Goal: Information Seeking & Learning: Find specific page/section

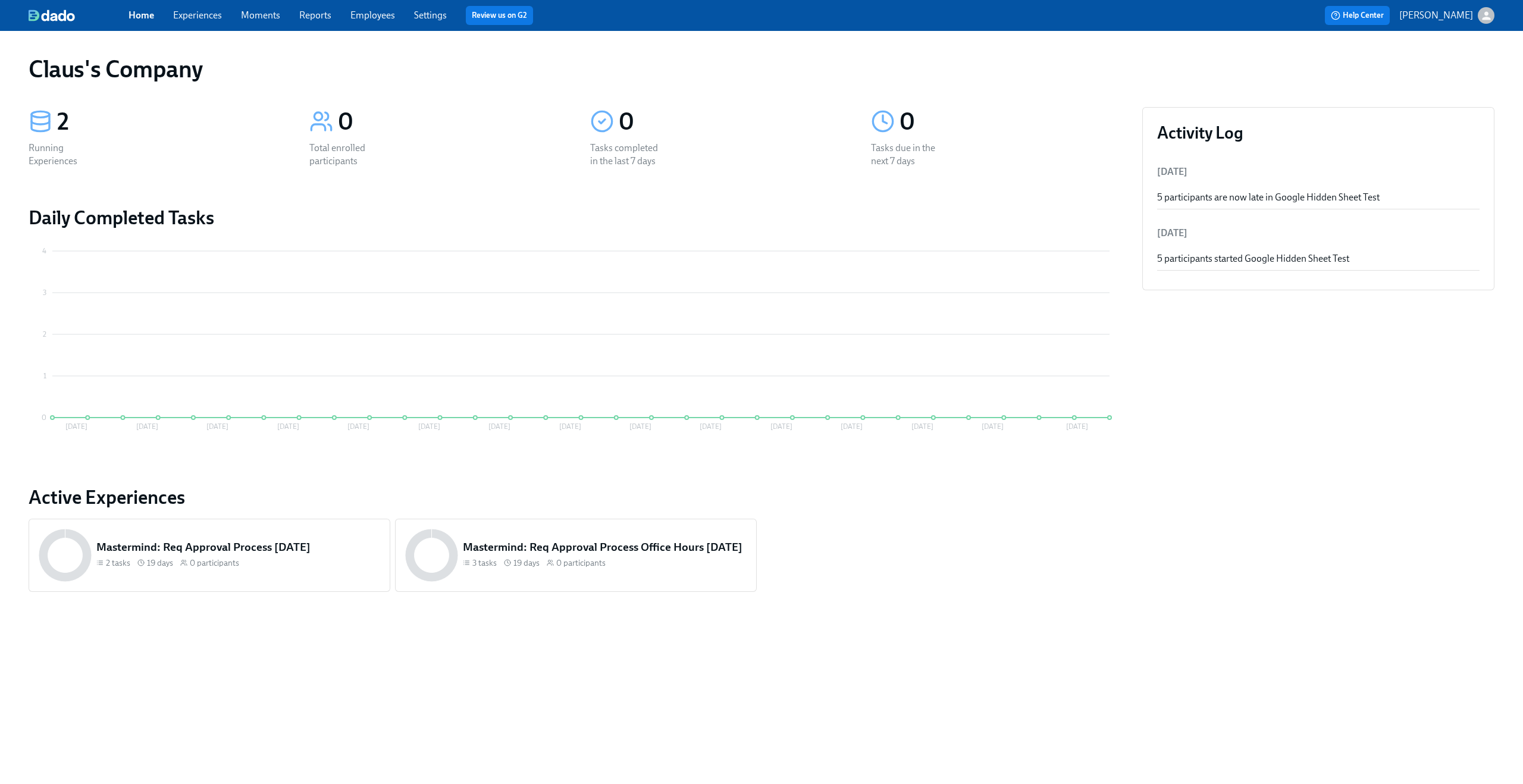
click at [1487, 10] on icon "button" at bounding box center [1486, 16] width 12 height 12
click at [1452, 72] on span "Switch organization..." at bounding box center [1429, 69] width 112 height 13
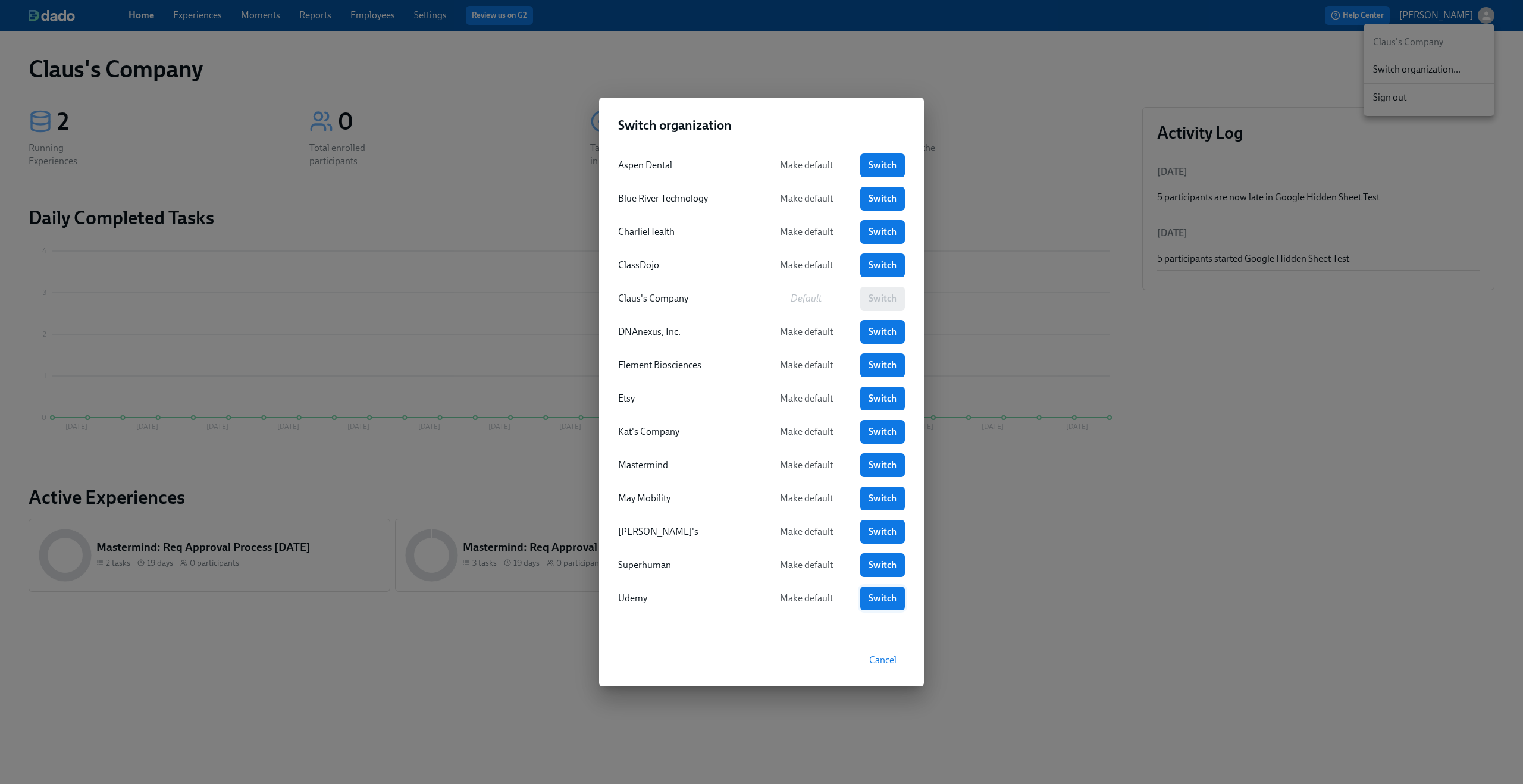
click at [883, 600] on span "Switch" at bounding box center [883, 598] width 28 height 12
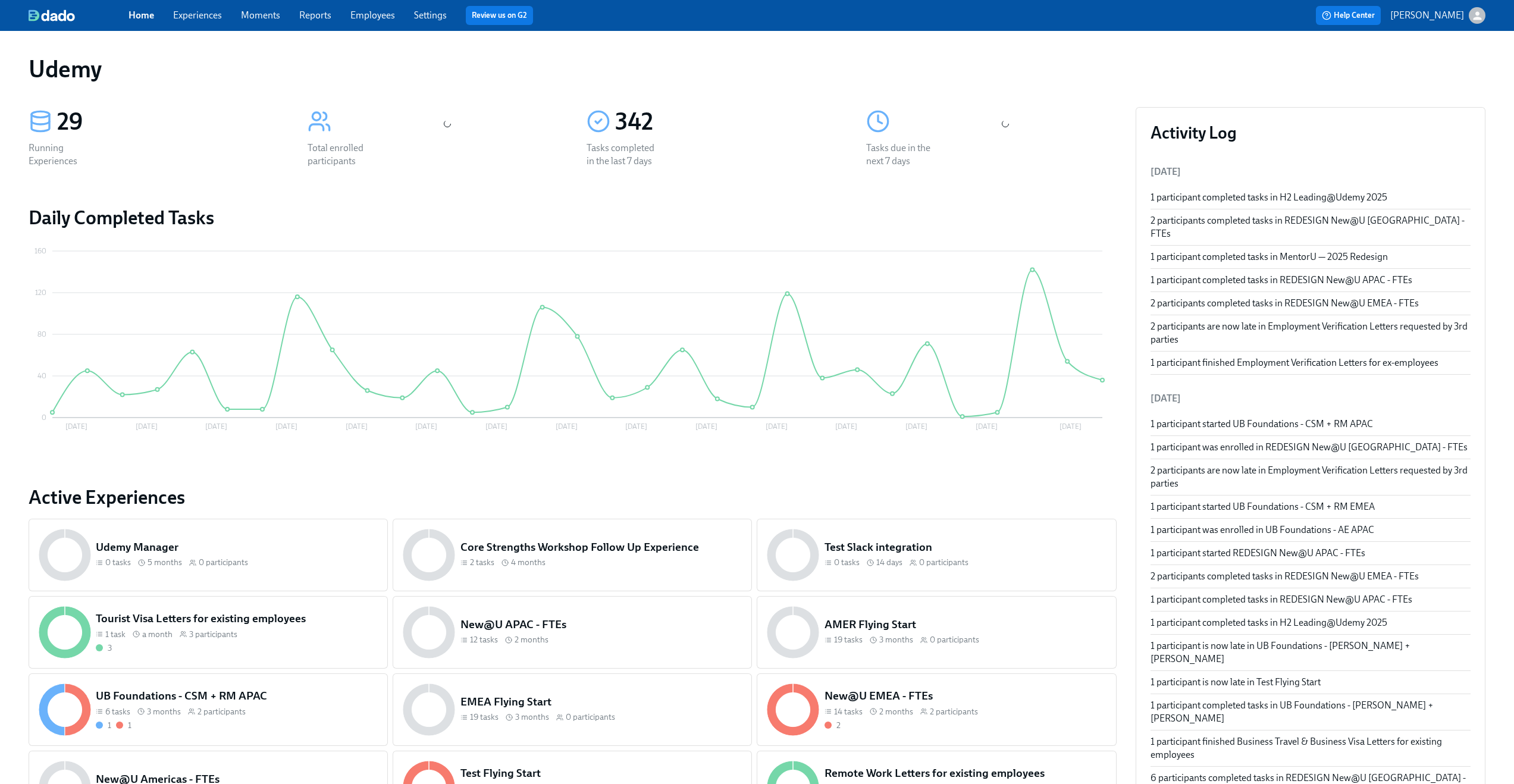
click at [199, 15] on link "Experiences" at bounding box center [198, 15] width 49 height 11
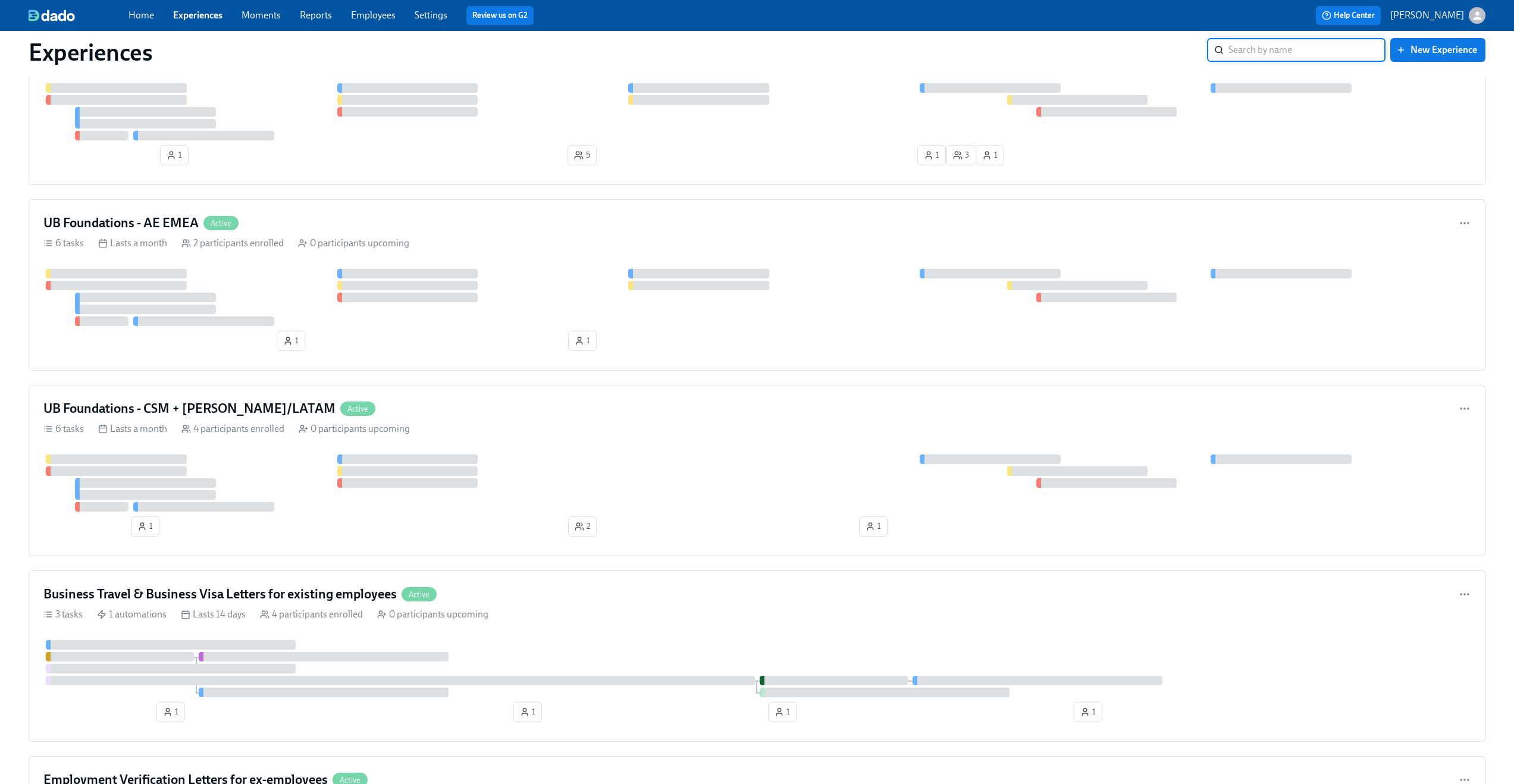
scroll to position [2527, 0]
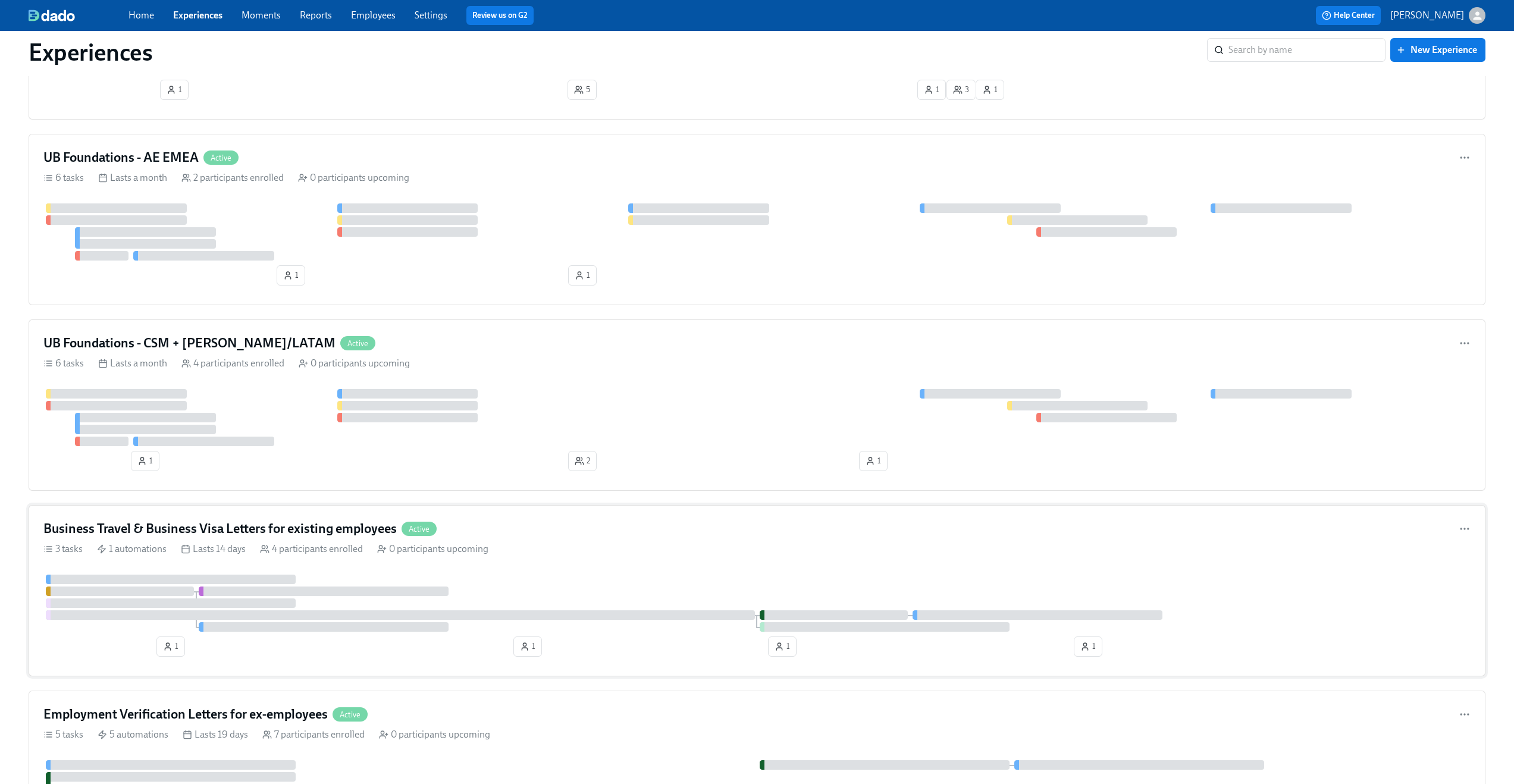
click at [617, 557] on div "Business Travel & Business Visa Letters for existing employees Active 3 tasks 1…" at bounding box center [757, 591] width 1457 height 172
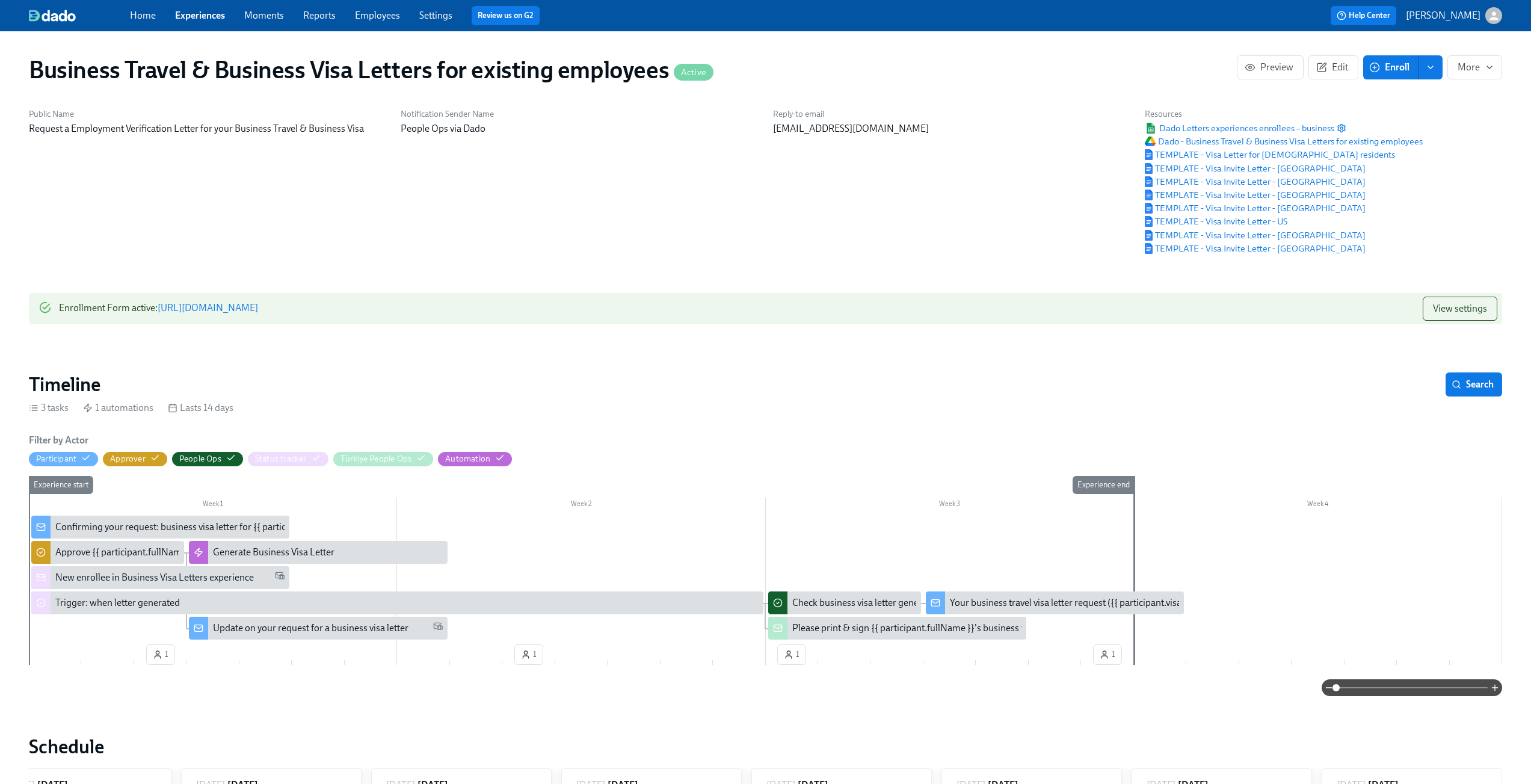
click at [191, 19] on link "Experiences" at bounding box center [200, 15] width 50 height 11
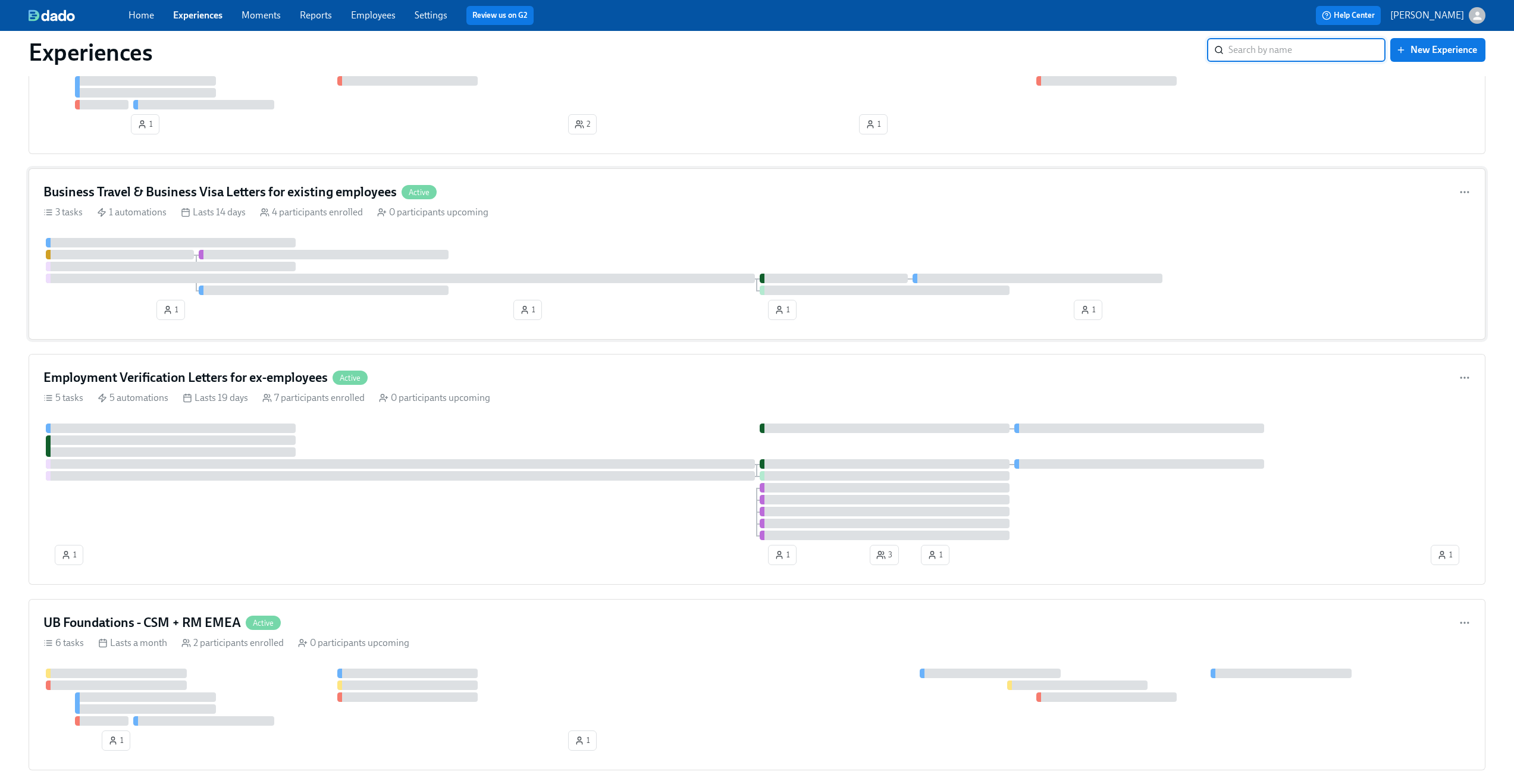
scroll to position [3045, 0]
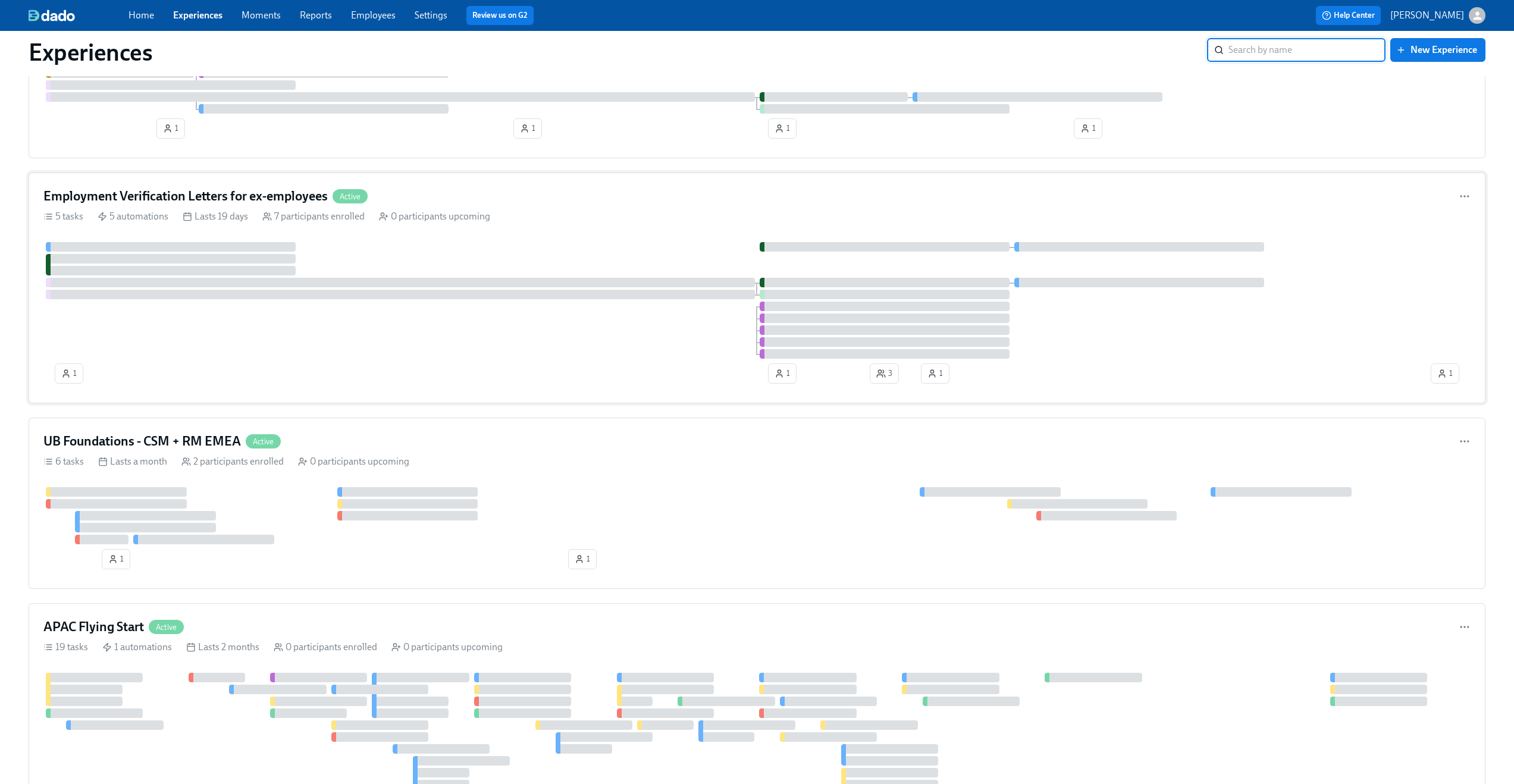
click at [620, 215] on div "5 tasks 5 automations Lasts 19 days 7 participants enrolled 0 participants upco…" at bounding box center [757, 216] width 1427 height 13
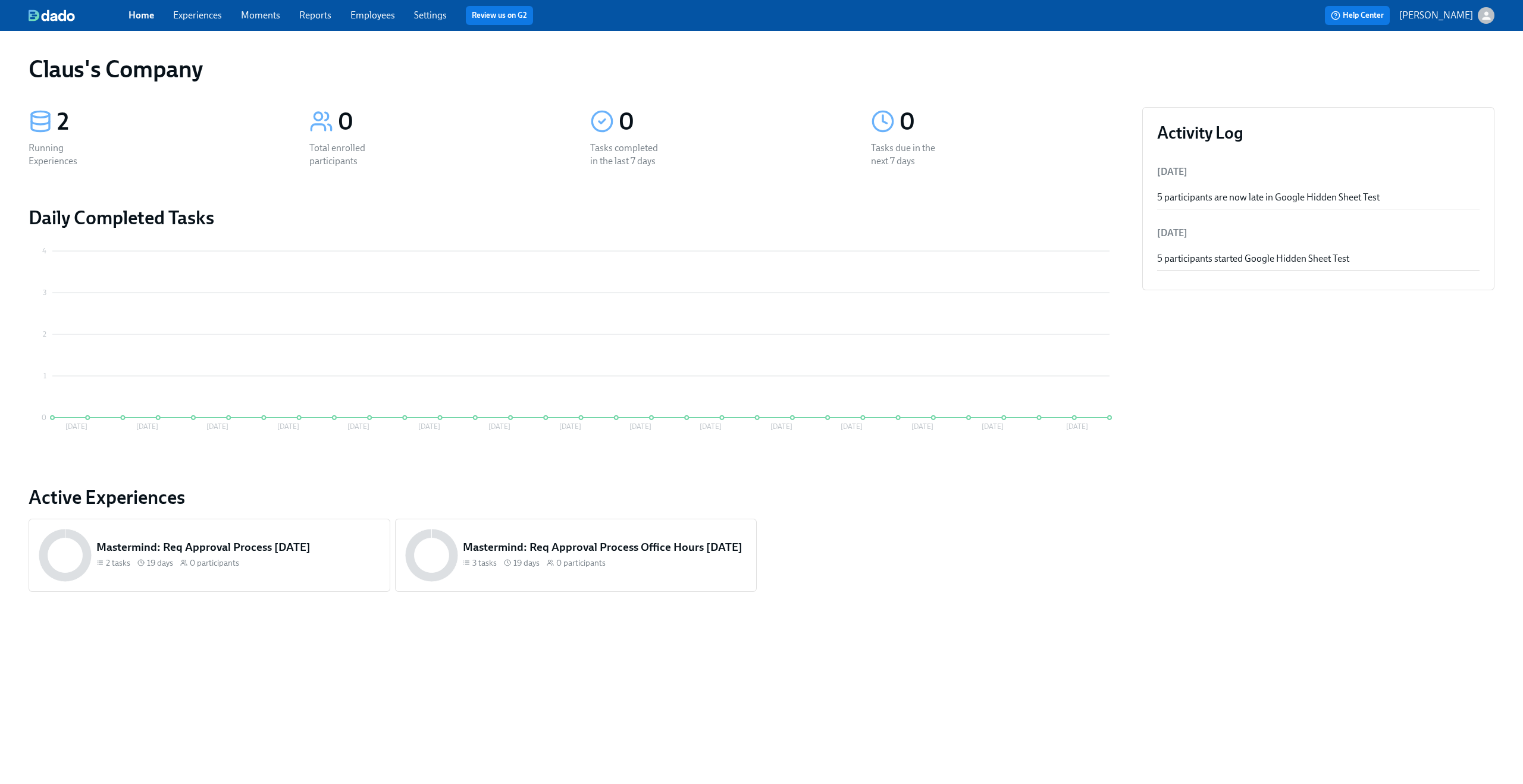
click at [204, 17] on link "Experiences" at bounding box center [198, 15] width 49 height 11
click at [198, 24] on div "Home Experiences Moments Reports Employees Settings Review us on G2" at bounding box center [470, 16] width 683 height 19
click at [198, 20] on link "Experiences" at bounding box center [198, 15] width 49 height 11
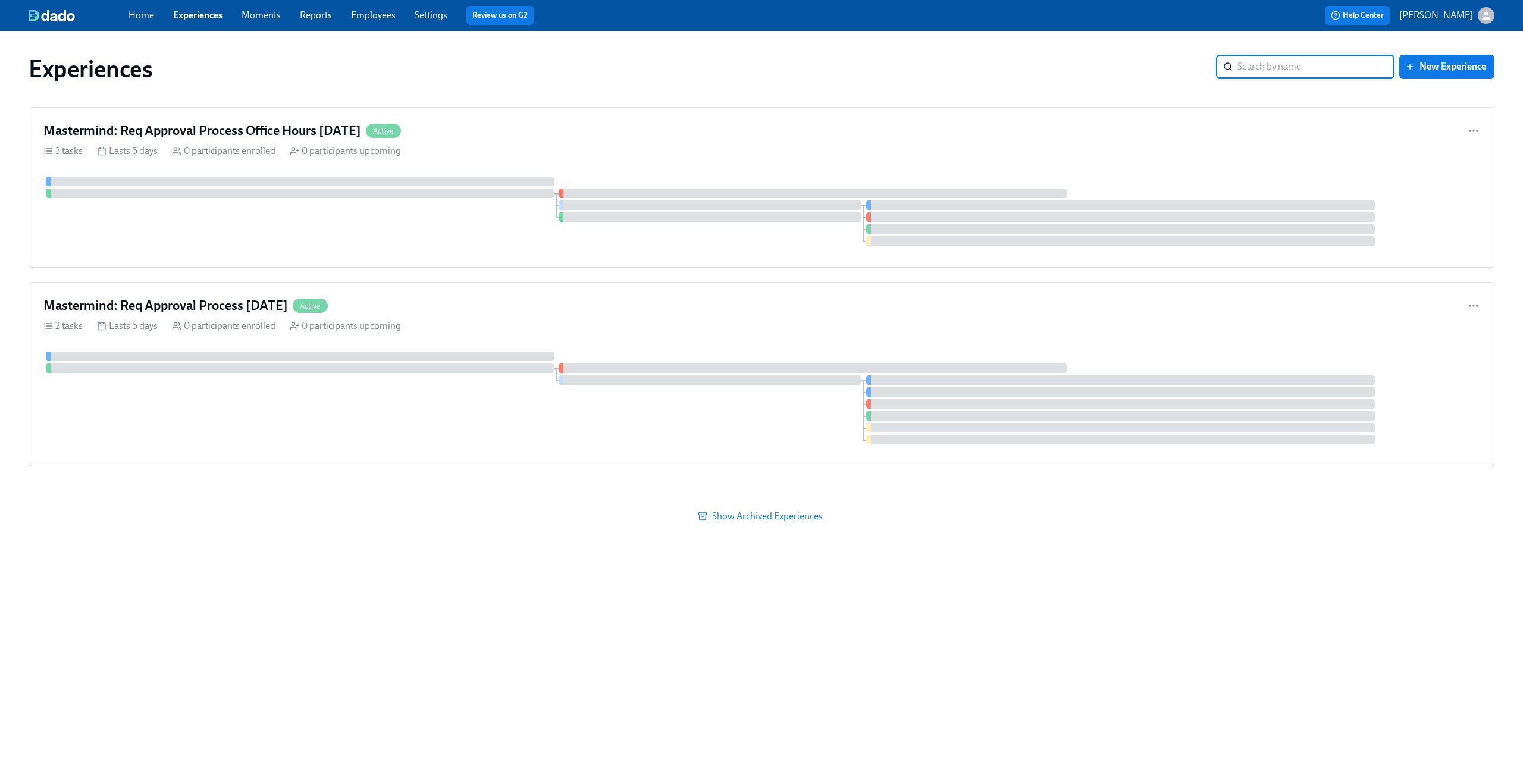
click at [1303, 65] on input "search" at bounding box center [1317, 66] width 157 height 24
type input "etsy"
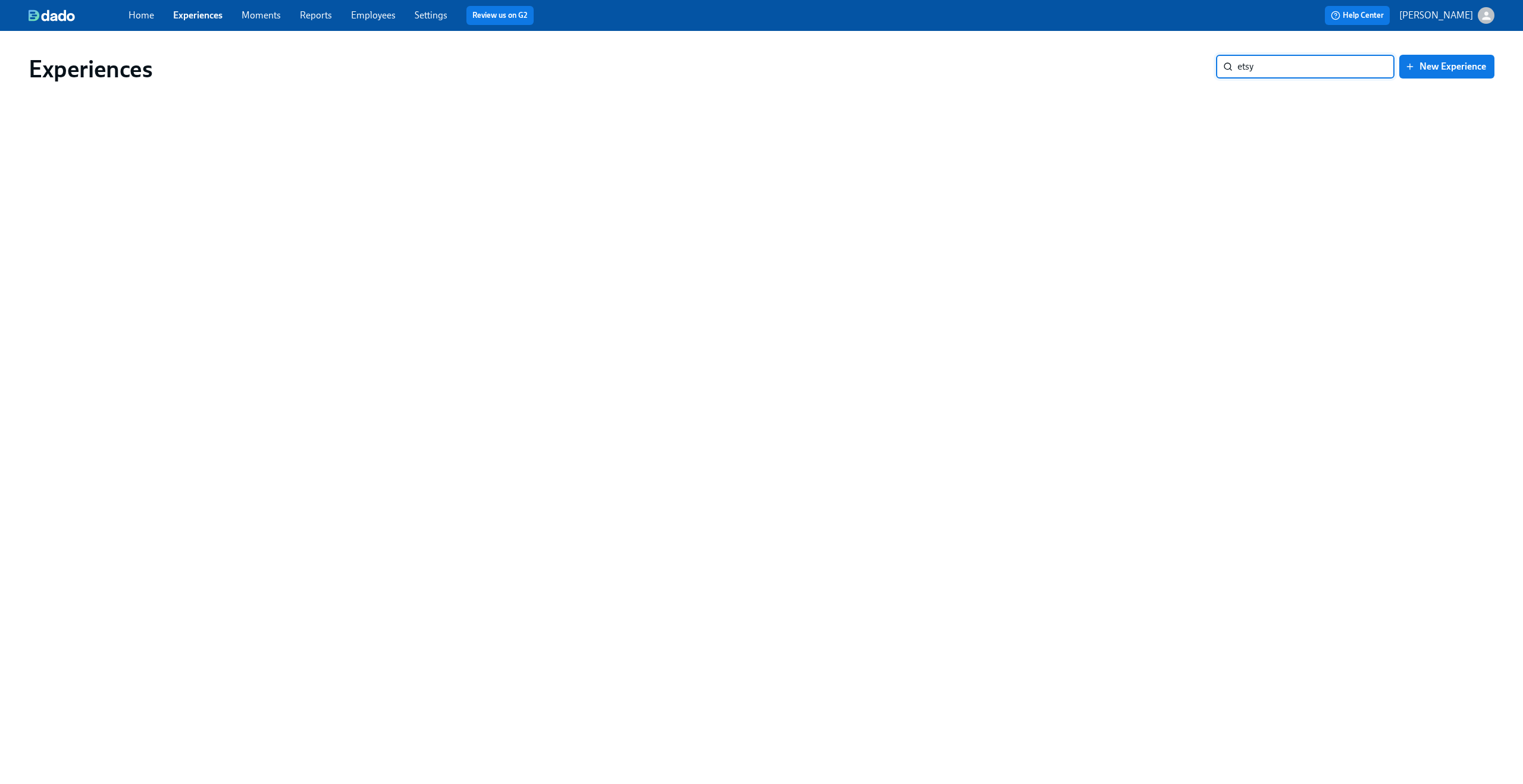
click at [1483, 12] on icon "button" at bounding box center [1486, 16] width 12 height 12
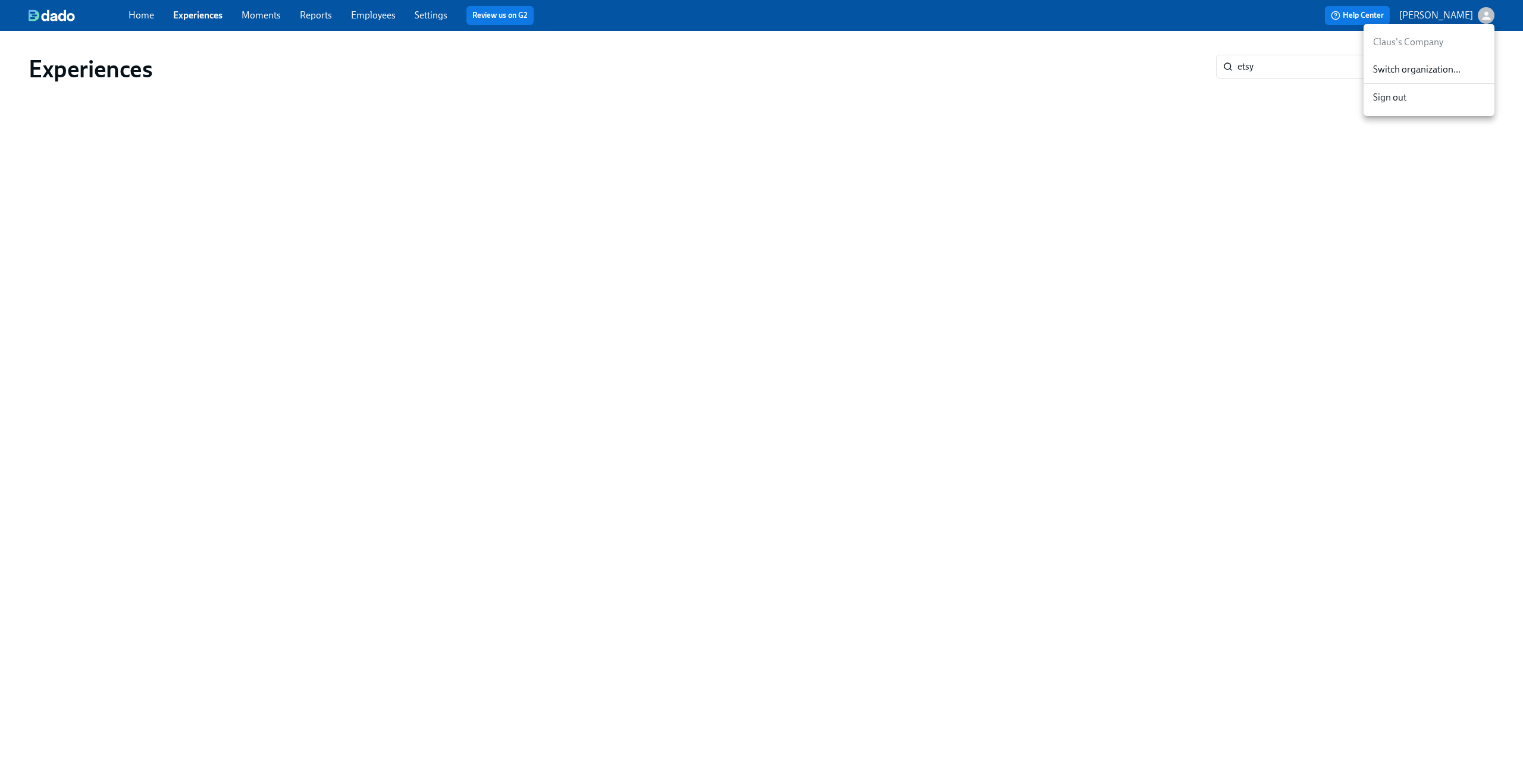
click at [1434, 71] on span "Switch organization..." at bounding box center [1429, 69] width 112 height 13
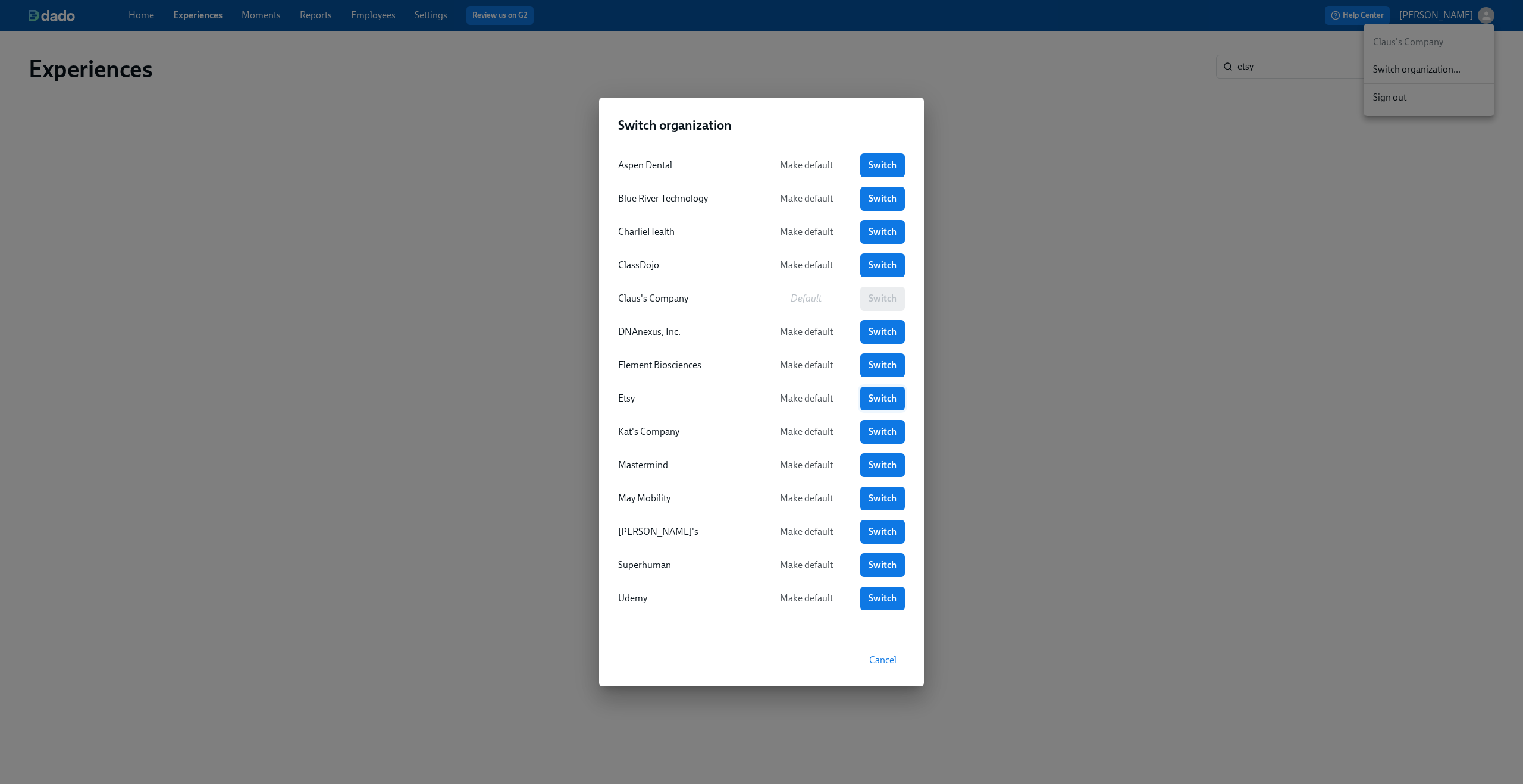
click at [869, 397] on span "Switch" at bounding box center [883, 399] width 28 height 12
click at [1255, 255] on div "Switch organization Aspen Dental Make default Switch Blue River Technology Make…" at bounding box center [762, 392] width 1523 height 784
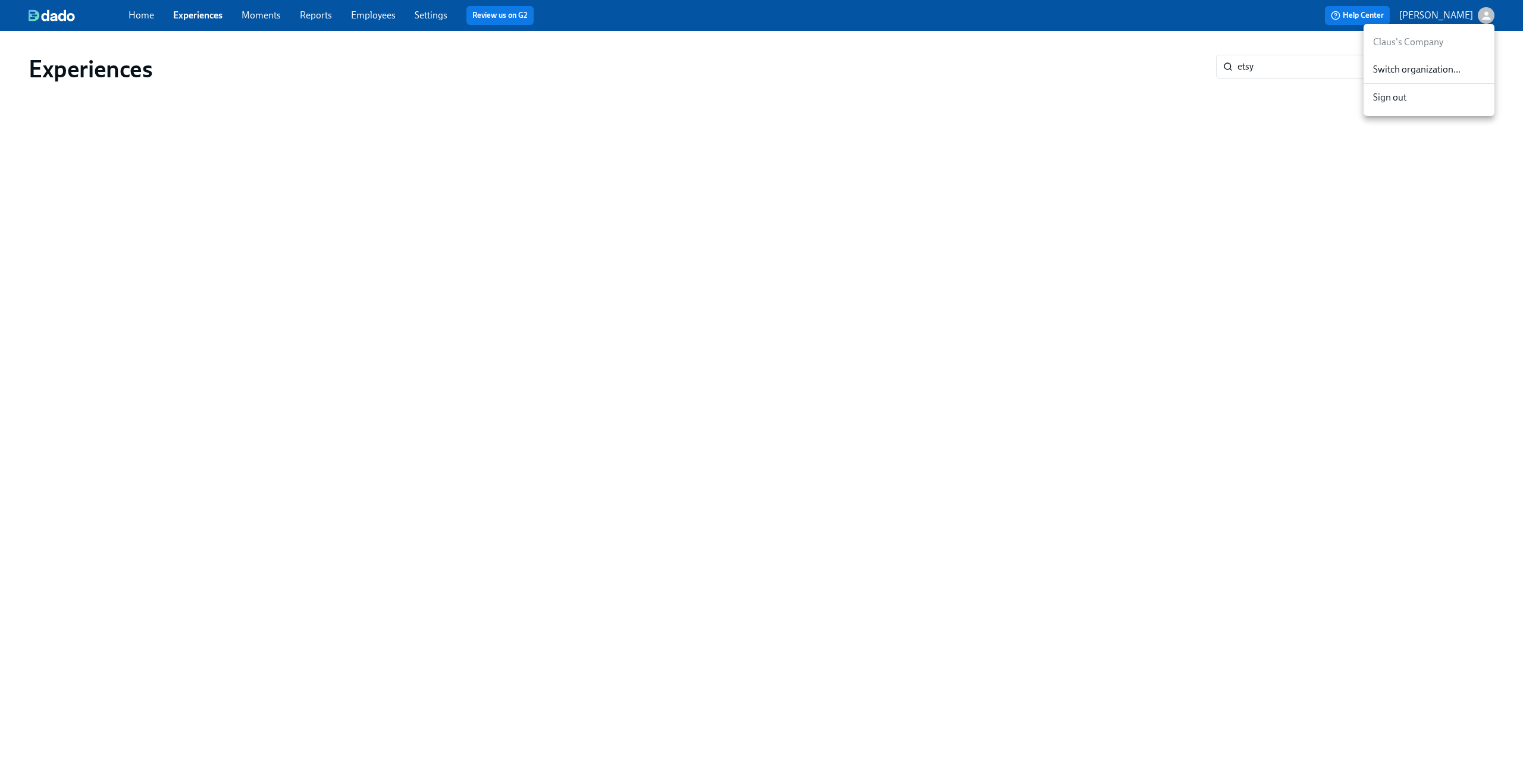
click at [369, 22] on div at bounding box center [762, 392] width 1523 height 784
click at [369, 14] on link "Employees" at bounding box center [373, 15] width 44 height 11
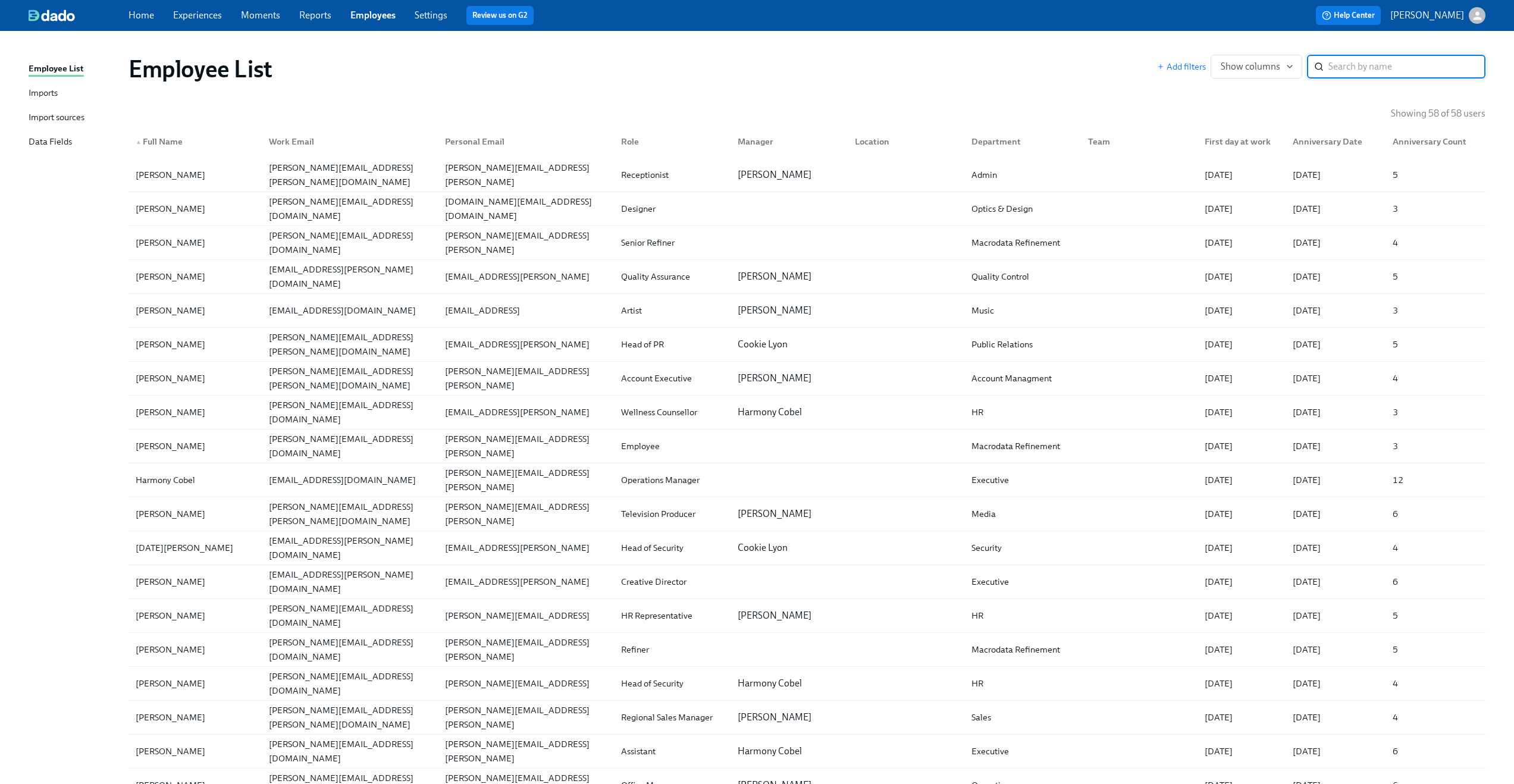
click at [380, 16] on link "Employees" at bounding box center [373, 15] width 45 height 11
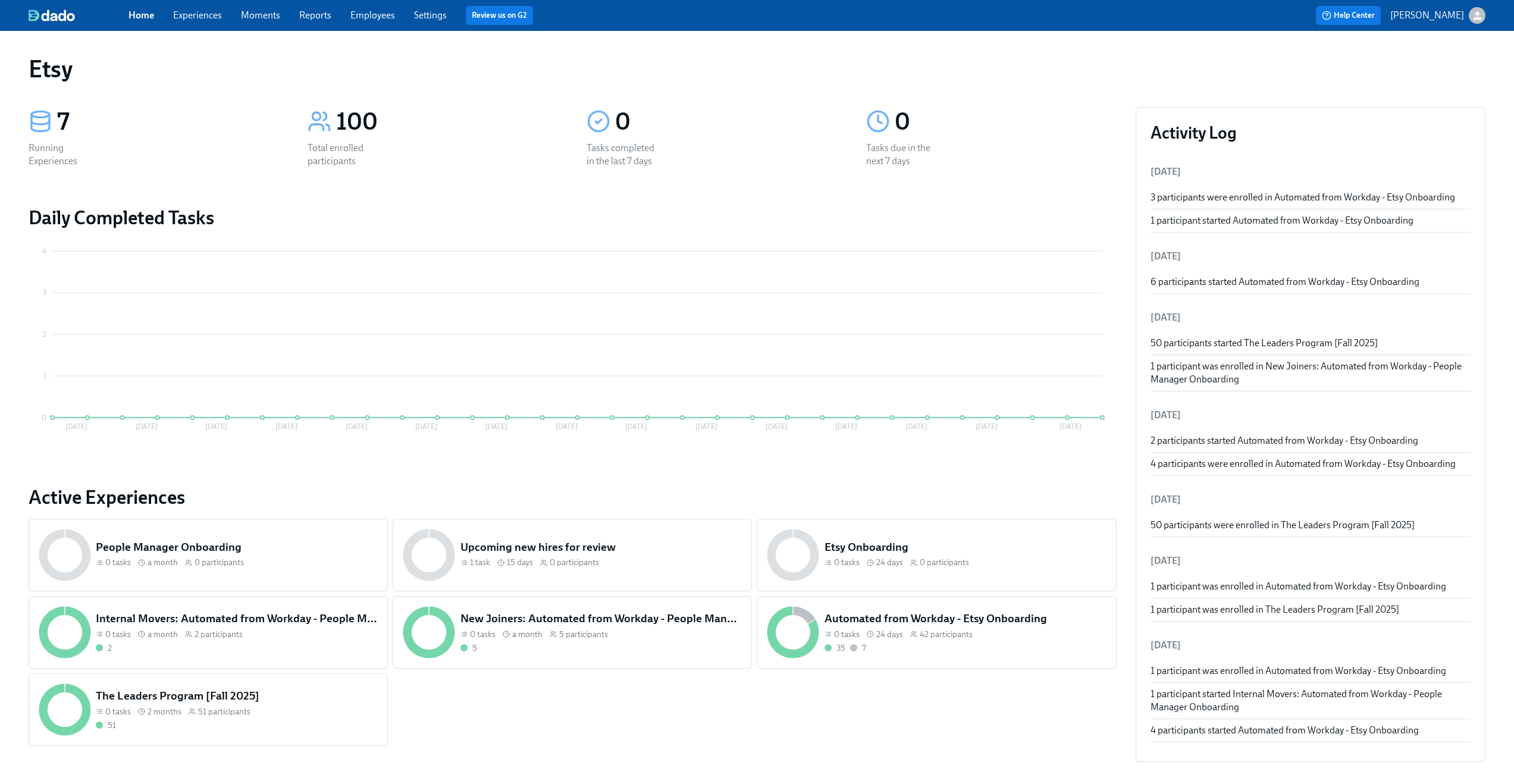
click at [191, 17] on link "Experiences" at bounding box center [198, 15] width 49 height 11
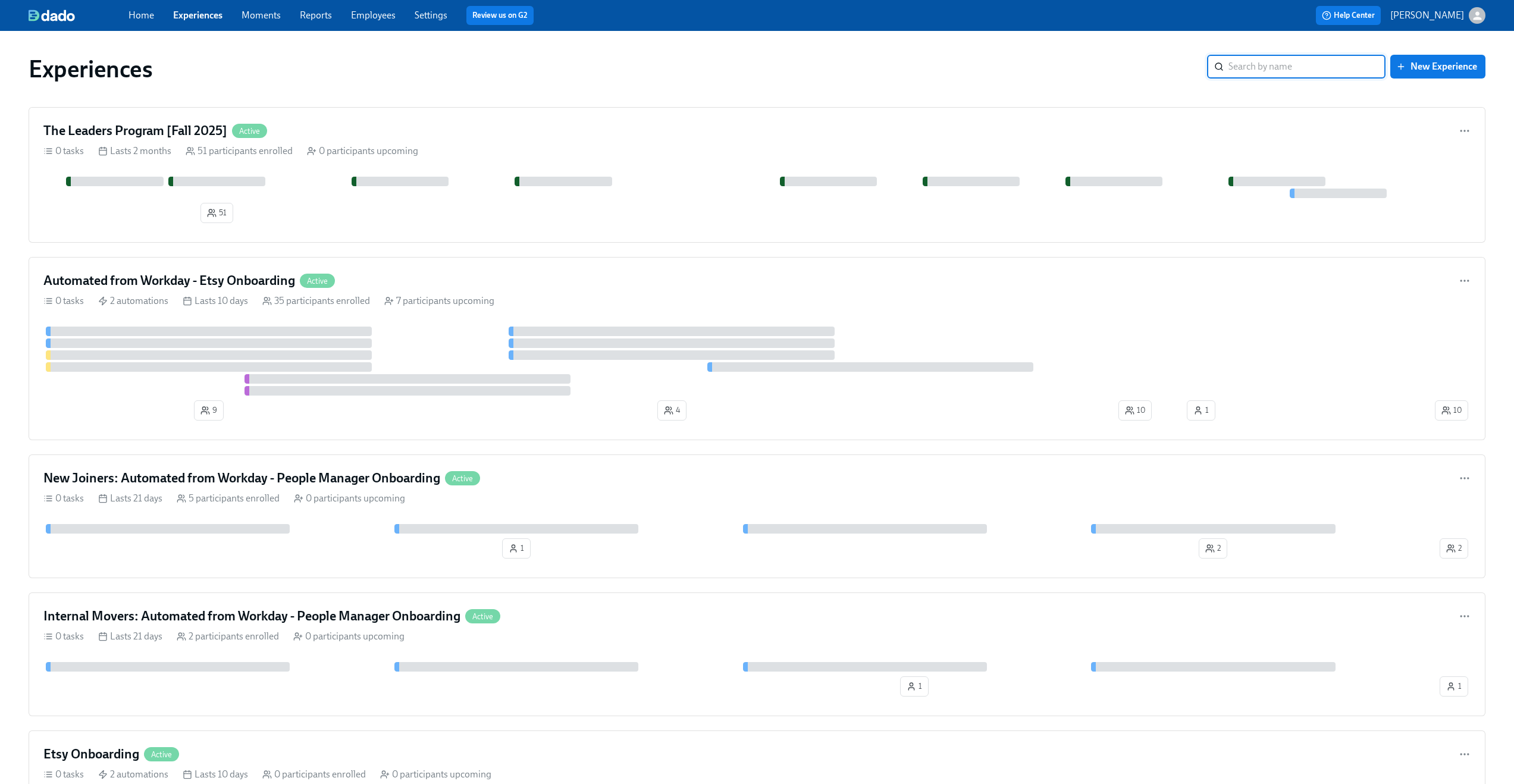
click at [1305, 57] on input "search" at bounding box center [1307, 66] width 157 height 24
click at [393, 17] on link "Employees" at bounding box center [373, 15] width 44 height 11
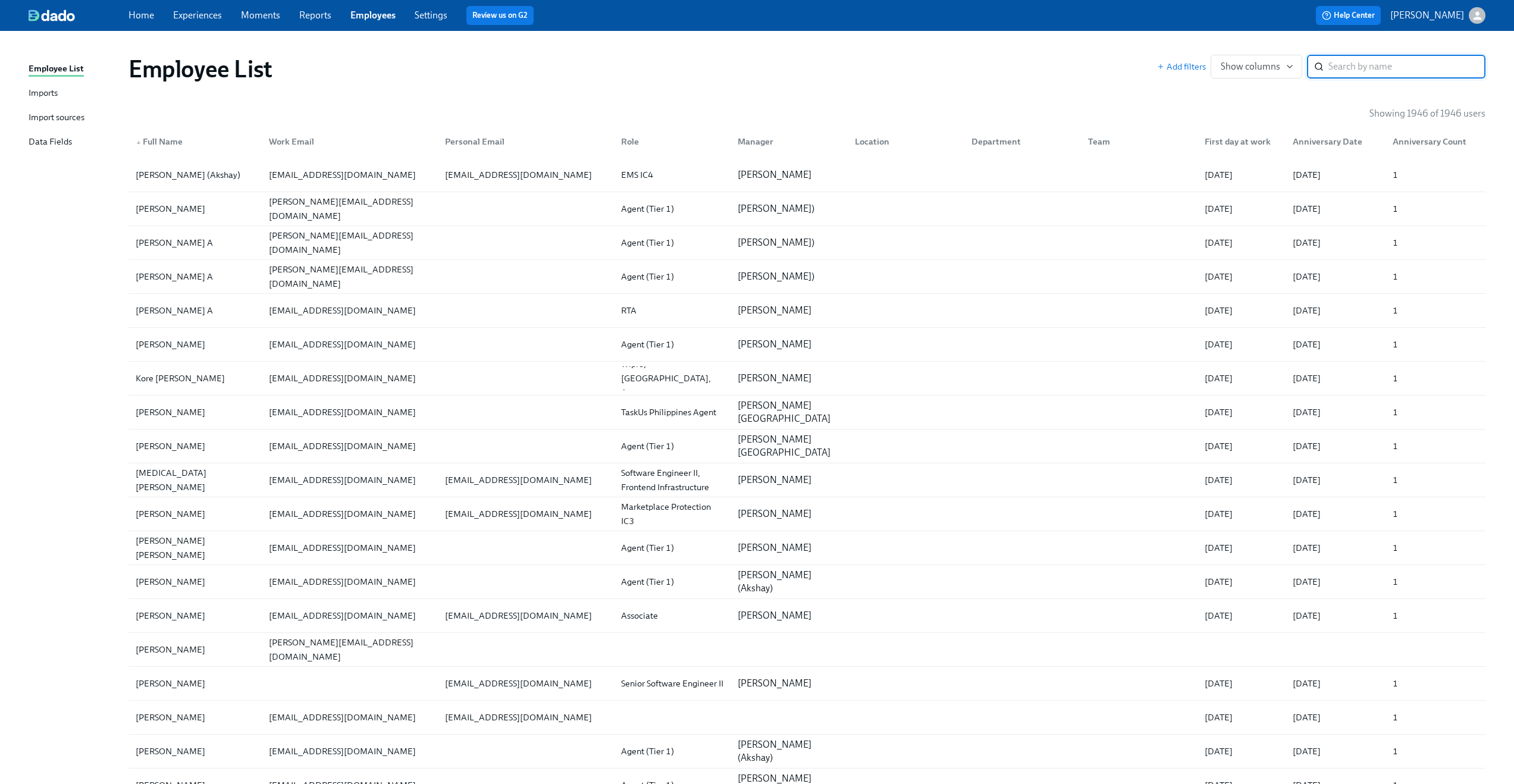
click at [1423, 69] on input "search" at bounding box center [1407, 66] width 157 height 24
paste input "Mariah Levy"
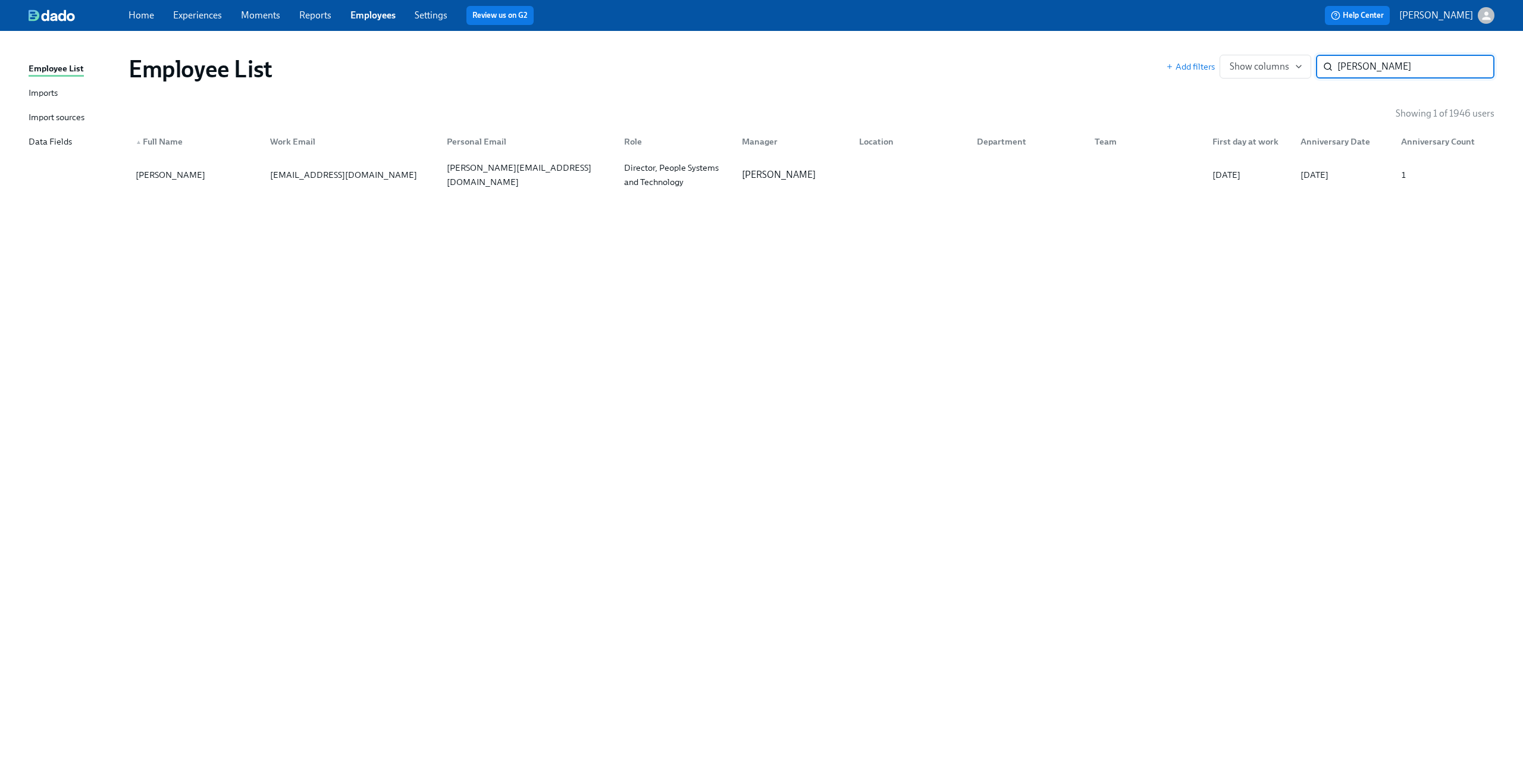
type input "Mariah Levy"
click at [354, 186] on div "mlevy@etsy.com" at bounding box center [349, 174] width 178 height 24
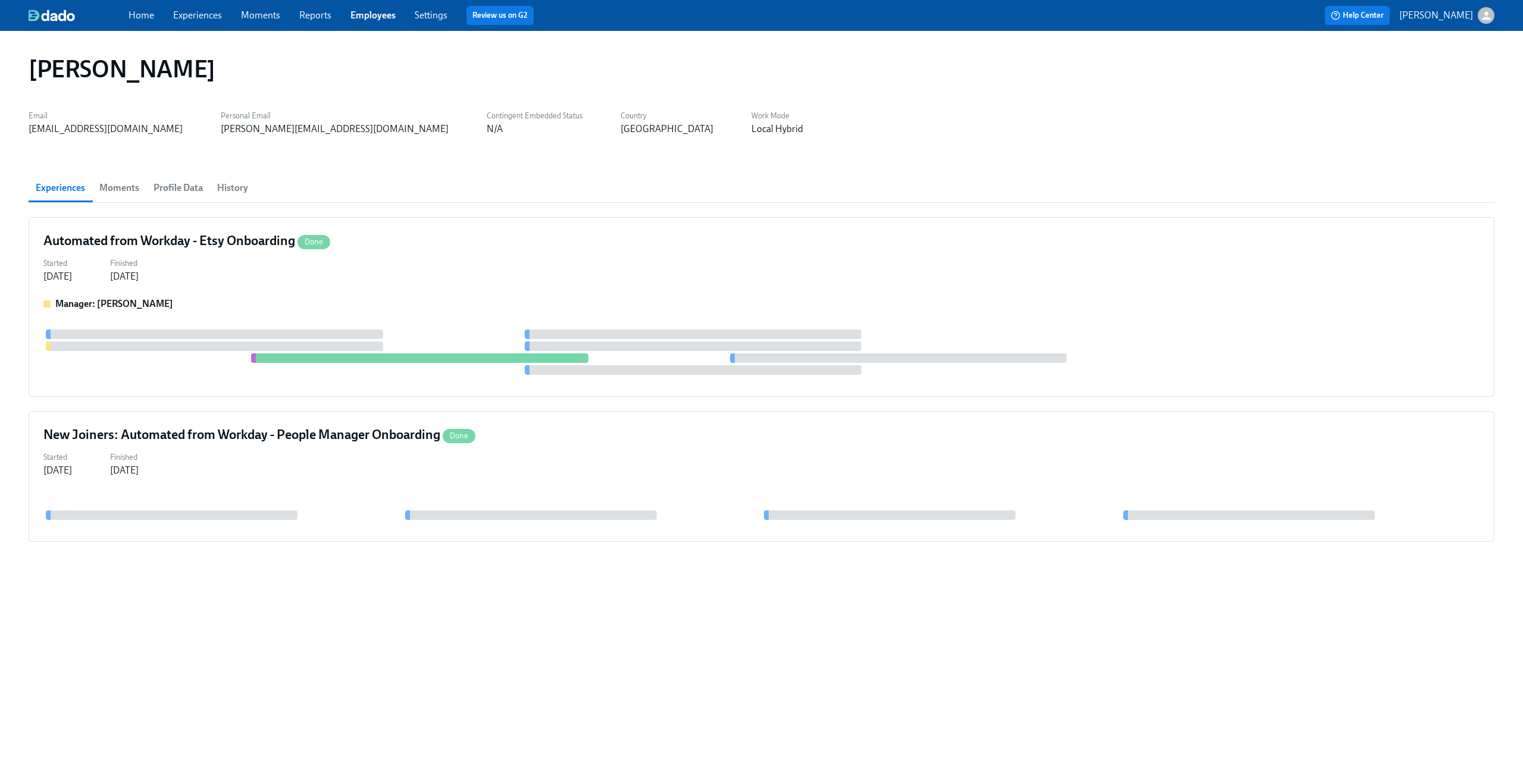
click at [186, 197] on button "Profile Data" at bounding box center [178, 187] width 64 height 29
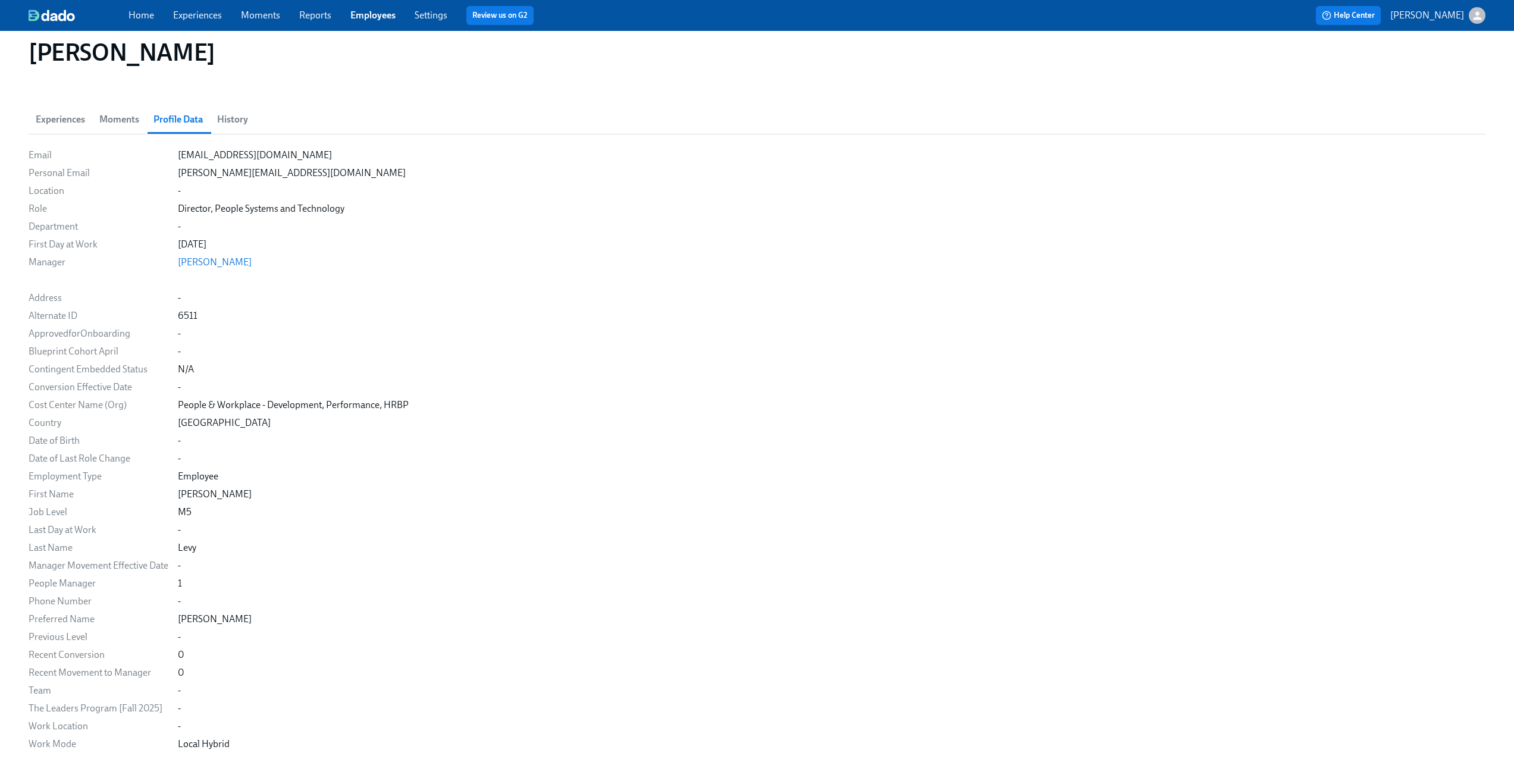
scroll to position [102, 0]
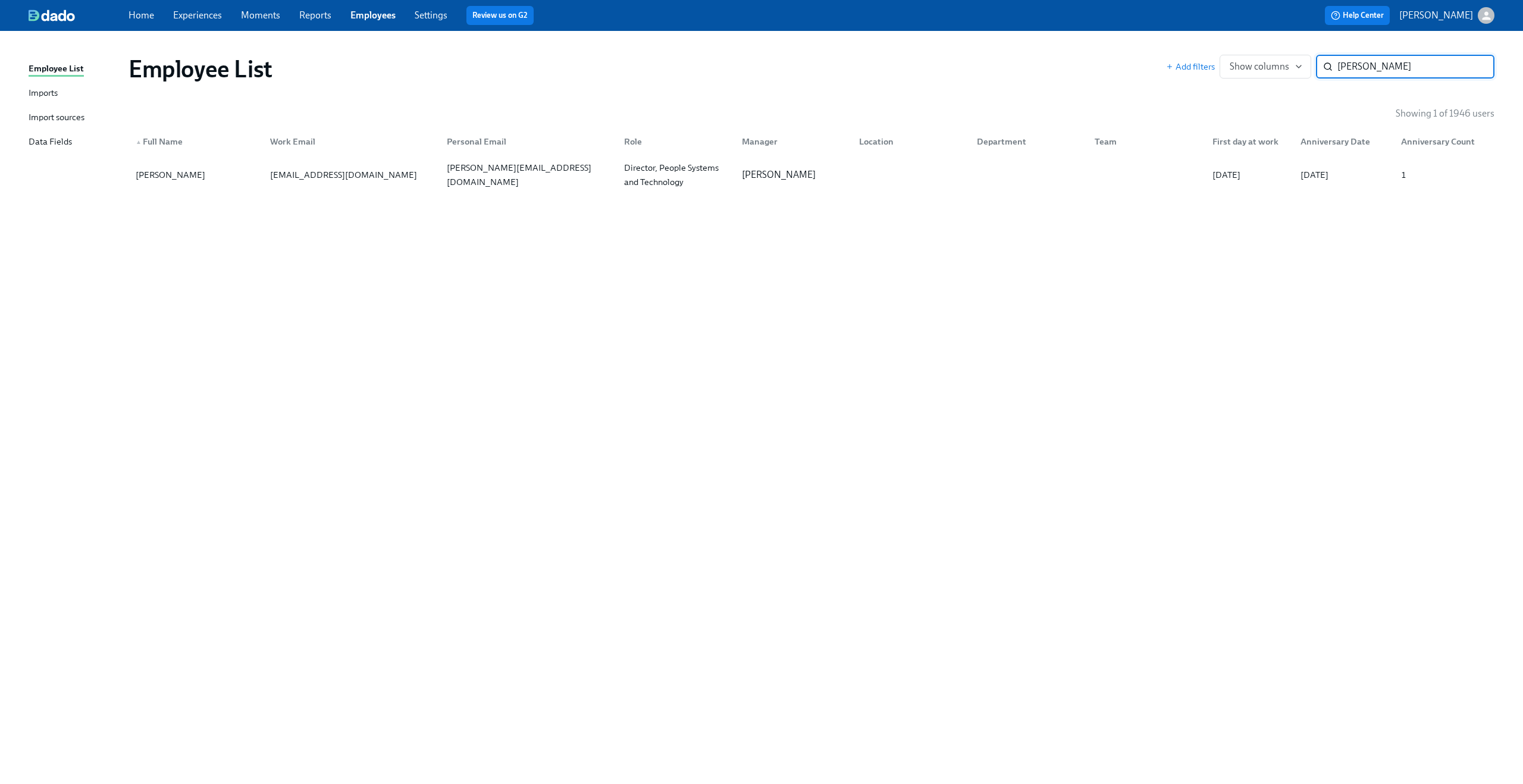
click at [1348, 64] on input "Mariah Levy" at bounding box center [1416, 66] width 157 height 24
type input "Dina Murphy-Schmidt"
click at [480, 176] on div "dina.murphy@gmail.com" at bounding box center [528, 174] width 173 height 29
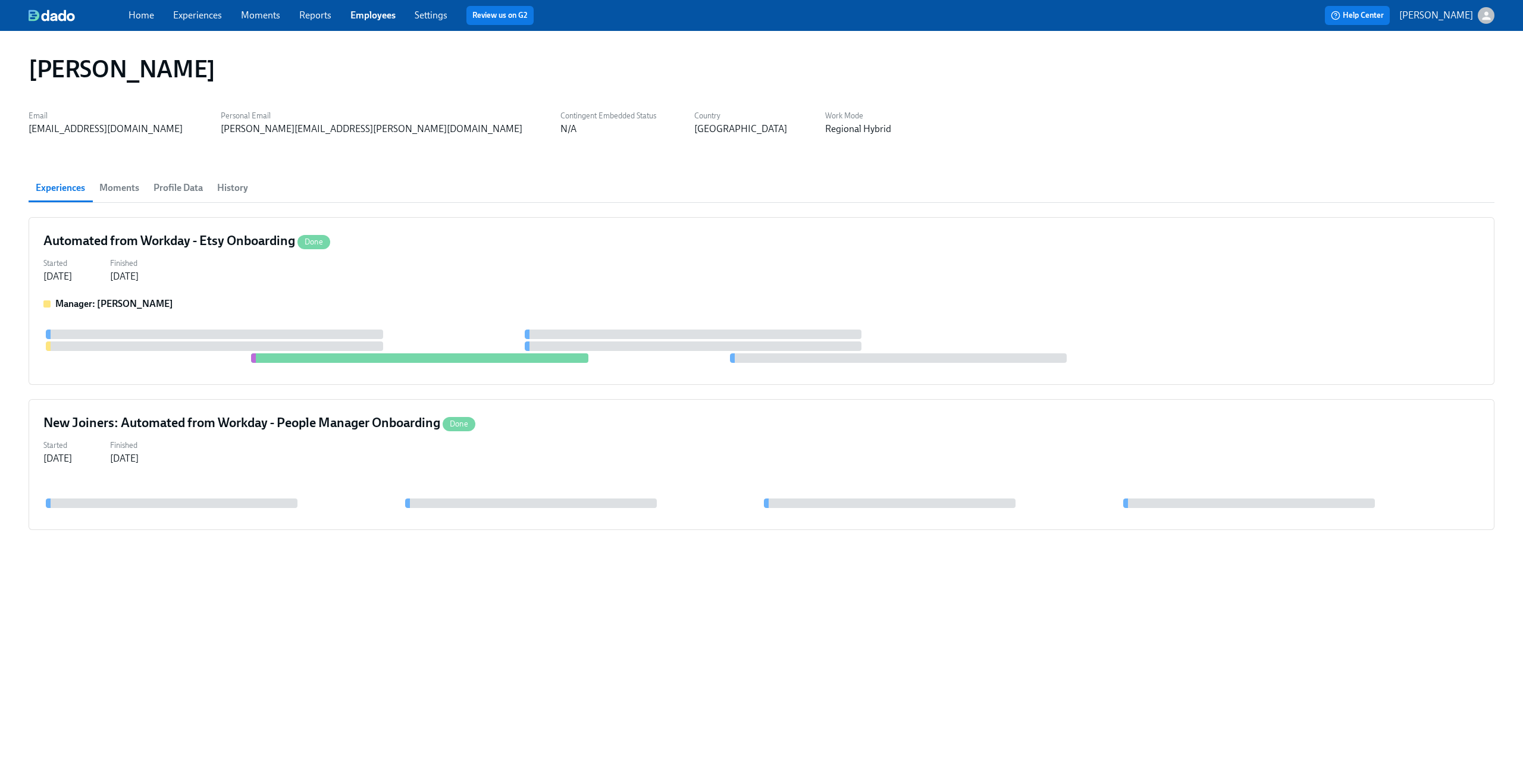
click at [178, 179] on span "Profile Data" at bounding box center [178, 187] width 50 height 17
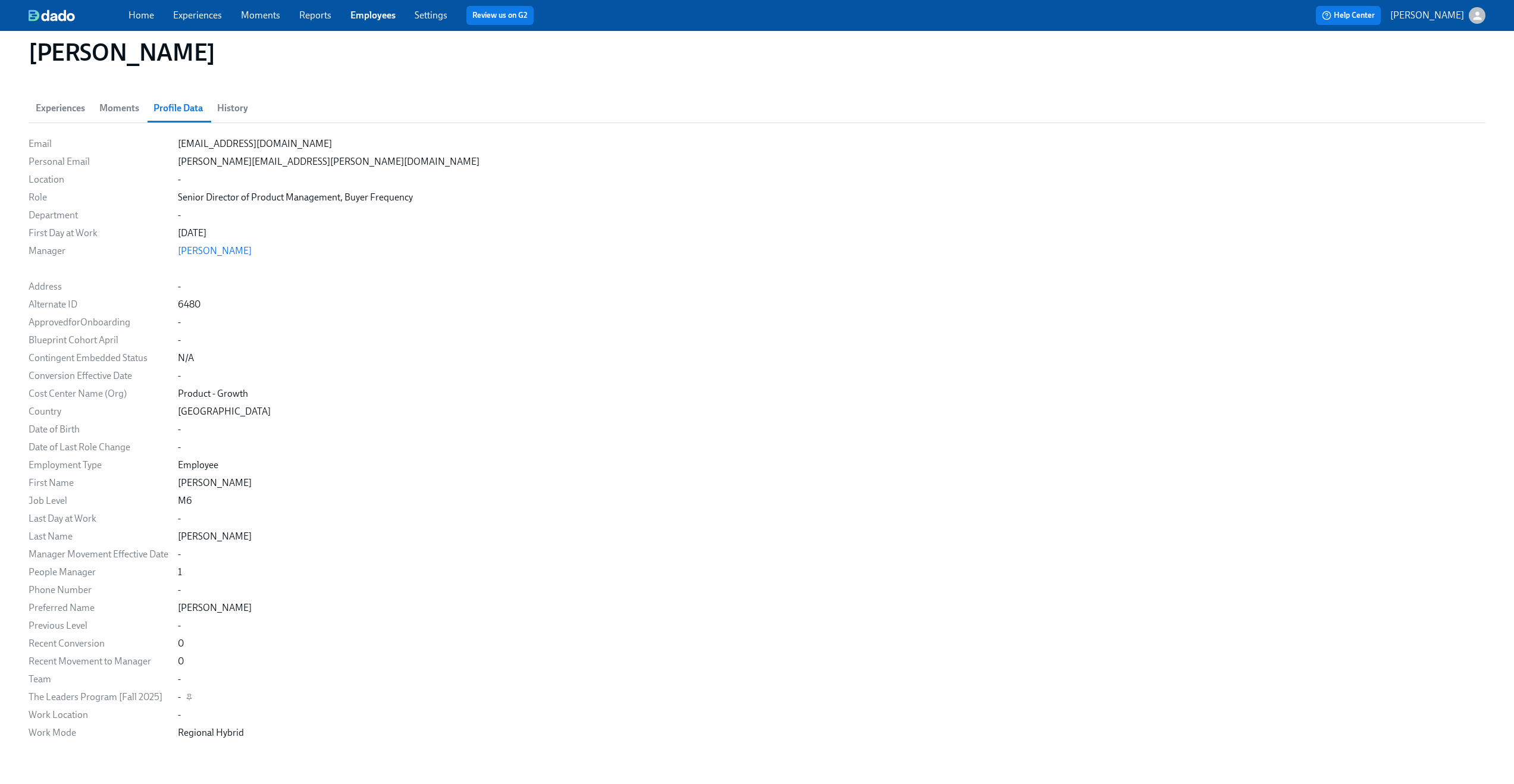
scroll to position [76, 0]
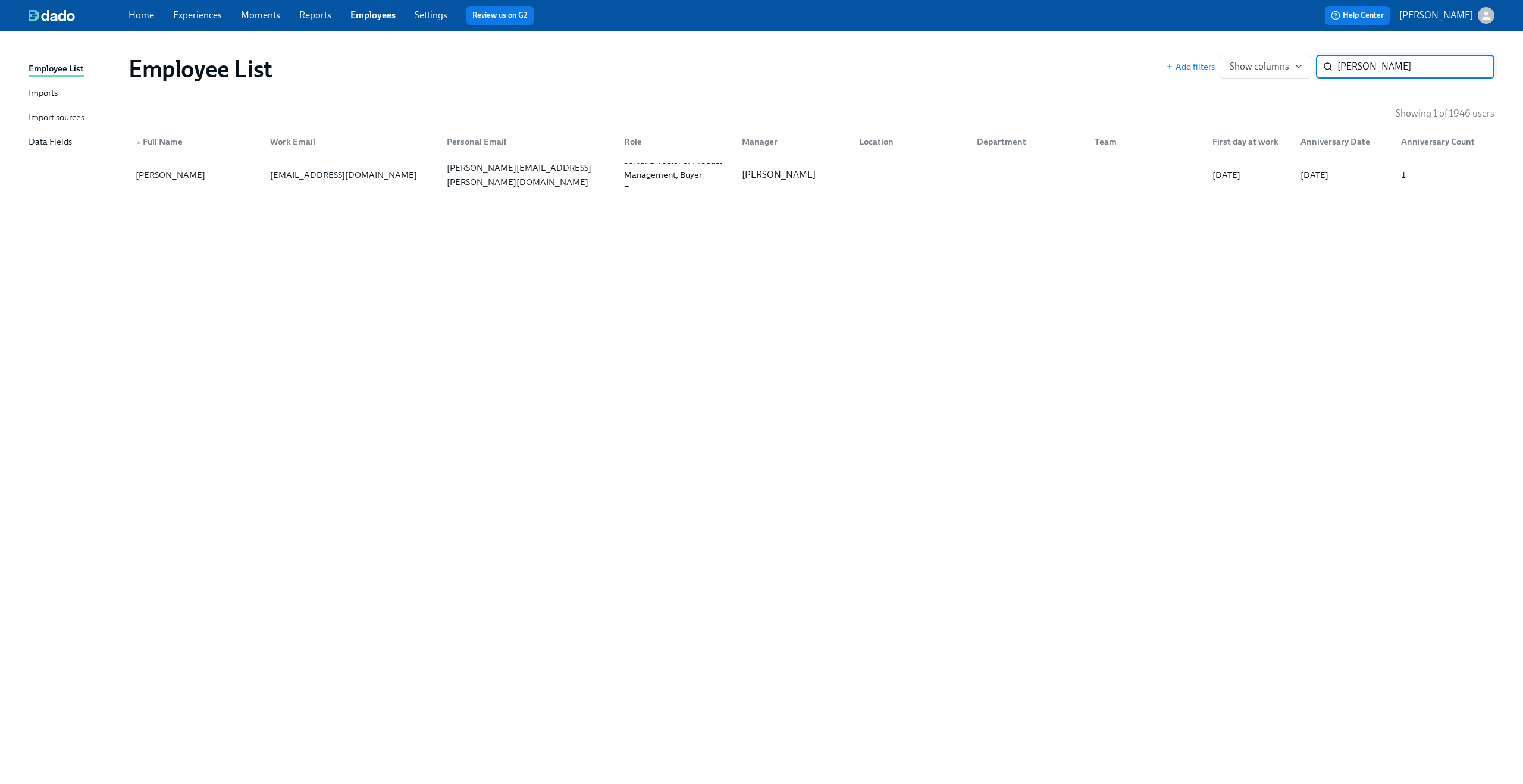
click at [1369, 66] on input "Dina Murphy-Schmidt" at bounding box center [1416, 66] width 157 height 24
type input "Thomas Welch"
click at [306, 179] on div "twelch@etsy.com" at bounding box center [344, 175] width 157 height 14
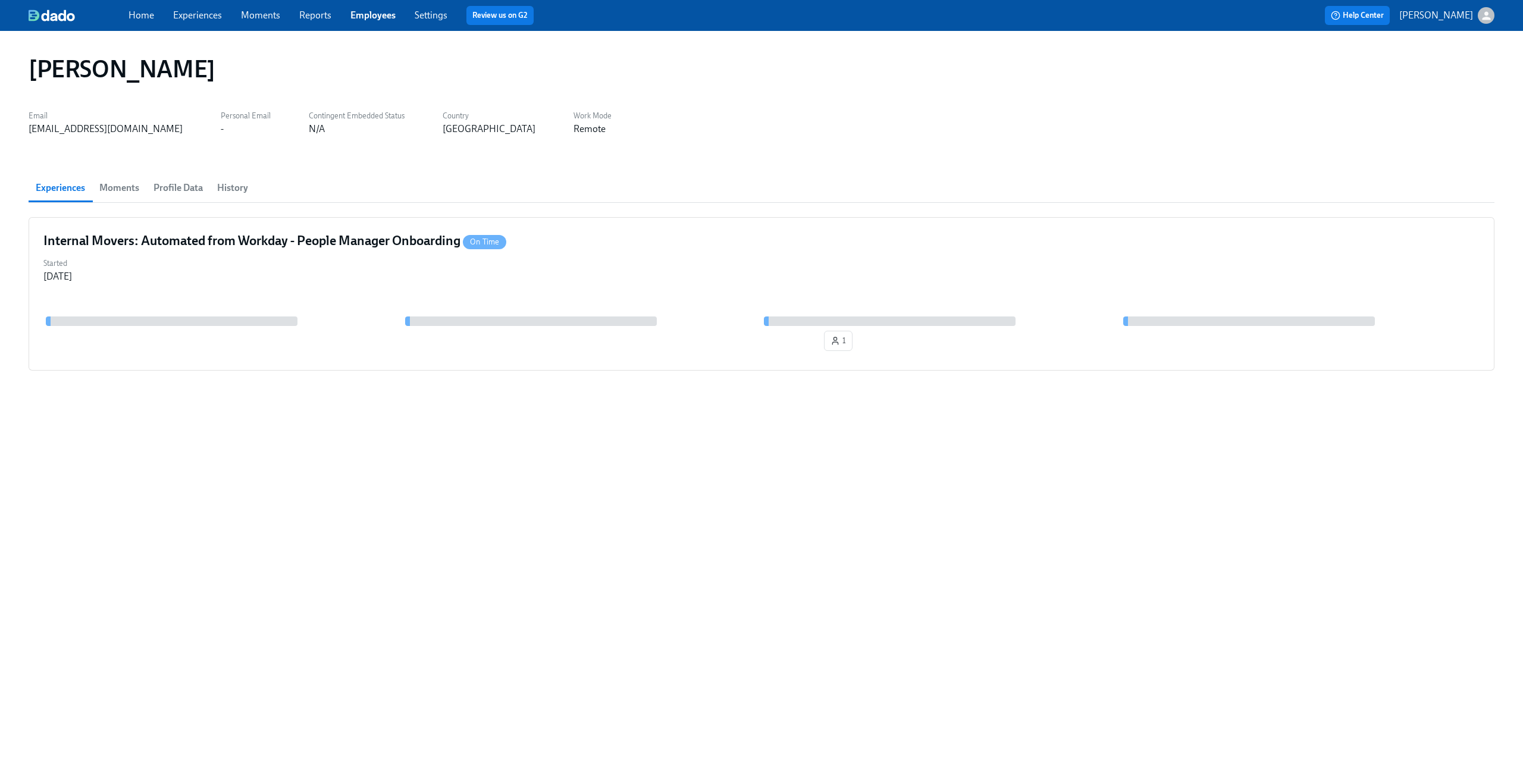
click at [157, 181] on span "Profile Data" at bounding box center [178, 187] width 50 height 17
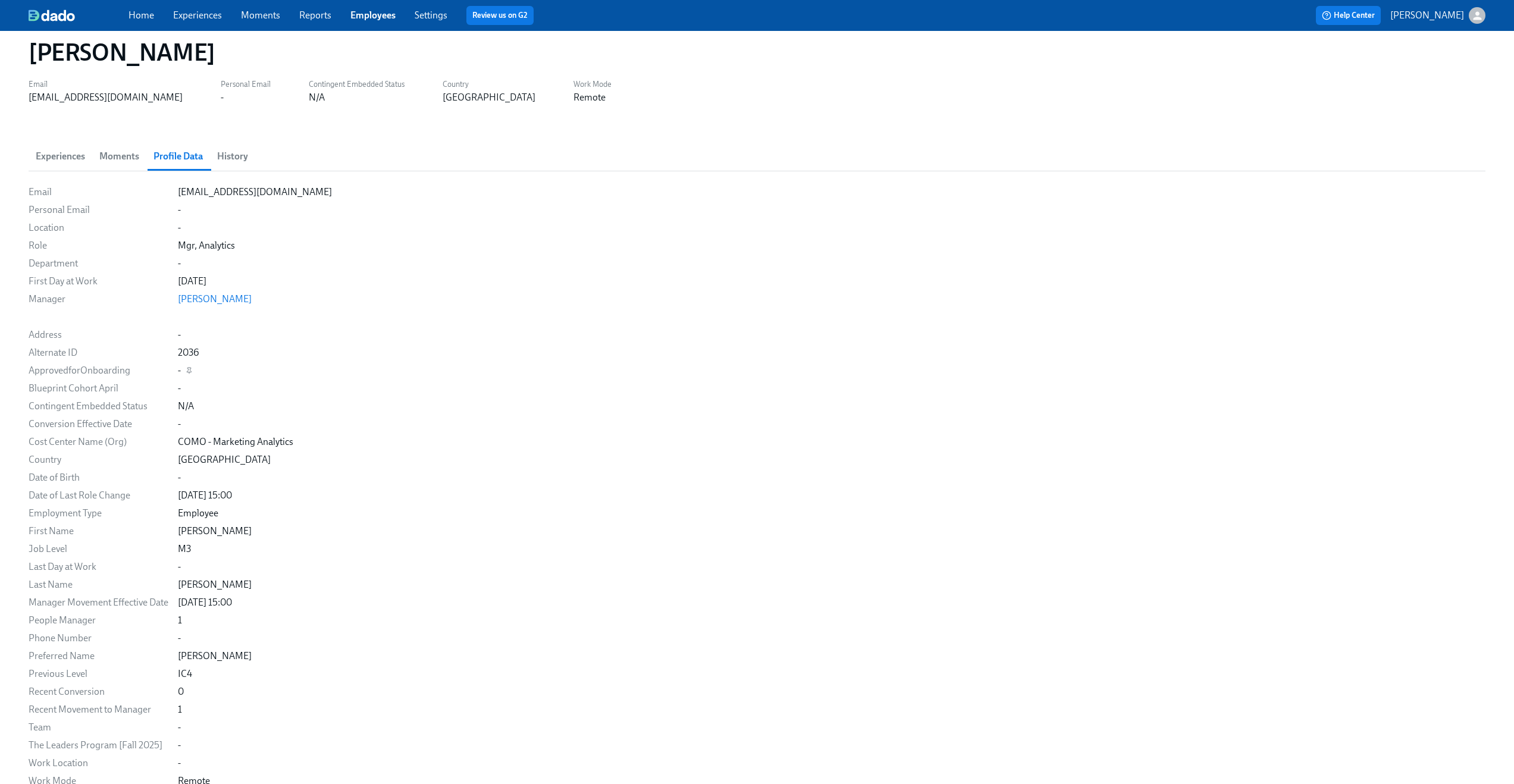
scroll to position [38, 0]
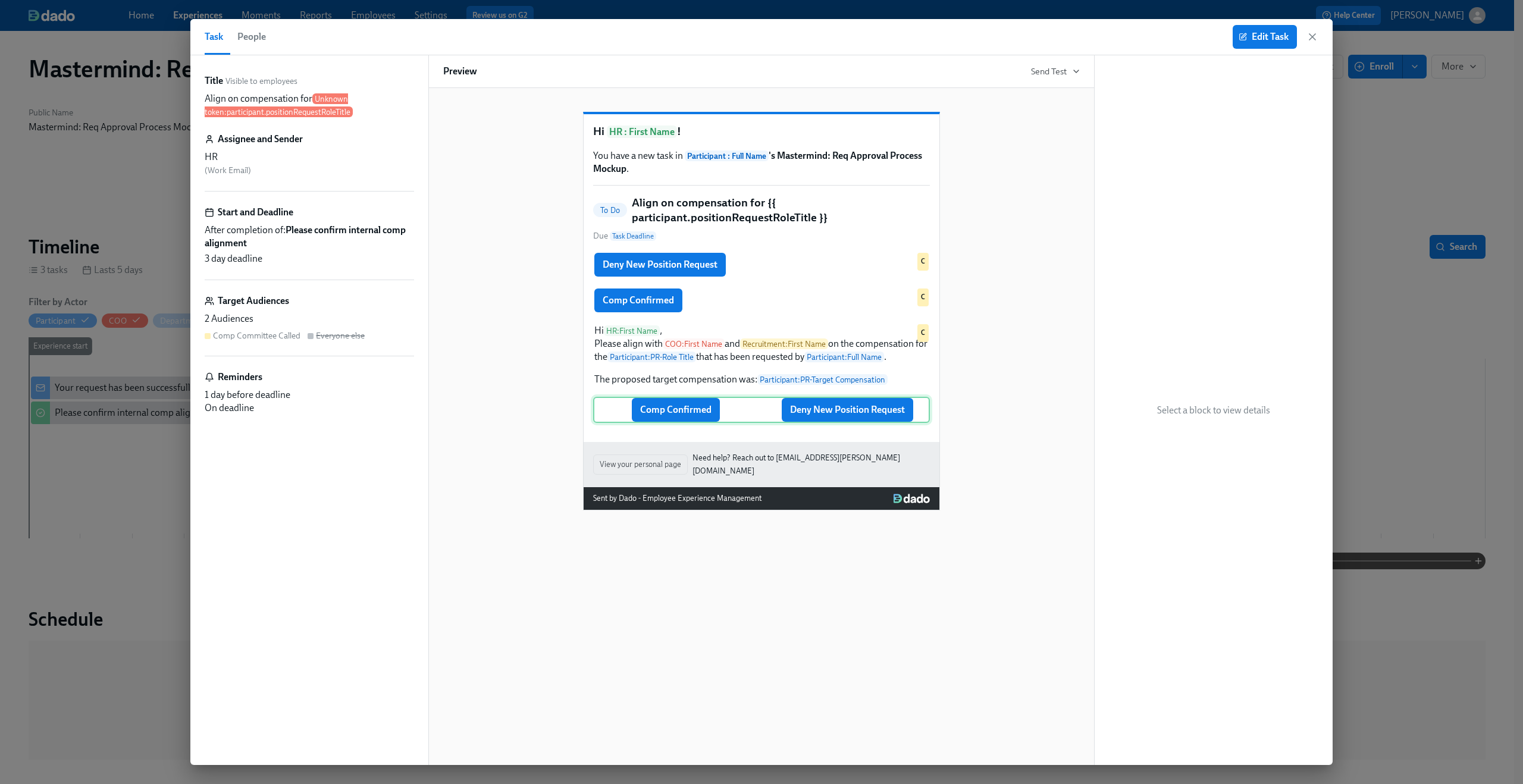
click at [866, 422] on div "Comp Confirmed Deny New Position Request" at bounding box center [762, 410] width 337 height 26
click at [1312, 33] on icon "button" at bounding box center [1313, 37] width 12 height 12
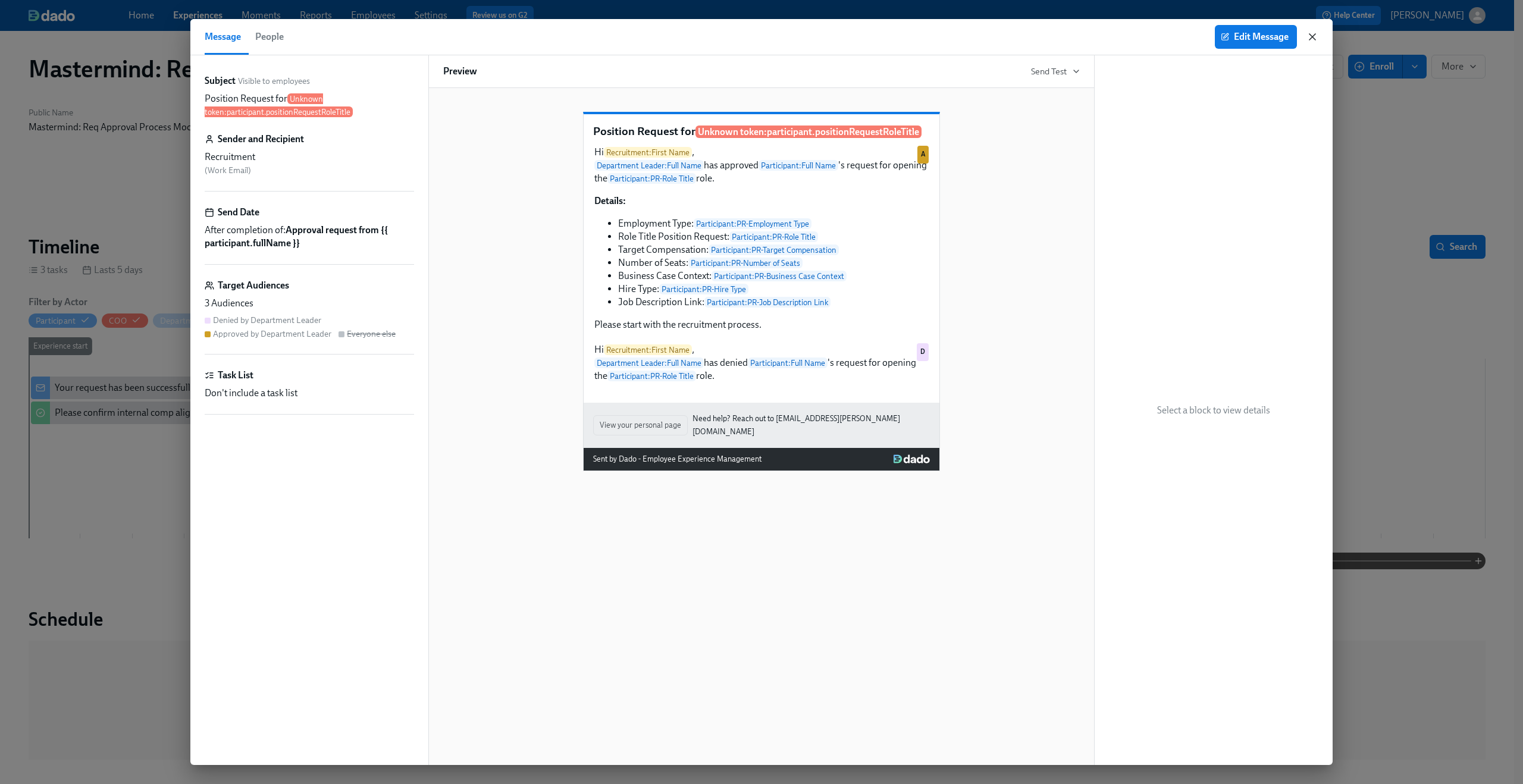
click at [1317, 31] on icon "button" at bounding box center [1313, 37] width 12 height 12
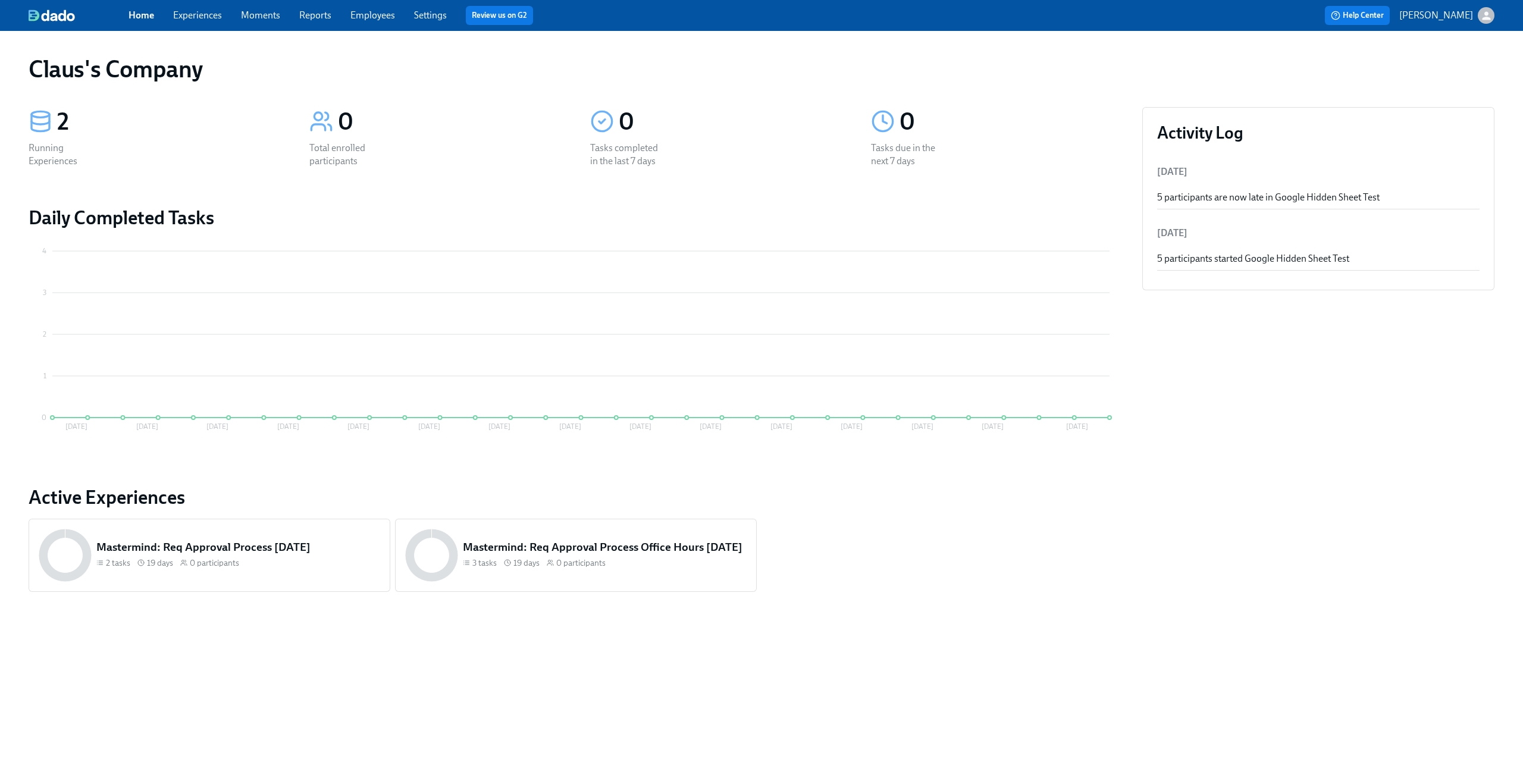
click at [380, 14] on link "Employees" at bounding box center [372, 15] width 44 height 11
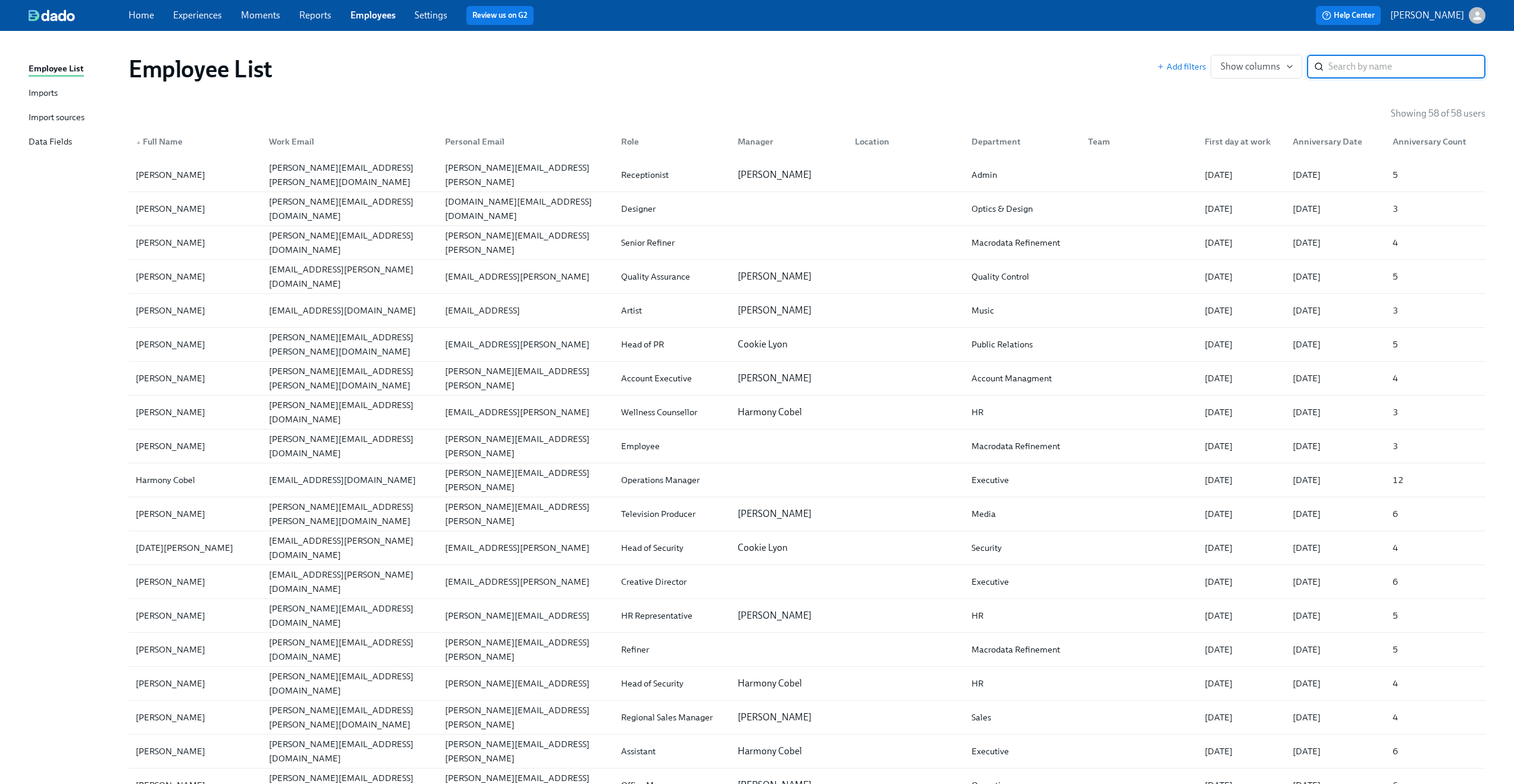
click at [1332, 71] on input "search" at bounding box center [1407, 66] width 157 height 24
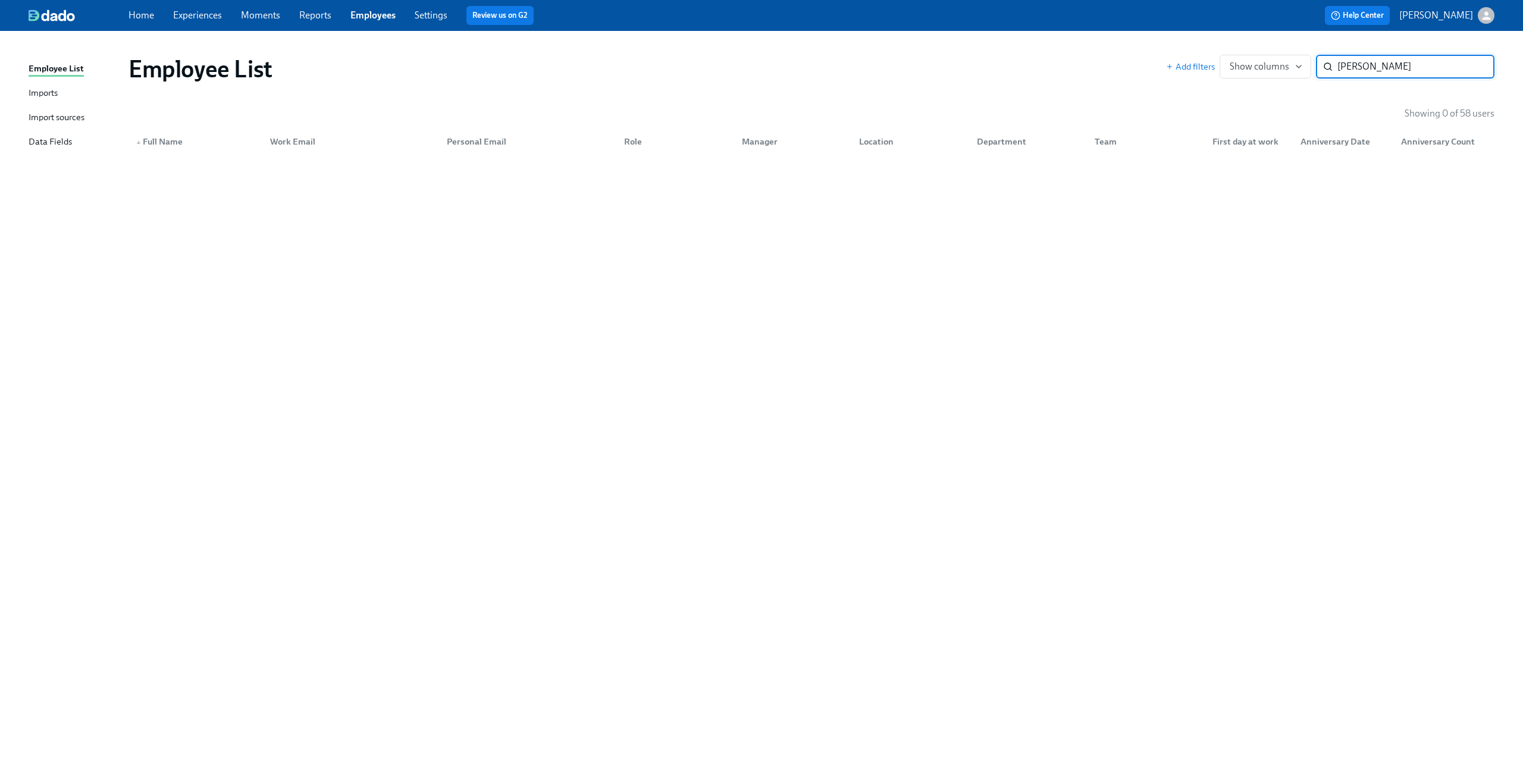
type input "Juan Garcia Bazan"
click at [1472, 12] on p "[PERSON_NAME]" at bounding box center [1436, 15] width 74 height 13
click at [1443, 63] on span "Switch organization..." at bounding box center [1429, 69] width 112 height 13
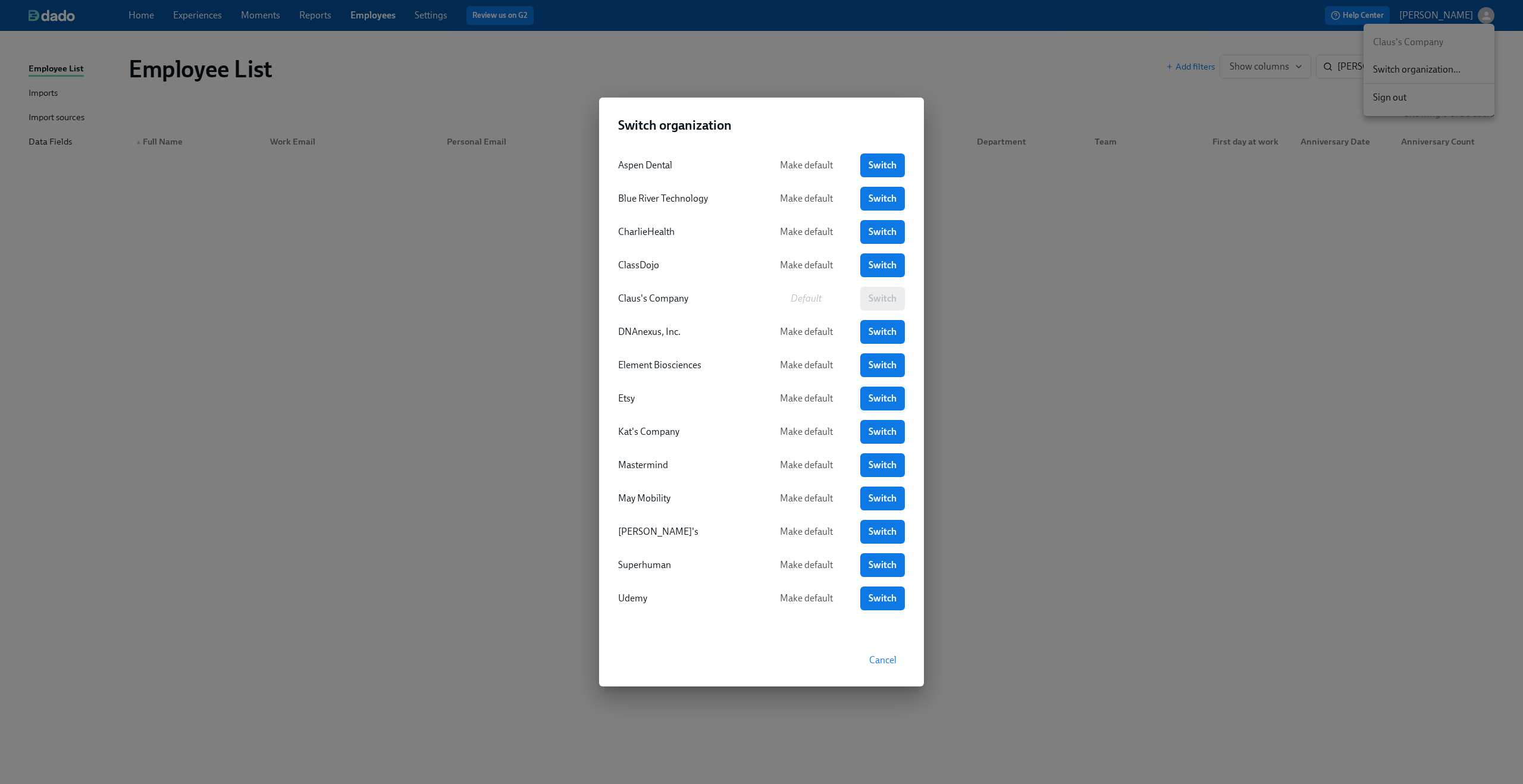
click at [885, 395] on span "Switch" at bounding box center [883, 399] width 28 height 12
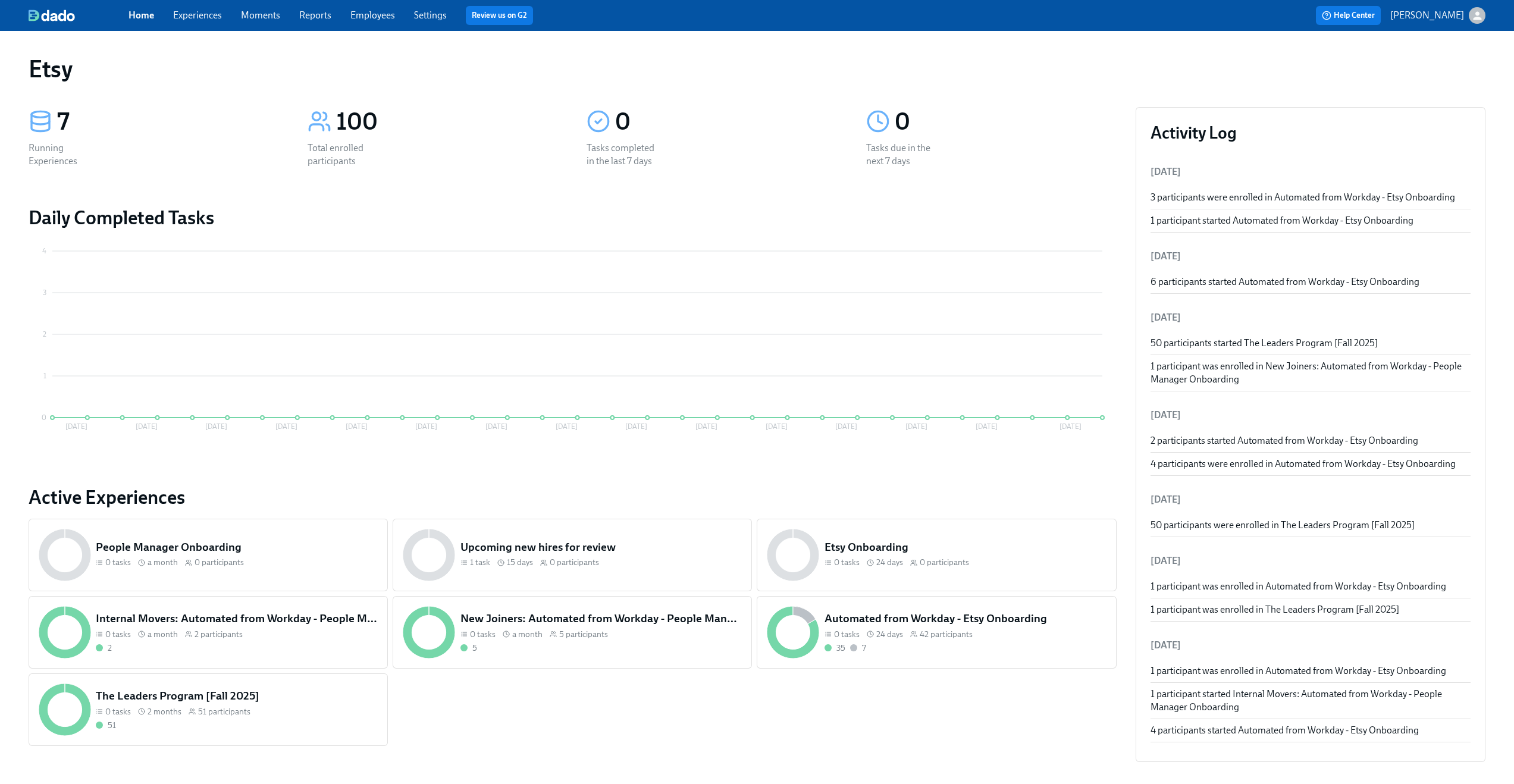
click at [378, 12] on link "Employees" at bounding box center [372, 15] width 44 height 11
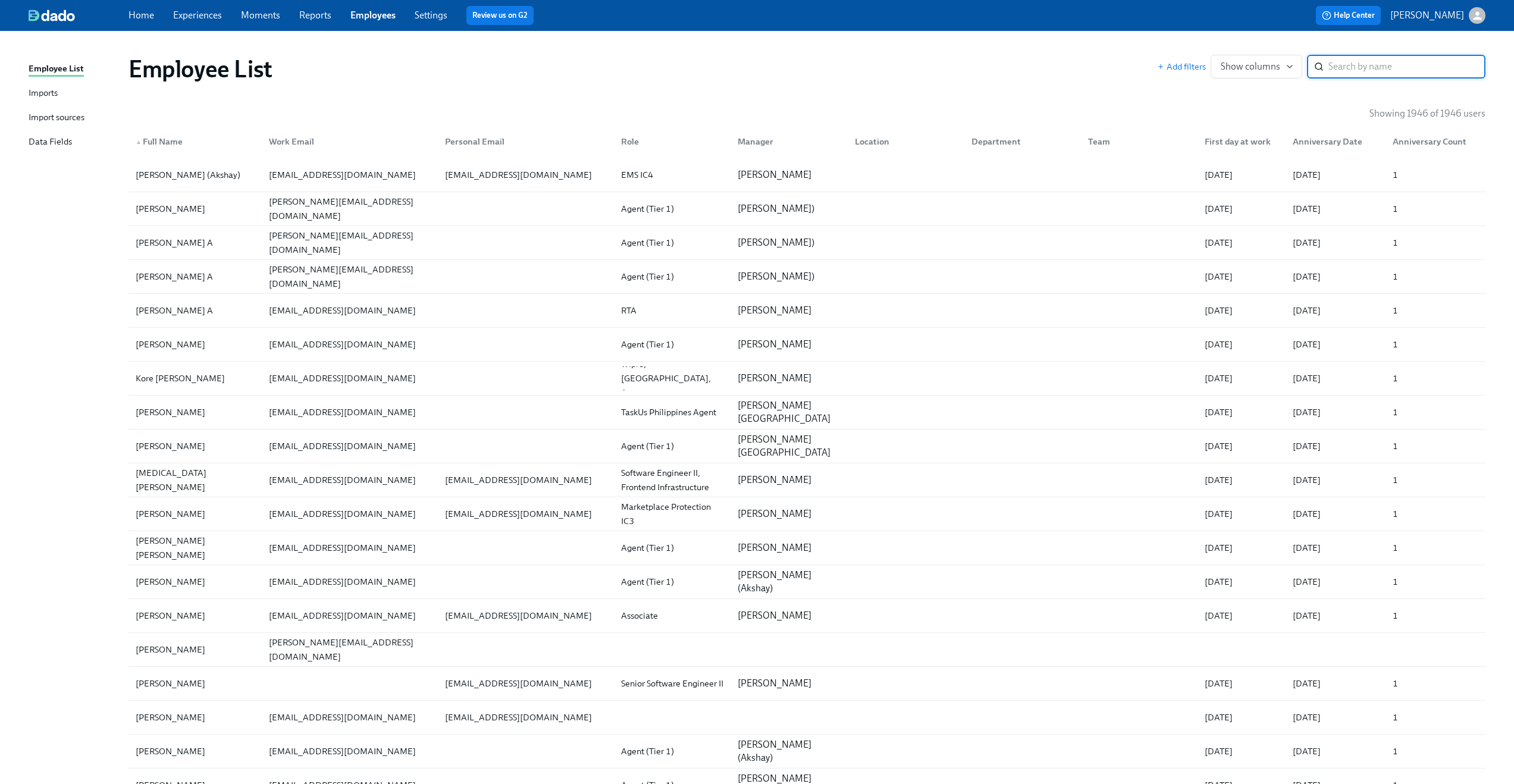
click at [1352, 68] on input "search" at bounding box center [1407, 66] width 157 height 24
type input "[PERSON_NAME]"
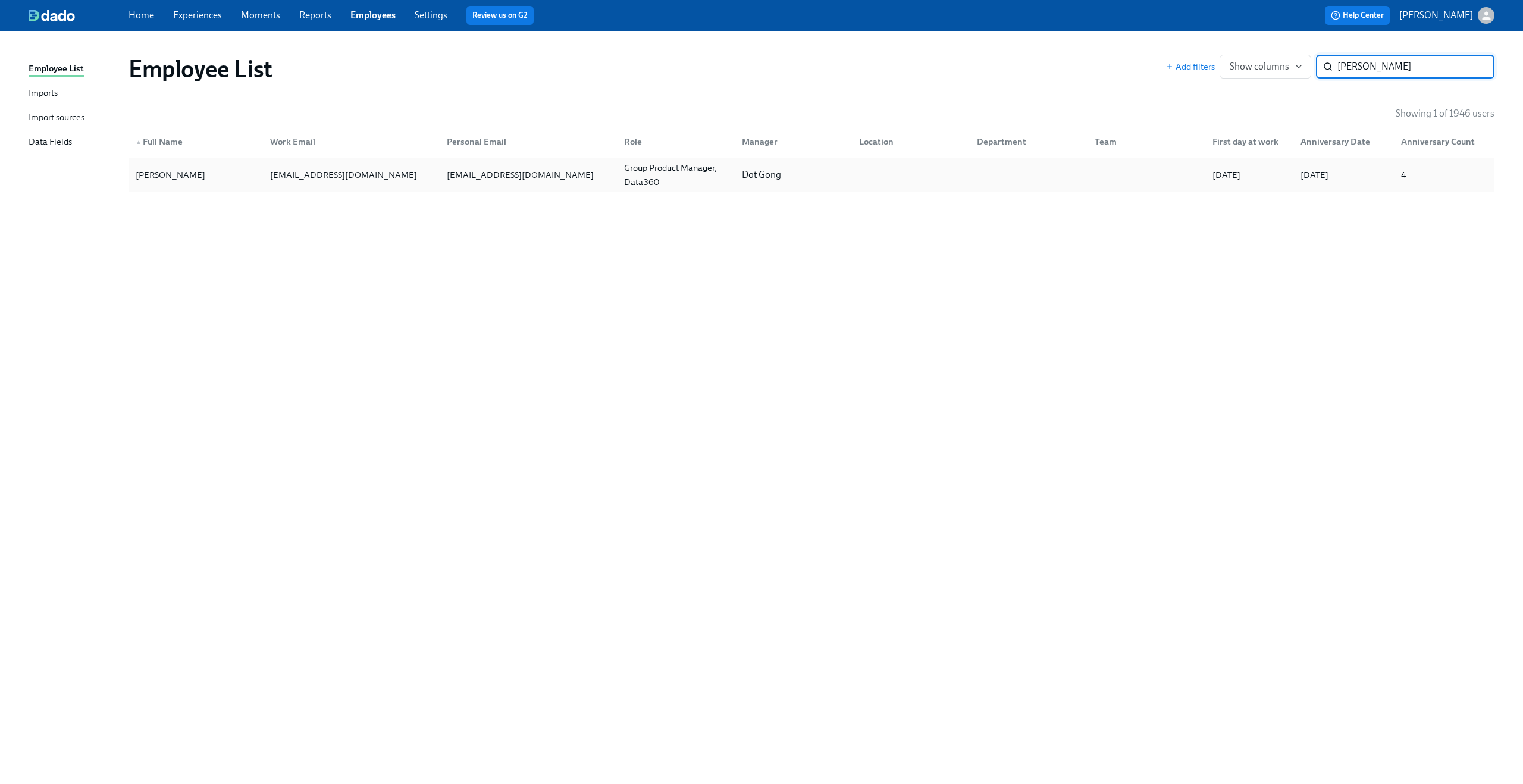
click at [543, 168] on div "[EMAIL_ADDRESS][DOMAIN_NAME]" at bounding box center [520, 175] width 157 height 14
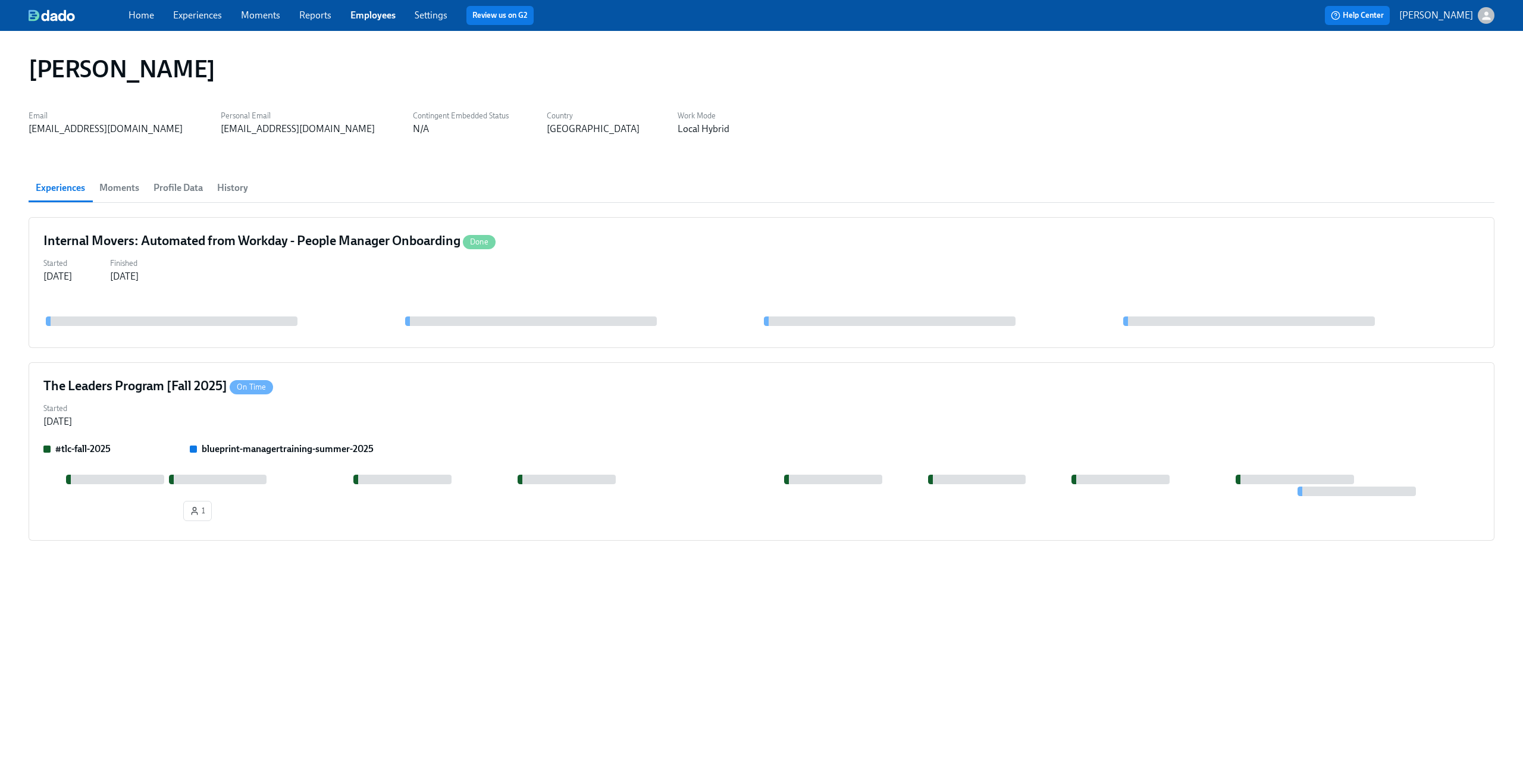
click at [185, 179] on span "Profile Data" at bounding box center [178, 187] width 50 height 17
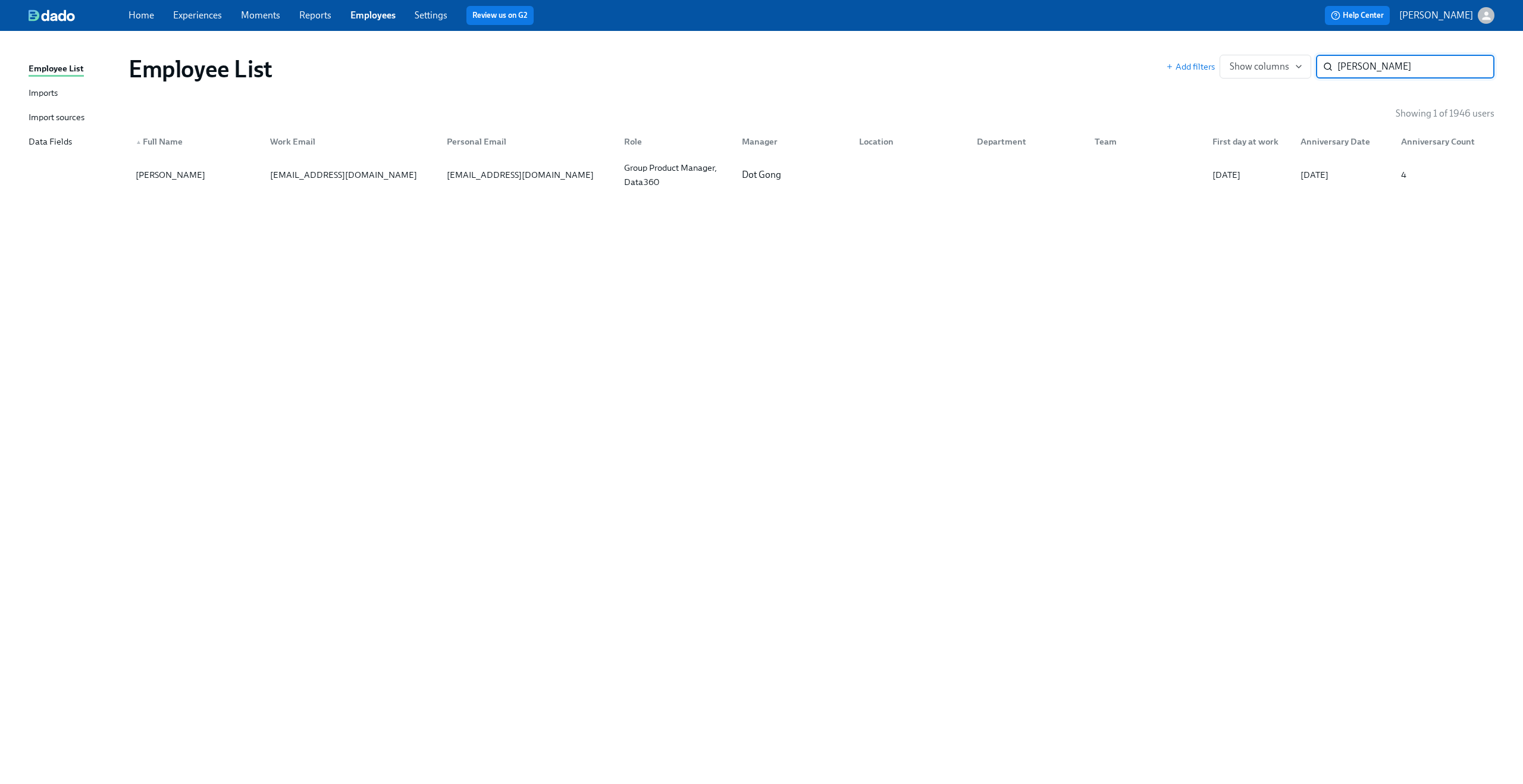
click at [1358, 74] on input "[PERSON_NAME]" at bounding box center [1416, 66] width 157 height 24
type input "[PERSON_NAME]"
click at [888, 165] on div at bounding box center [908, 174] width 118 height 24
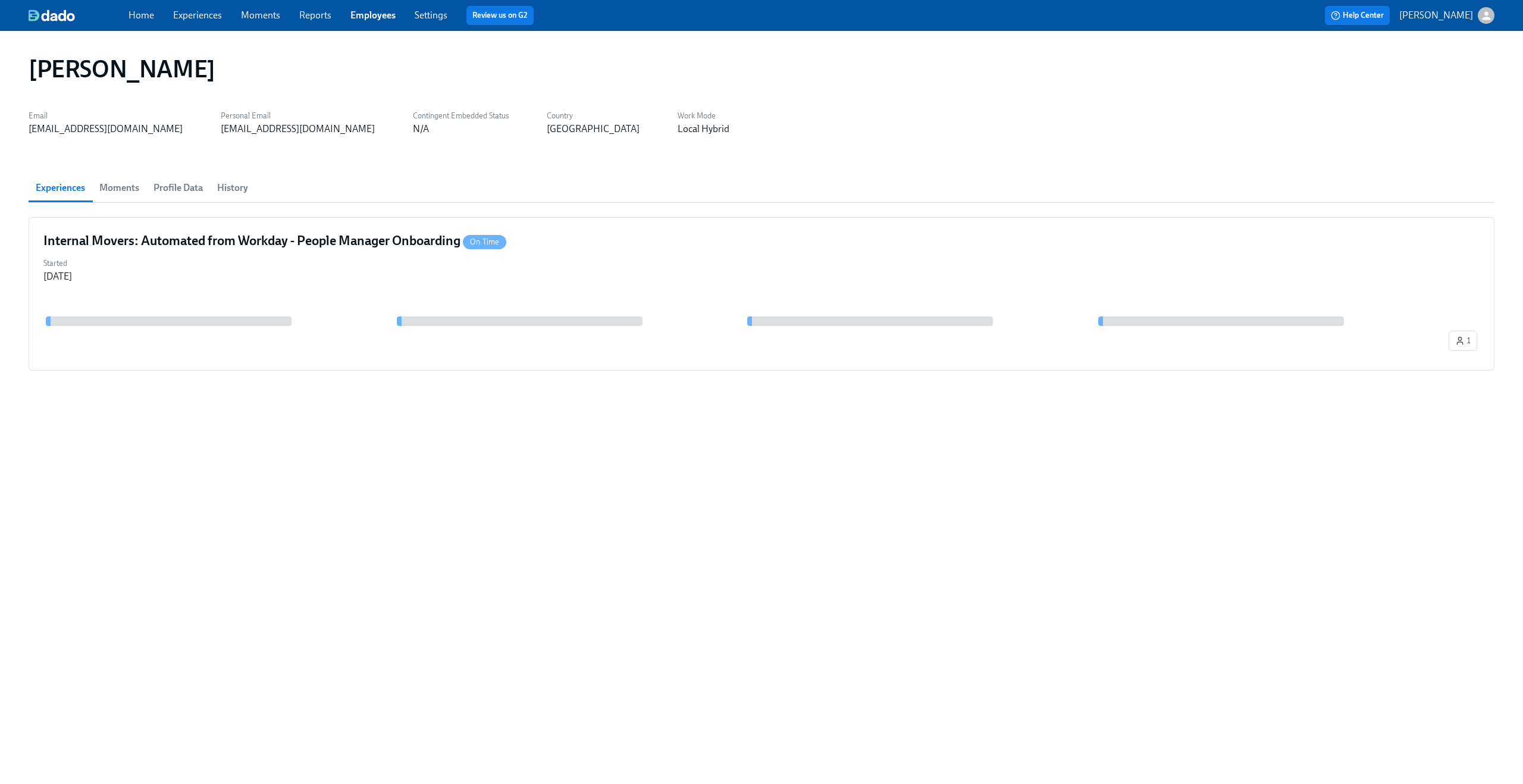
click at [160, 193] on span "Profile Data" at bounding box center [178, 187] width 50 height 17
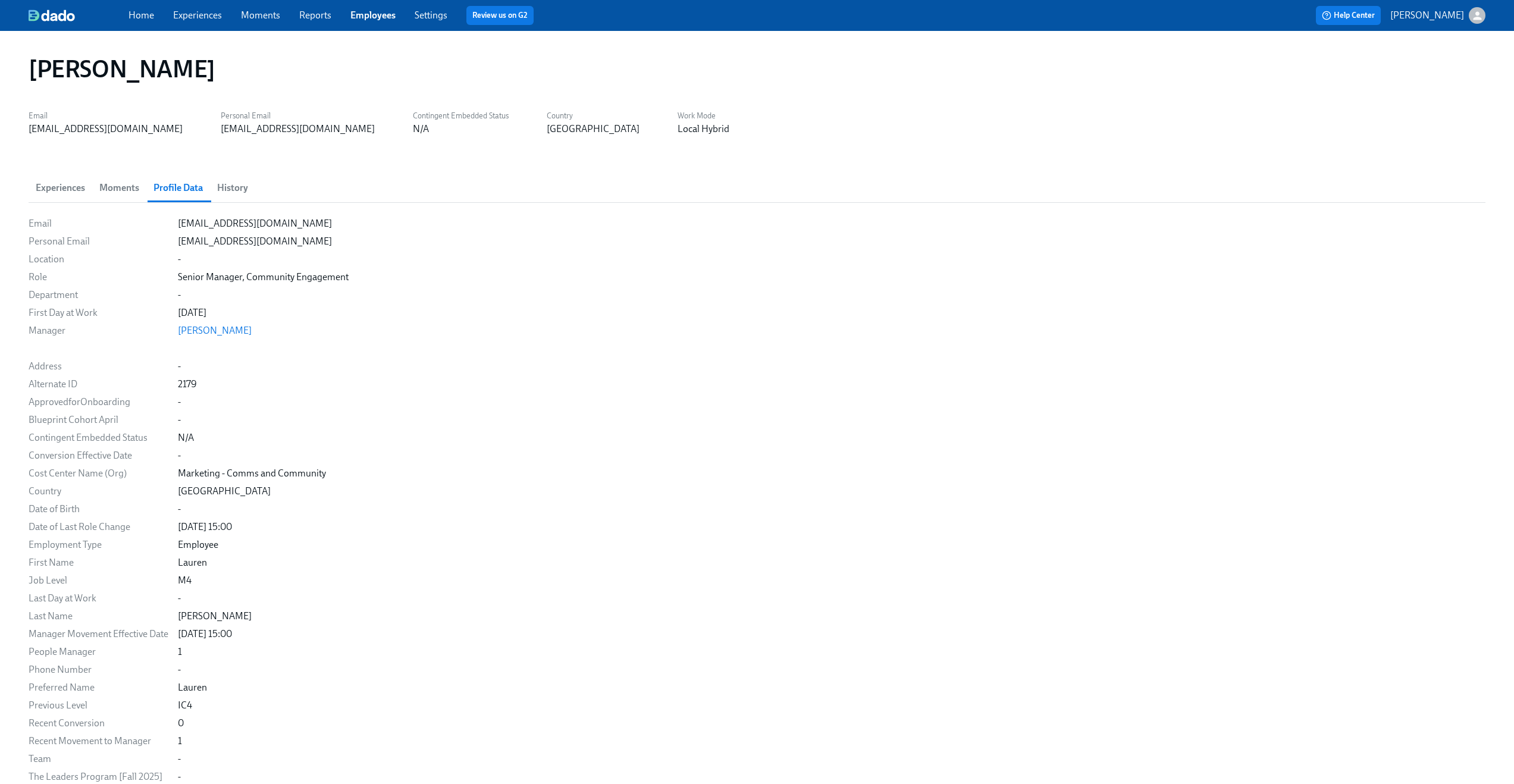
click at [1078, 172] on div "[PERSON_NAME] Email [EMAIL_ADDRESS][DOMAIN_NAME] Personal Email [EMAIL_ADDRESS]…" at bounding box center [757, 451] width 1457 height 812
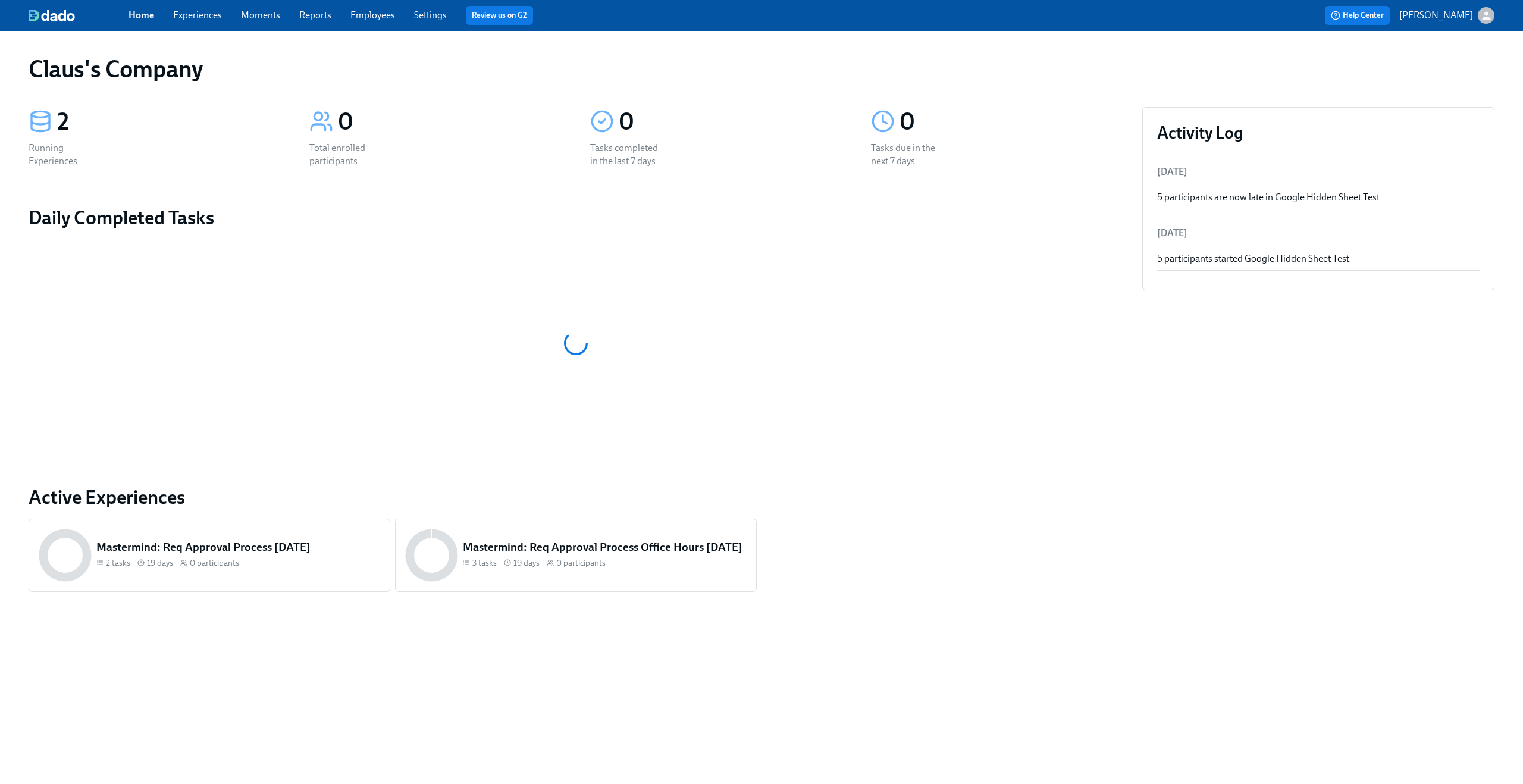
click at [1487, 15] on icon "button" at bounding box center [1486, 16] width 12 height 12
click at [1458, 71] on span "Switch organization..." at bounding box center [1429, 69] width 112 height 13
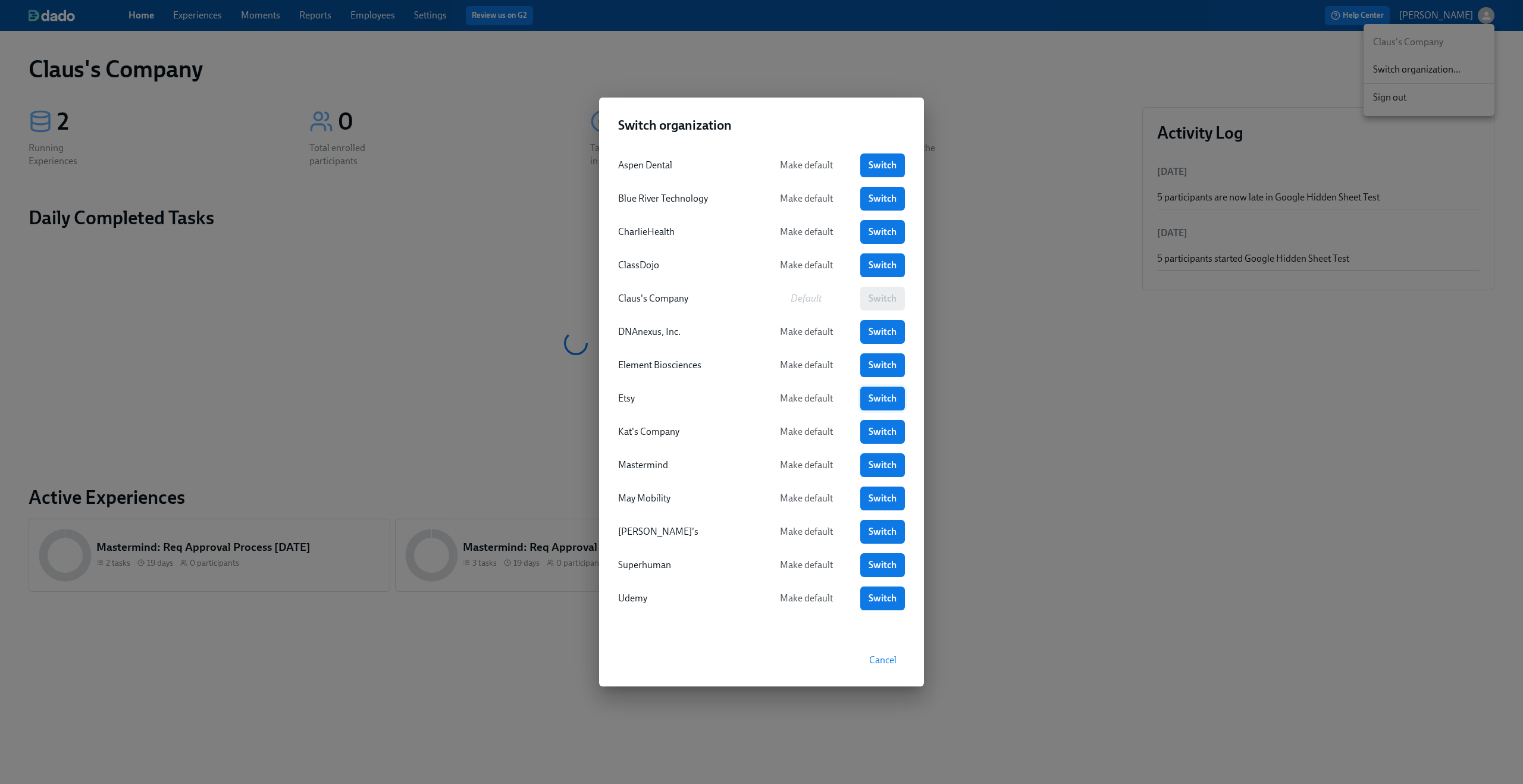
click at [880, 402] on span "Switch" at bounding box center [883, 399] width 28 height 12
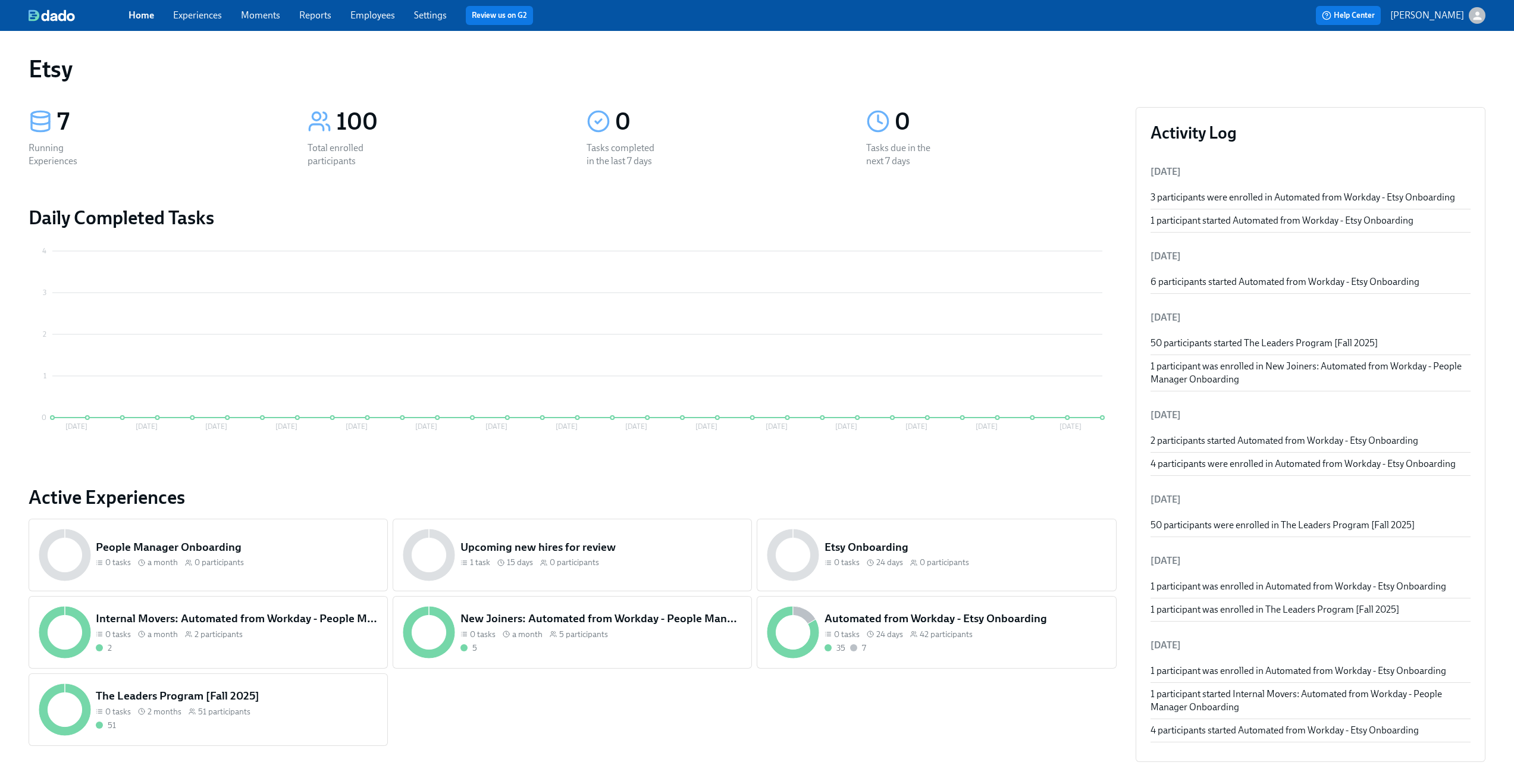
click at [215, 15] on link "Experiences" at bounding box center [198, 15] width 49 height 11
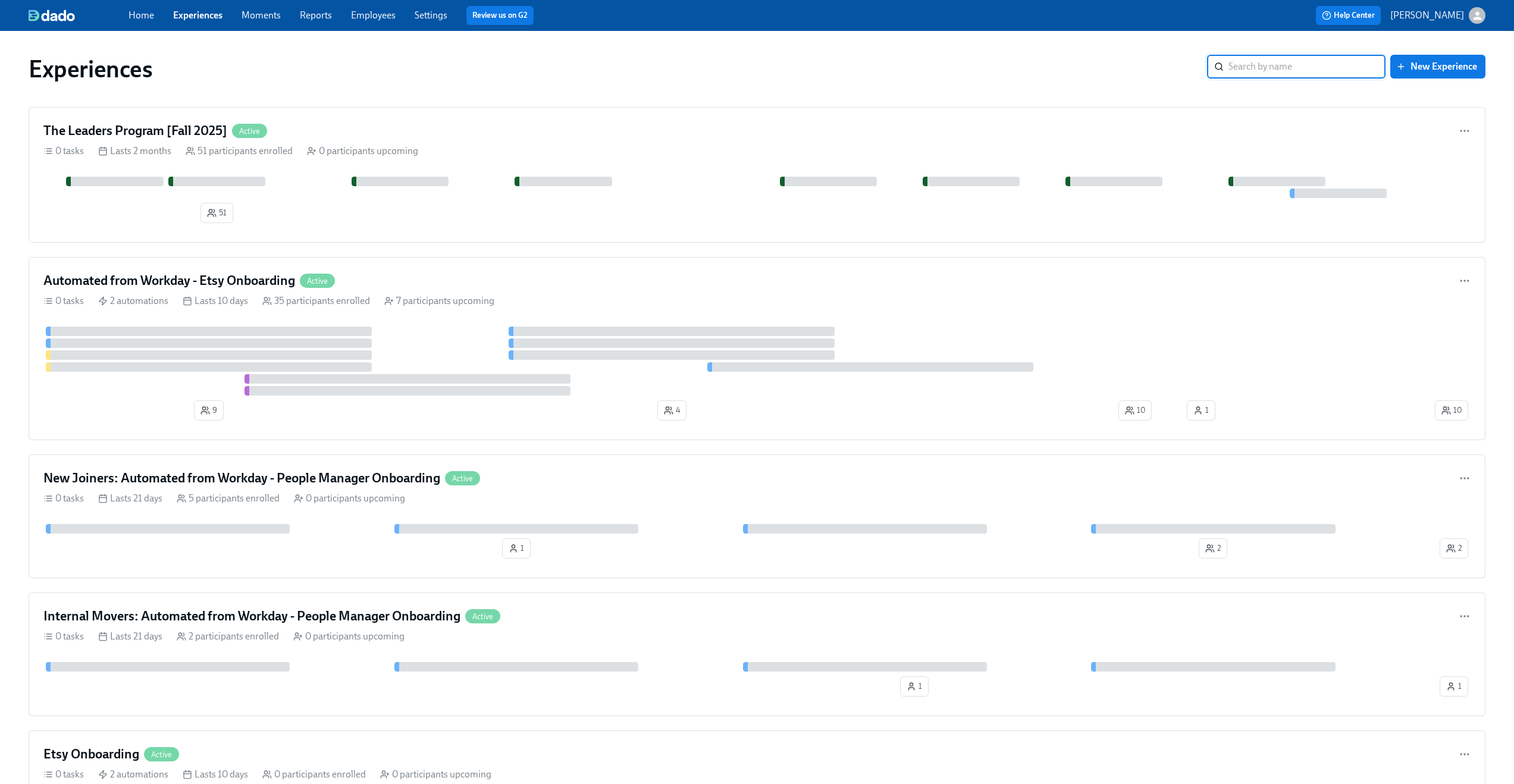
click at [416, 22] on div "Home Experiences Moments Reports Employees Settings Review us on G2" at bounding box center [468, 16] width 679 height 19
click at [429, 13] on link "Settings" at bounding box center [431, 15] width 33 height 11
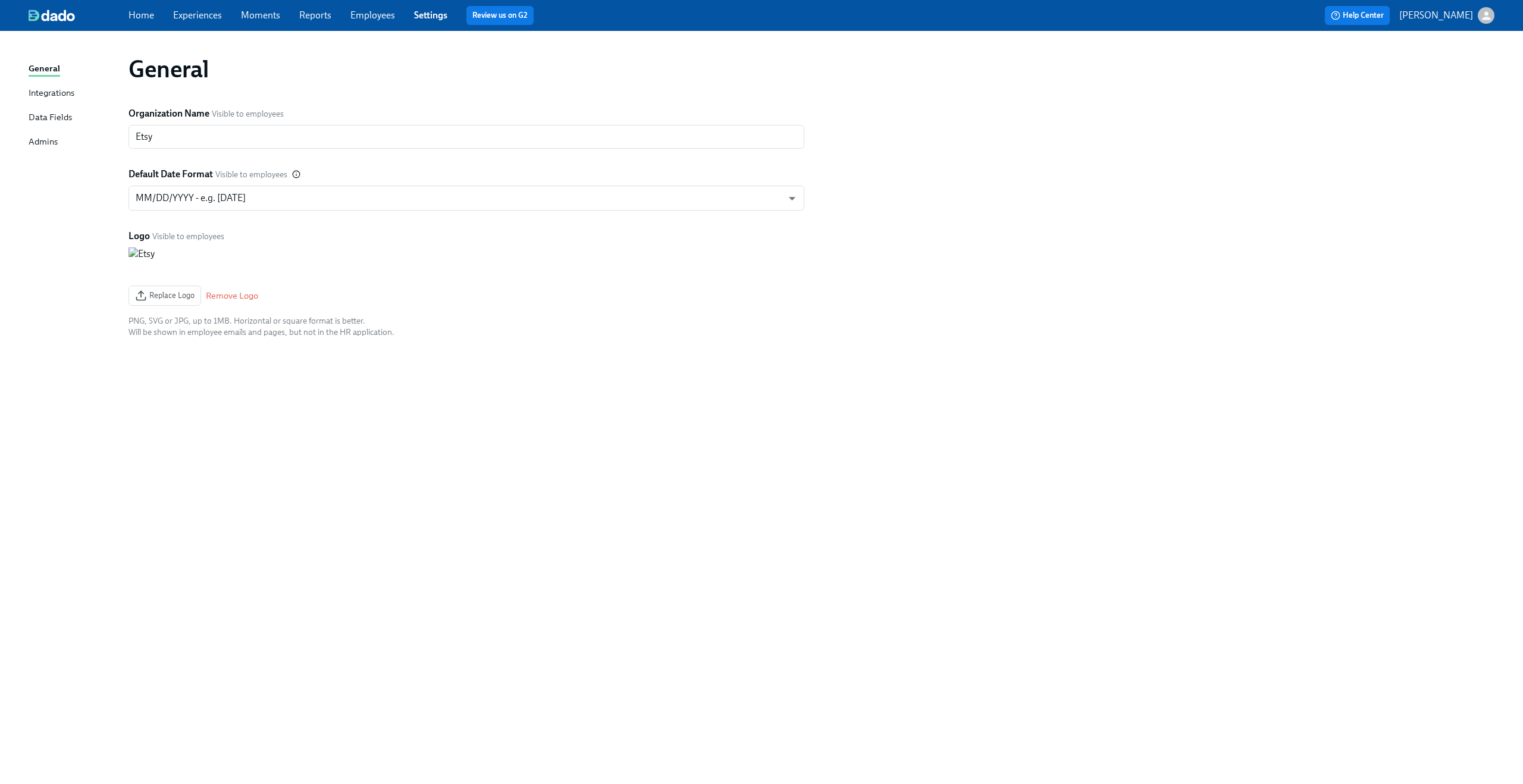
click at [47, 96] on div "Integrations" at bounding box center [51, 93] width 46 height 15
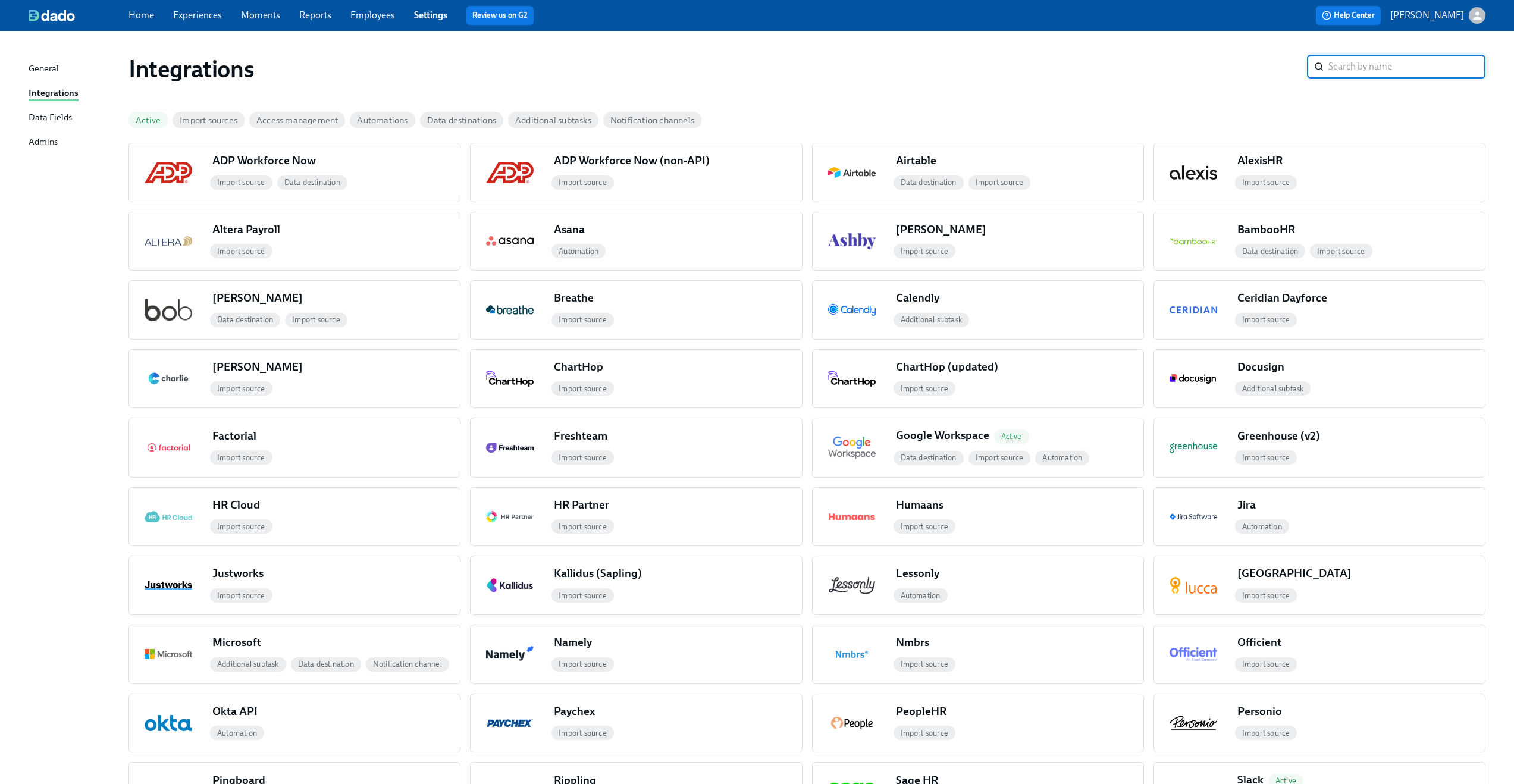
click at [378, 17] on link "Employees" at bounding box center [372, 15] width 44 height 11
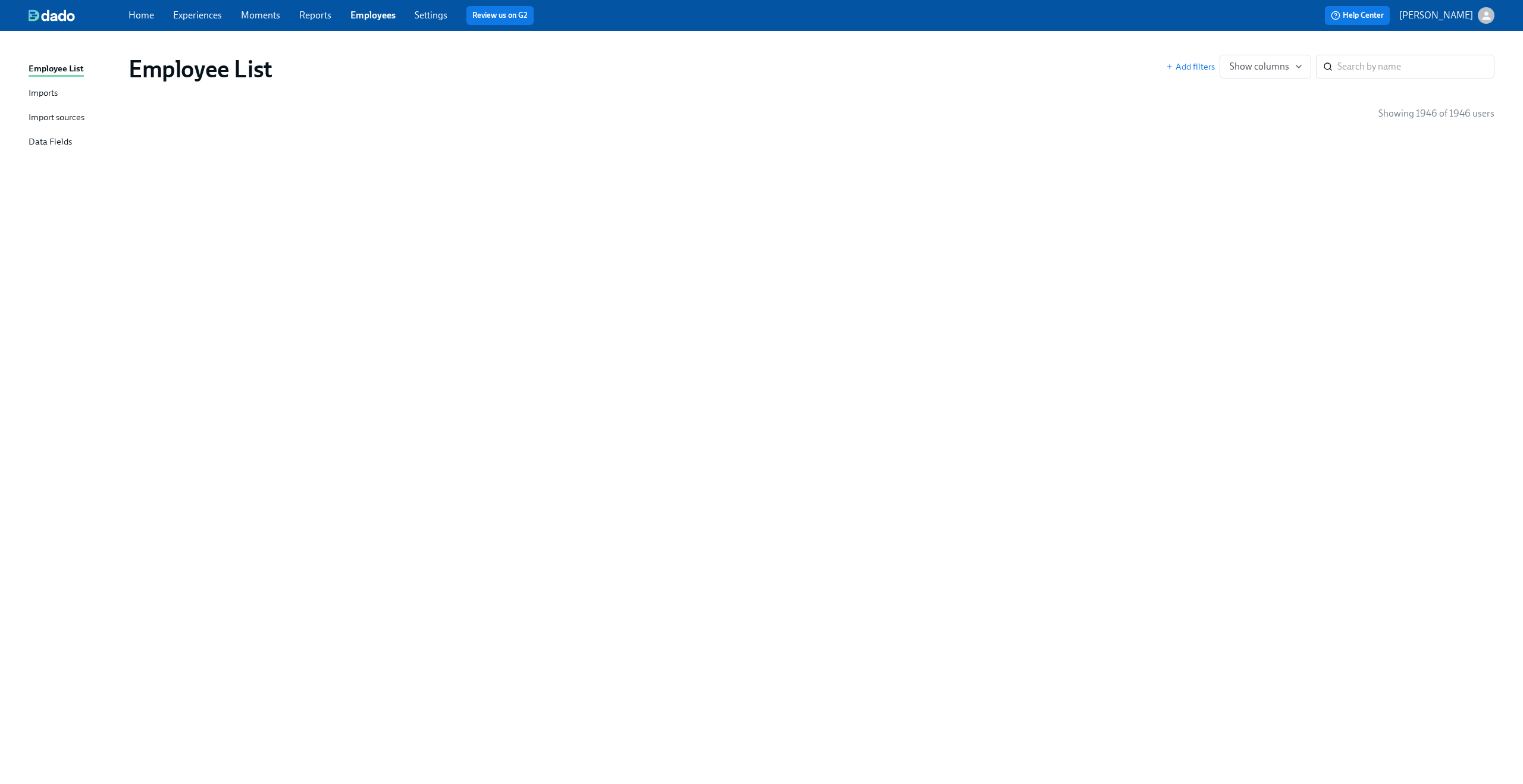
click at [34, 115] on div "Import sources" at bounding box center [57, 118] width 56 height 15
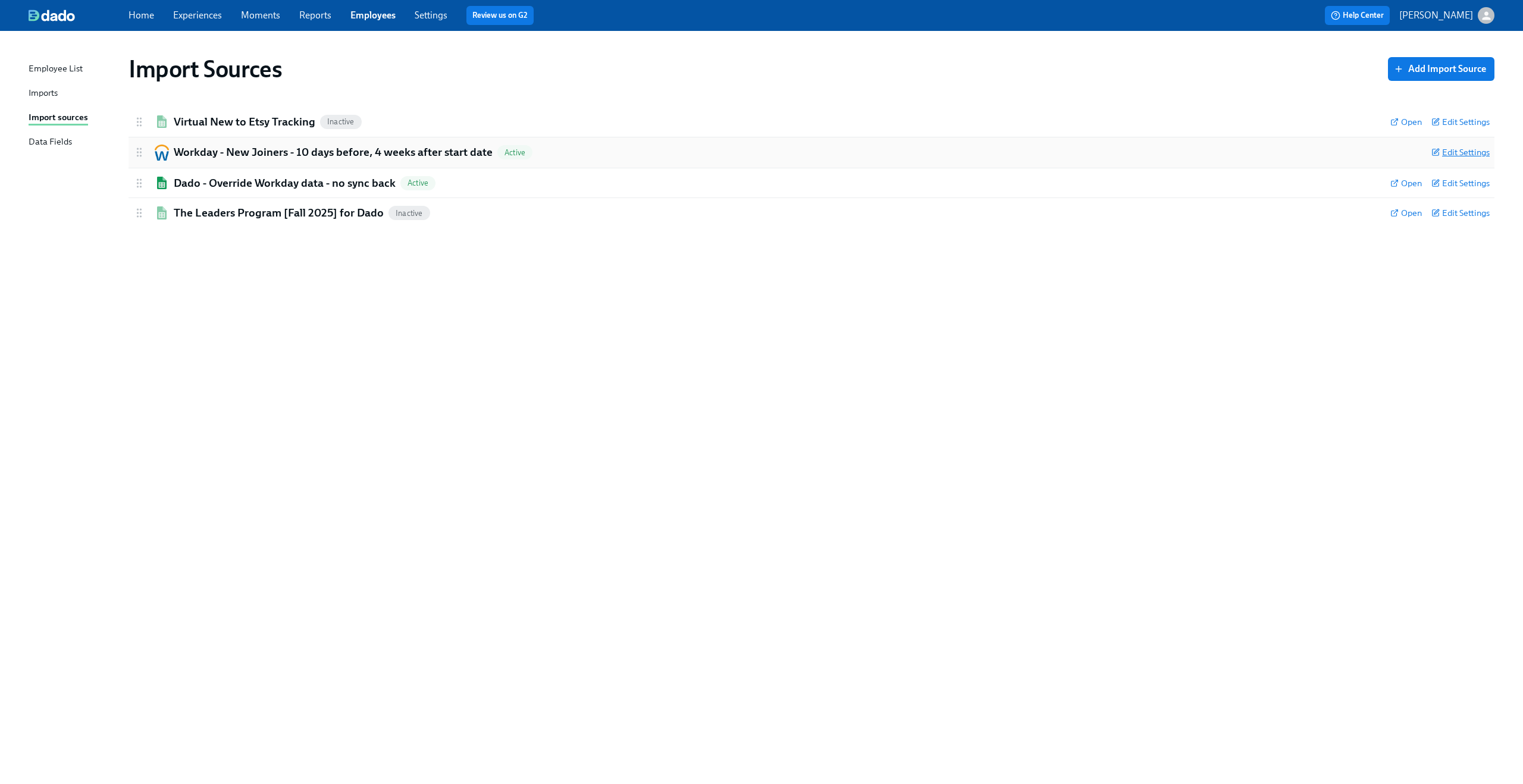
click at [1479, 147] on span "Edit Settings" at bounding box center [1460, 152] width 58 height 12
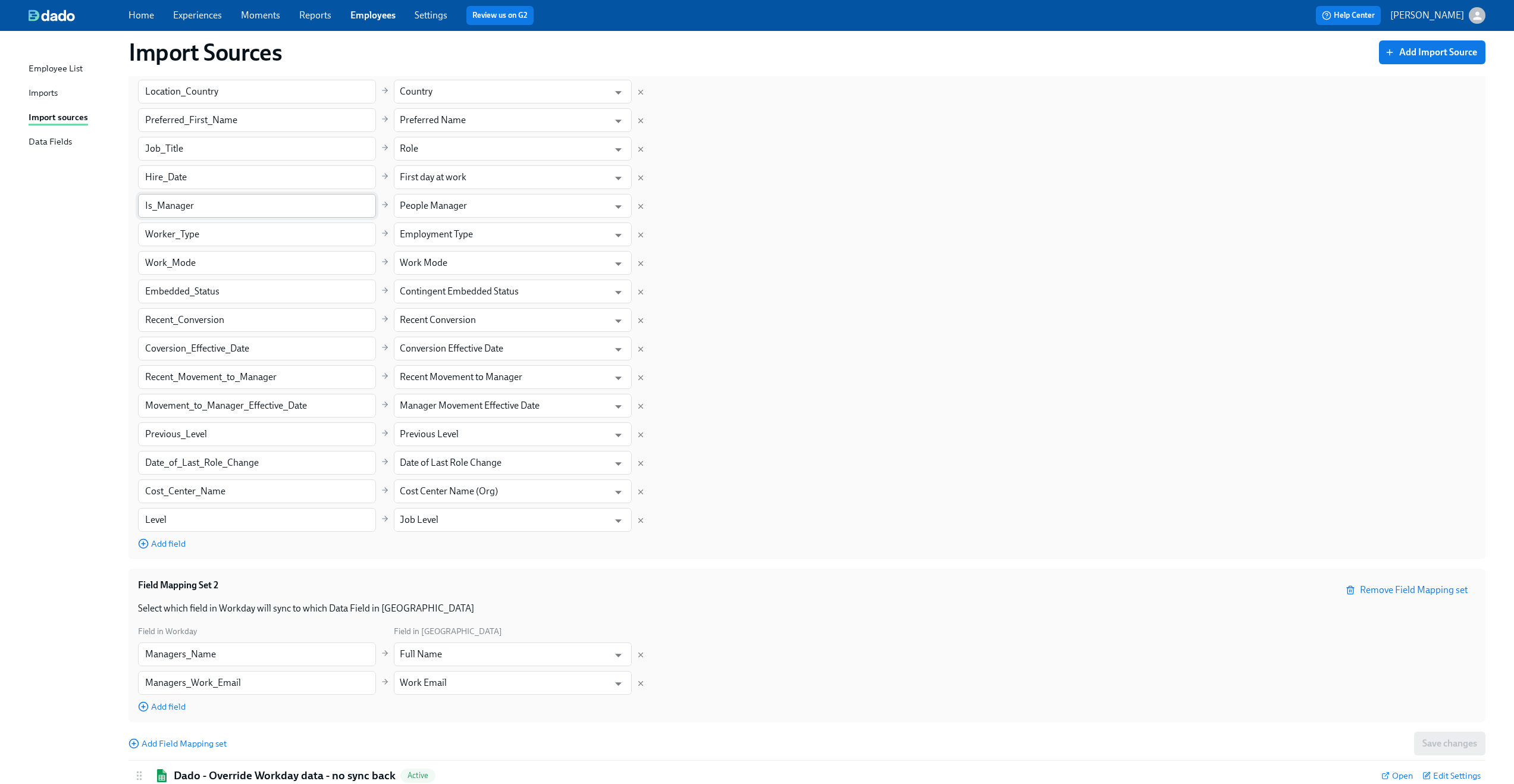
scroll to position [429, 0]
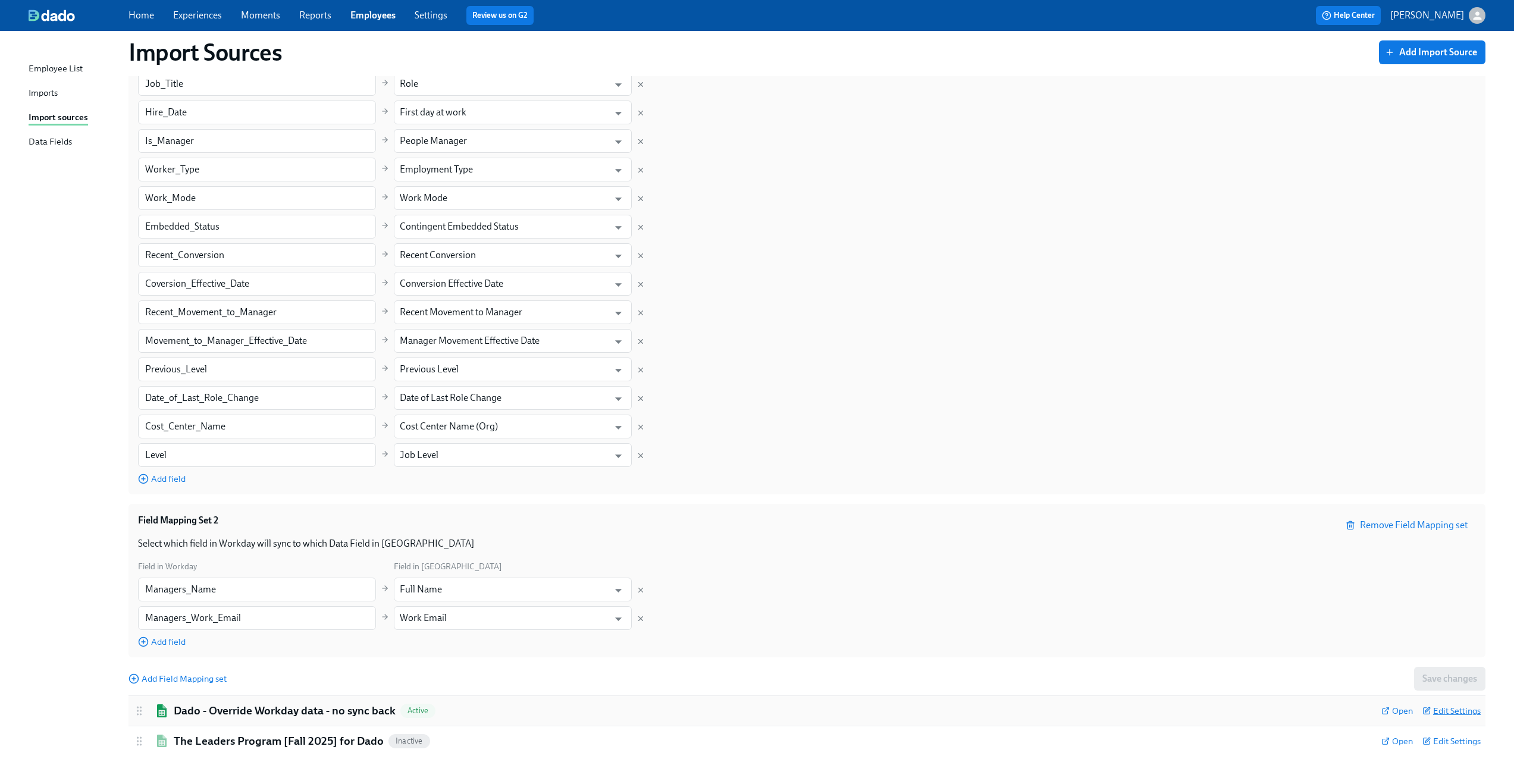
click at [1463, 715] on span "Edit Settings" at bounding box center [1451, 711] width 58 height 12
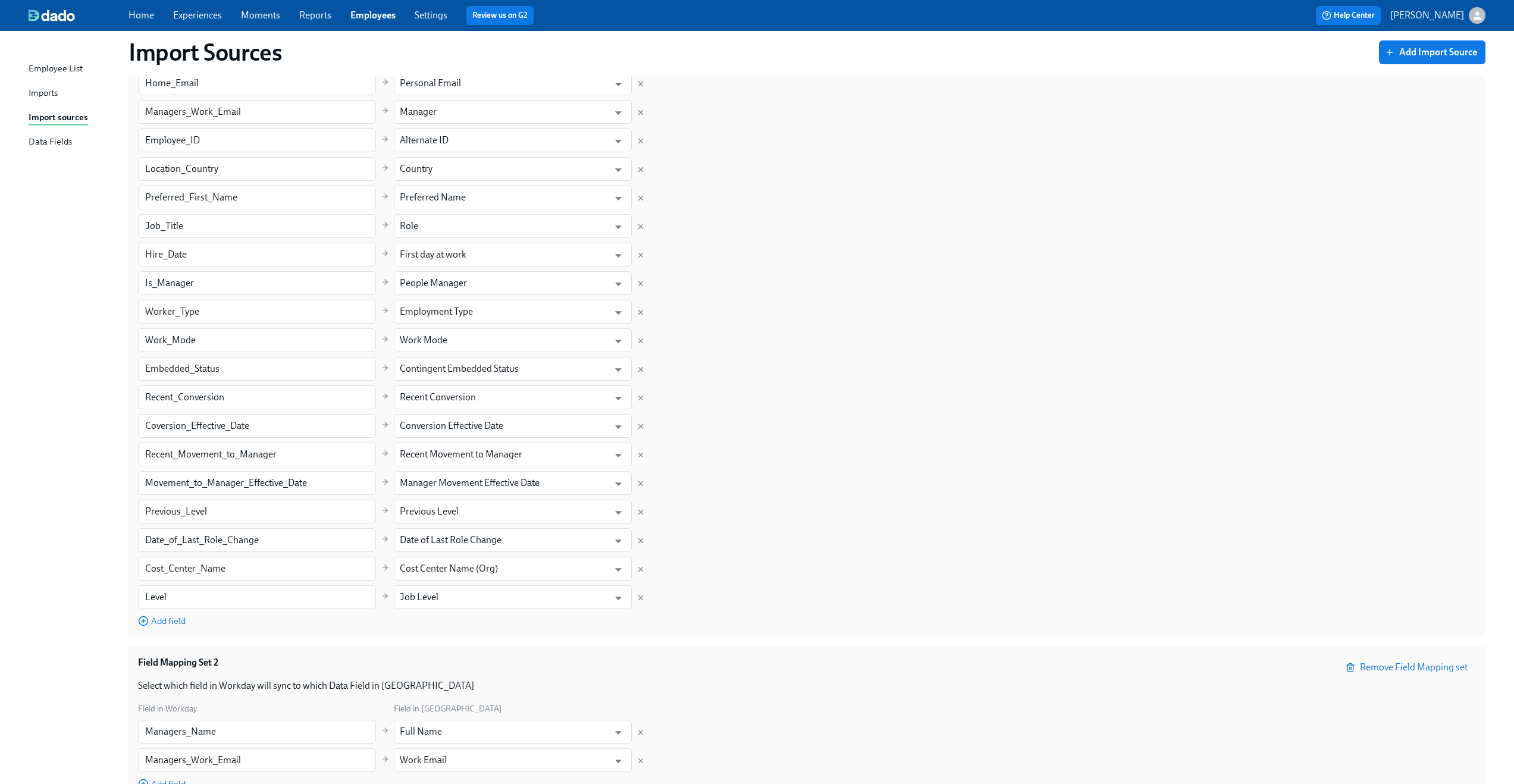
scroll to position [159, 0]
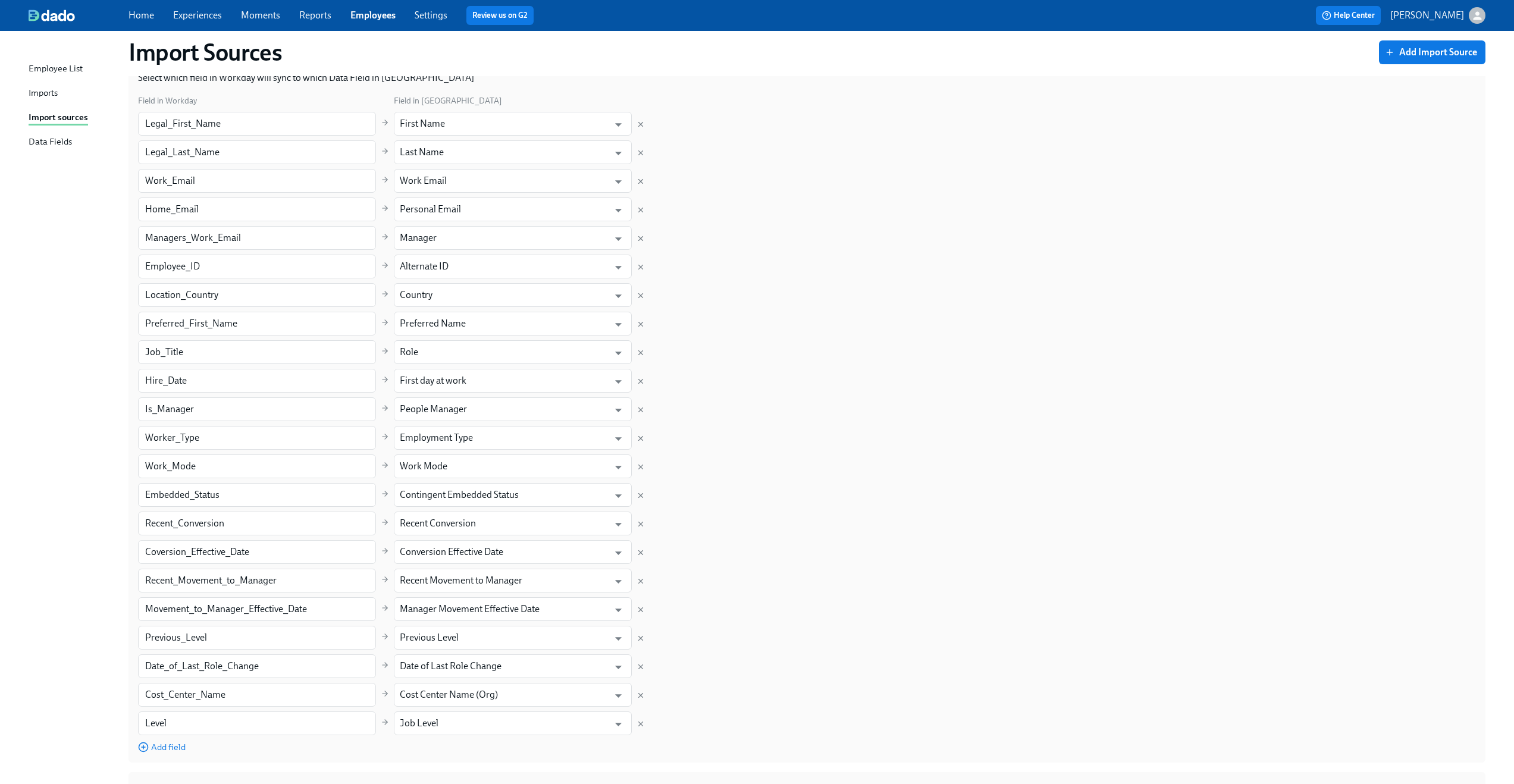
click at [46, 59] on div "Import Sources Add Import Source Virtual New to Etsy Tracking Inactive Open Edi…" at bounding box center [757, 623] width 1457 height 1474
click at [44, 67] on div "Employee List" at bounding box center [56, 69] width 54 height 15
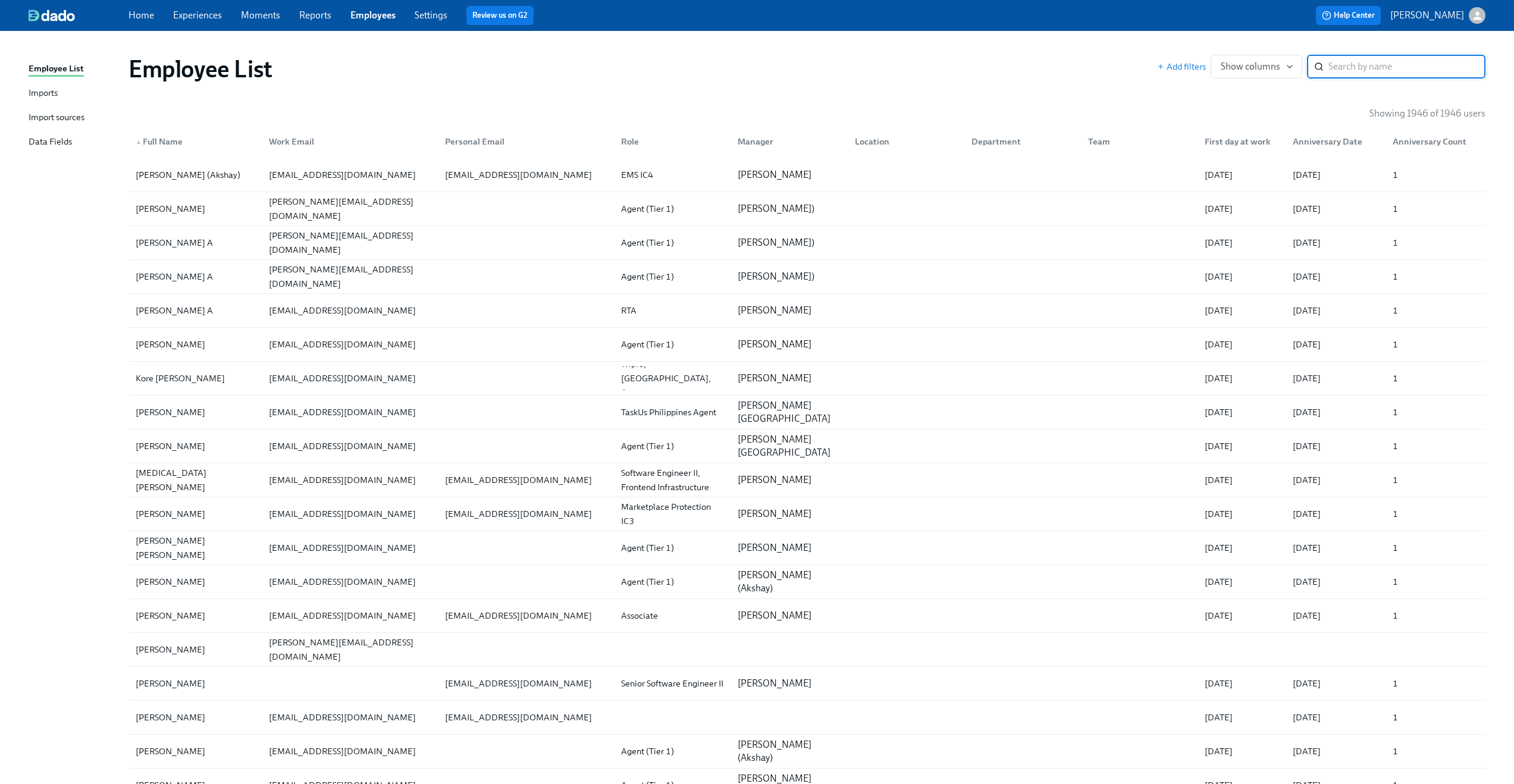
click at [1373, 66] on input "search" at bounding box center [1407, 66] width 157 height 24
paste input "Tanner Lueders"
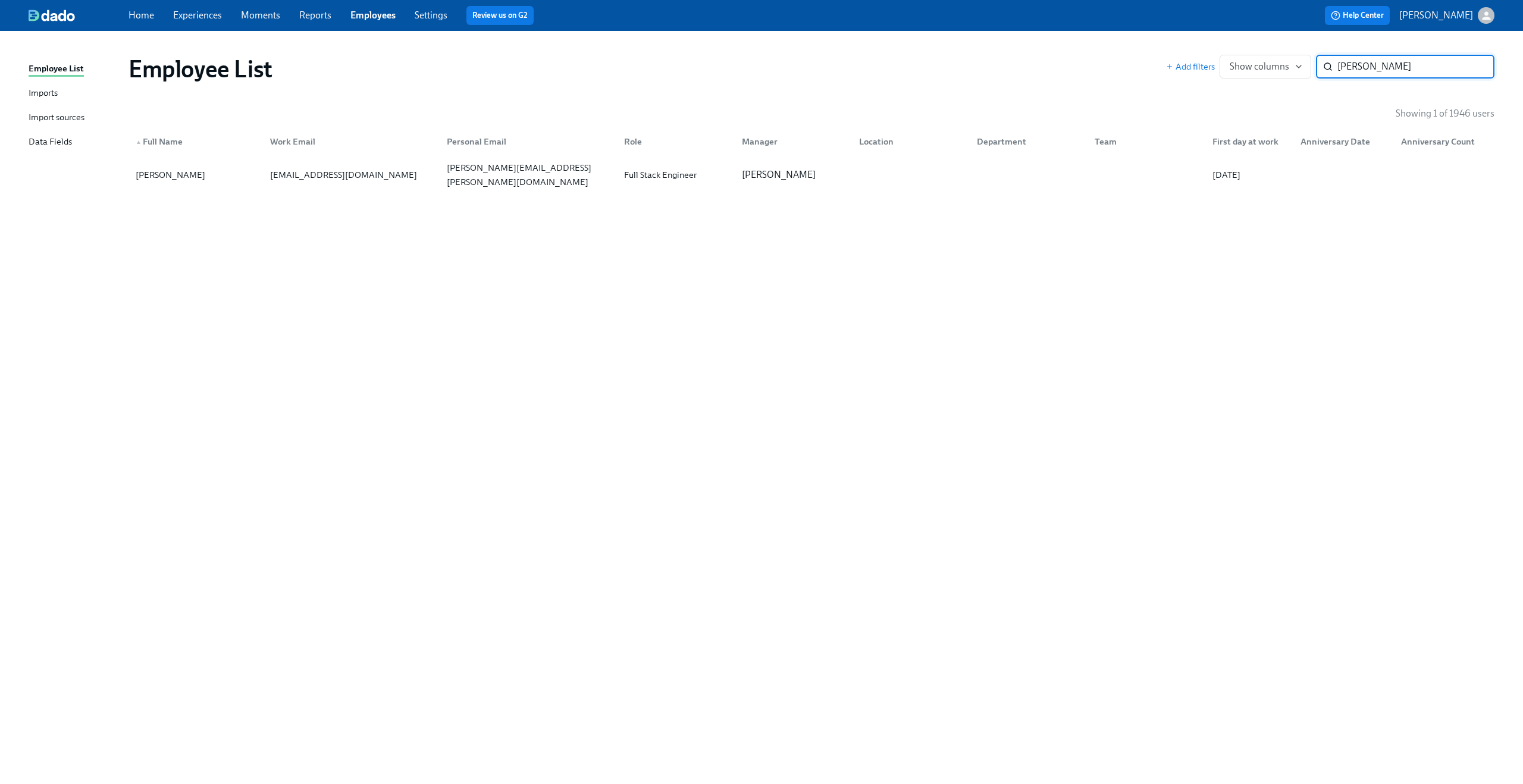
type input "Tanner Lueders"
click at [464, 176] on div "tanner.lueders@gmail.com" at bounding box center [528, 174] width 173 height 29
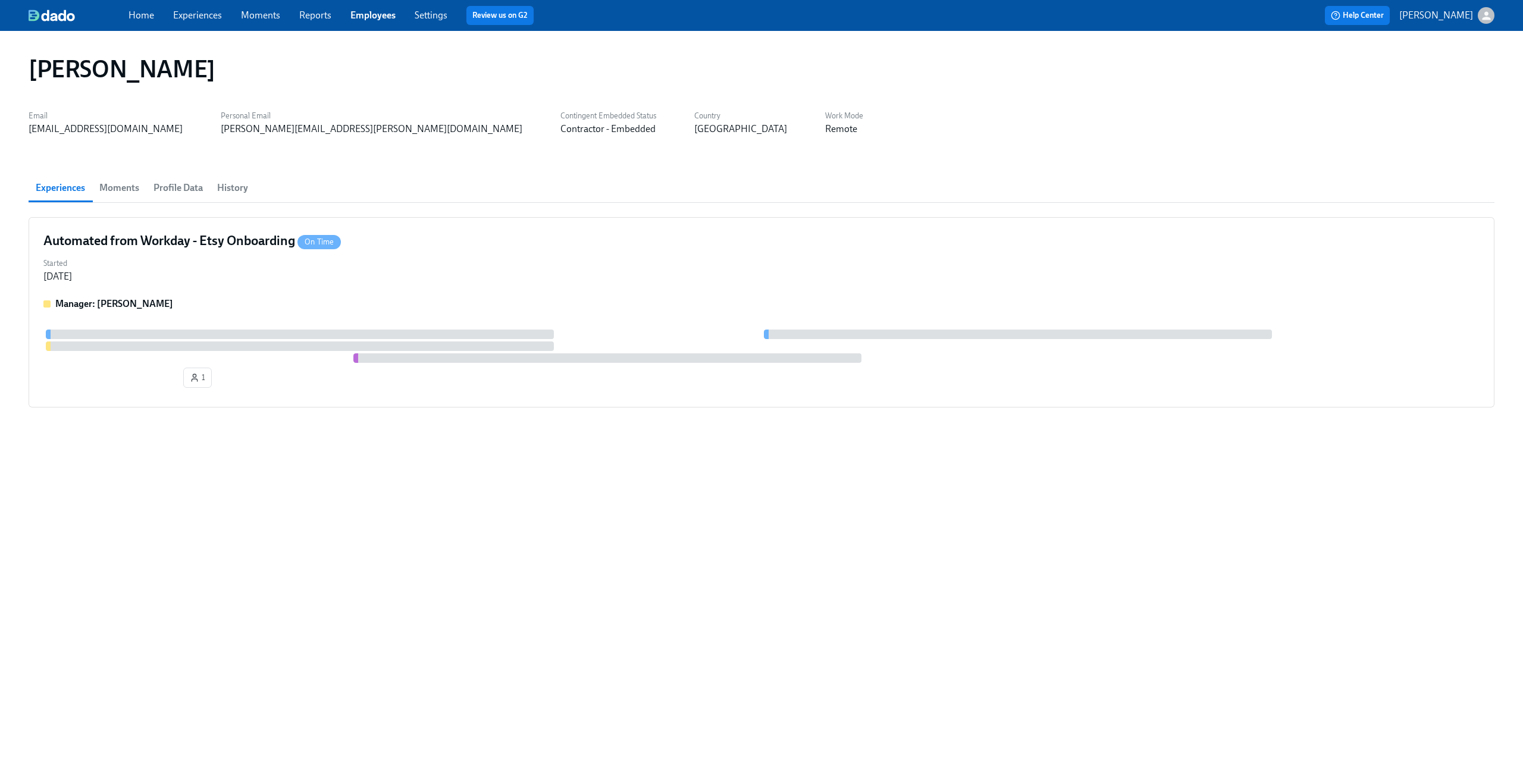
click at [186, 193] on span "Profile Data" at bounding box center [178, 187] width 50 height 17
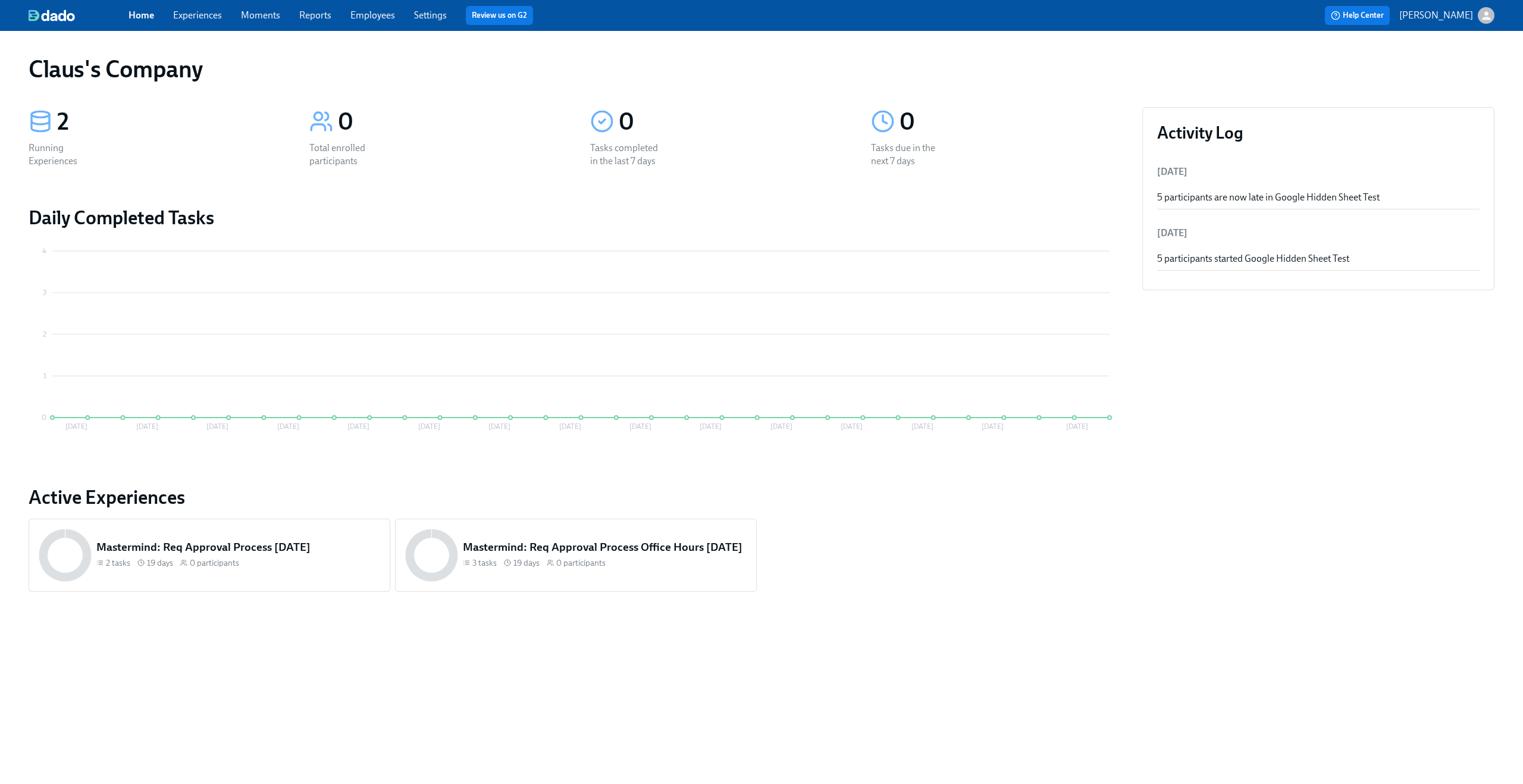
click at [208, 20] on link "Experiences" at bounding box center [198, 15] width 49 height 11
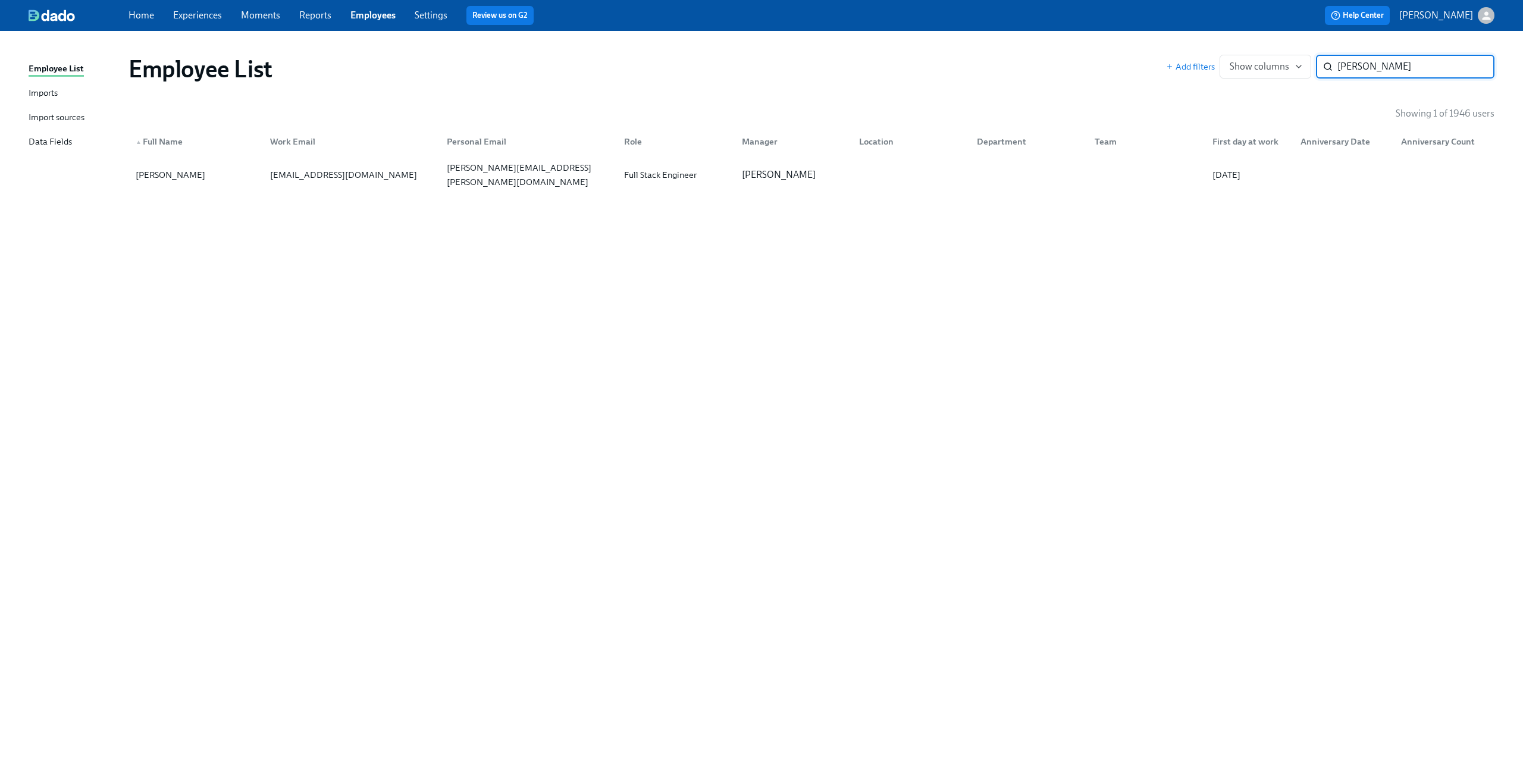
click at [1408, 72] on input "[PERSON_NAME]" at bounding box center [1416, 66] width 157 height 24
type input "[PERSON_NAME]"
click at [497, 177] on div "[EMAIL_ADDRESS][DOMAIN_NAME]" at bounding box center [520, 175] width 157 height 14
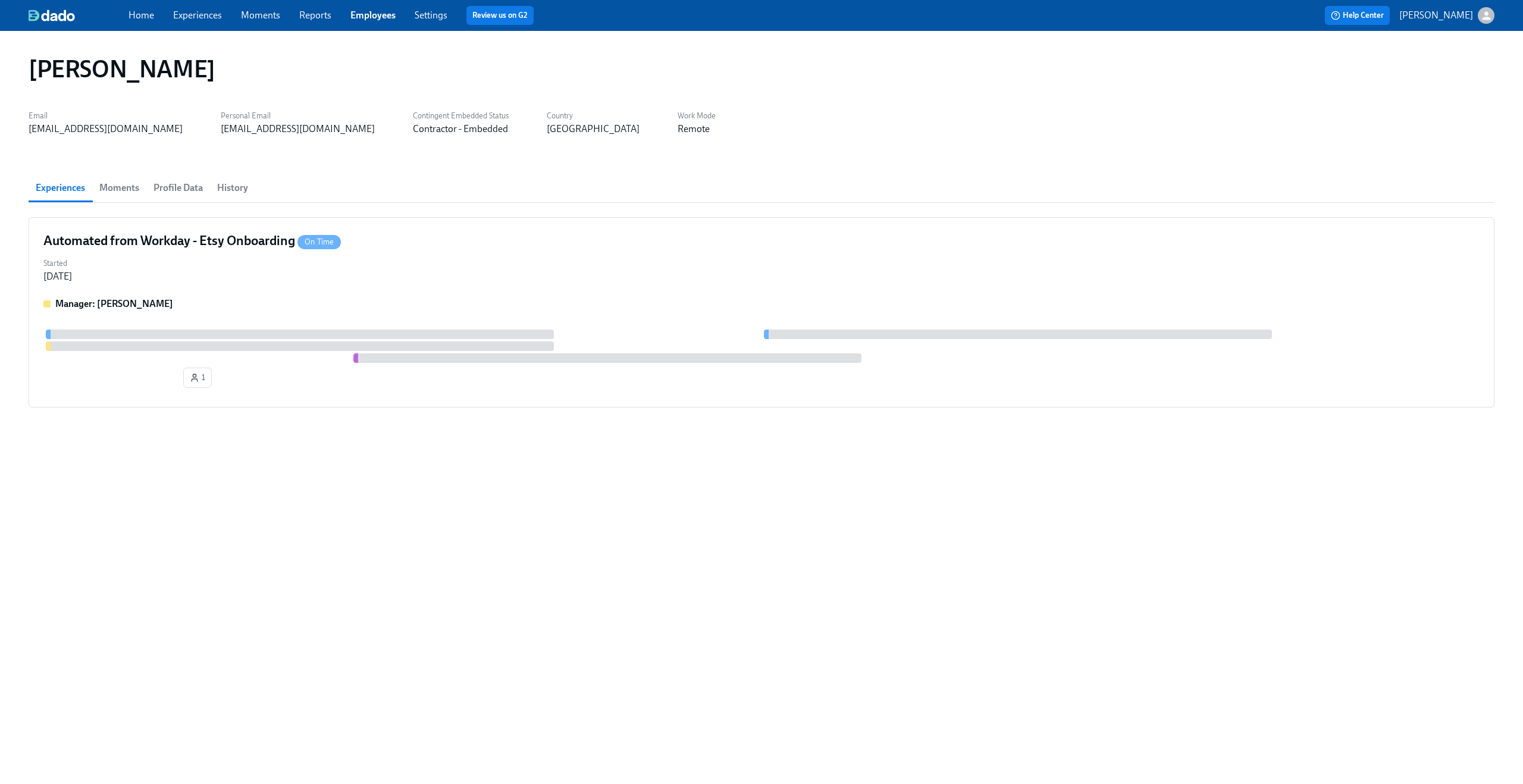
click at [173, 189] on span "Profile Data" at bounding box center [178, 187] width 50 height 17
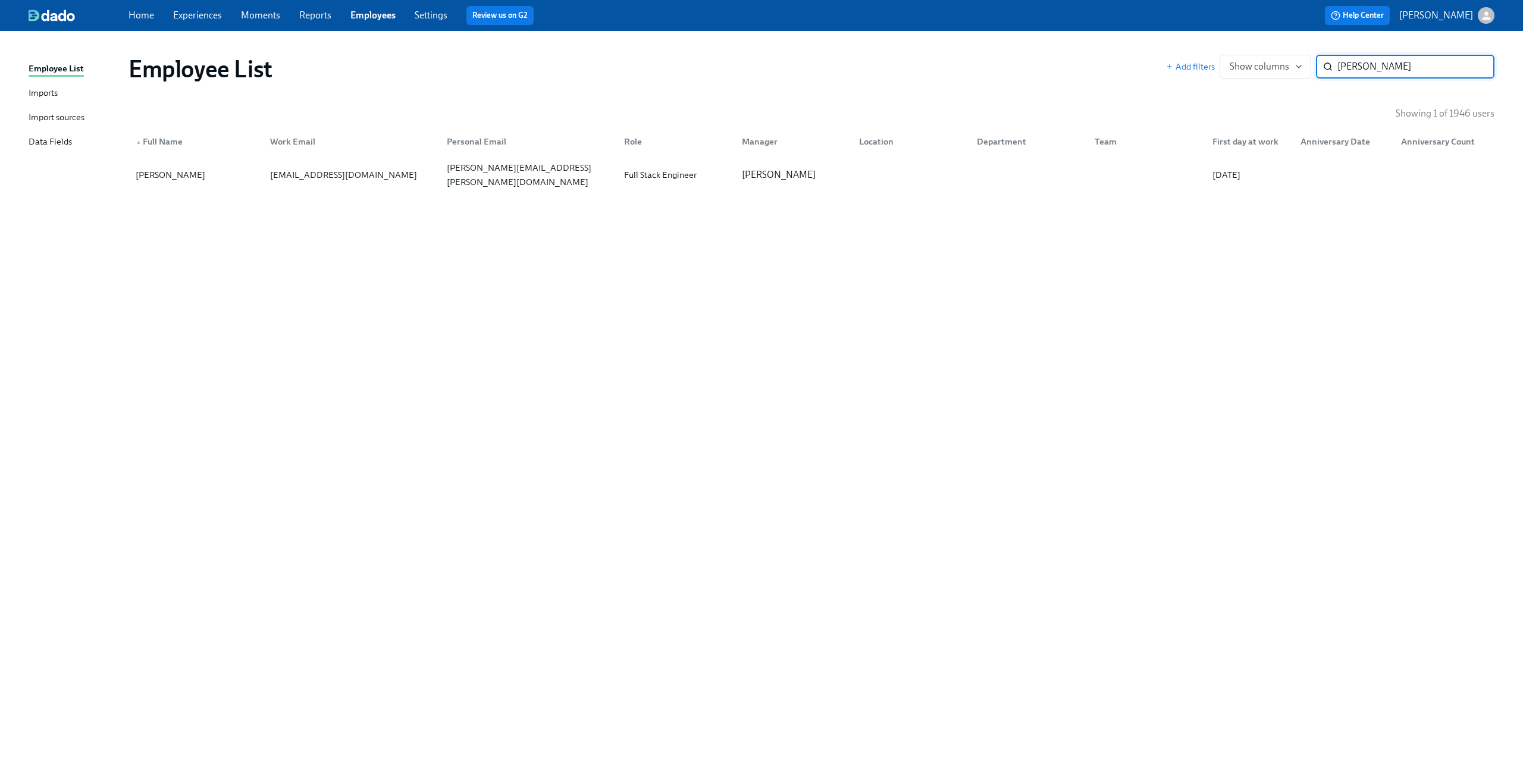
click at [1357, 71] on input "[PERSON_NAME]" at bounding box center [1416, 66] width 157 height 24
drag, startPoint x: 1381, startPoint y: 64, endPoint x: 1430, endPoint y: 64, distance: 49.0
click at [1430, 64] on input "Naga [PERSON_NAME]" at bounding box center [1416, 66] width 157 height 24
type input "Naga Jalla"
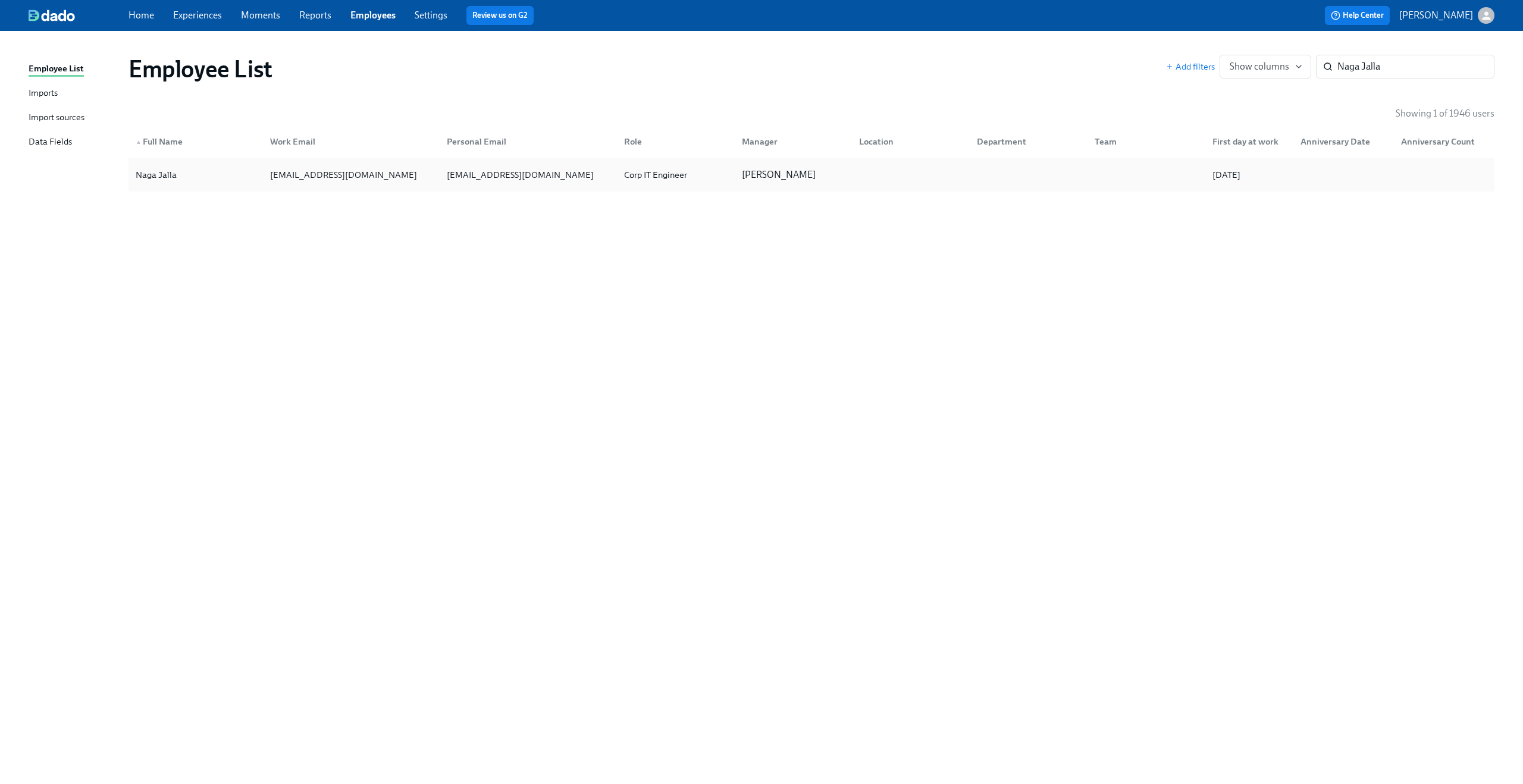
click at [585, 167] on div "[EMAIL_ADDRESS][DOMAIN_NAME]" at bounding box center [526, 174] width 178 height 24
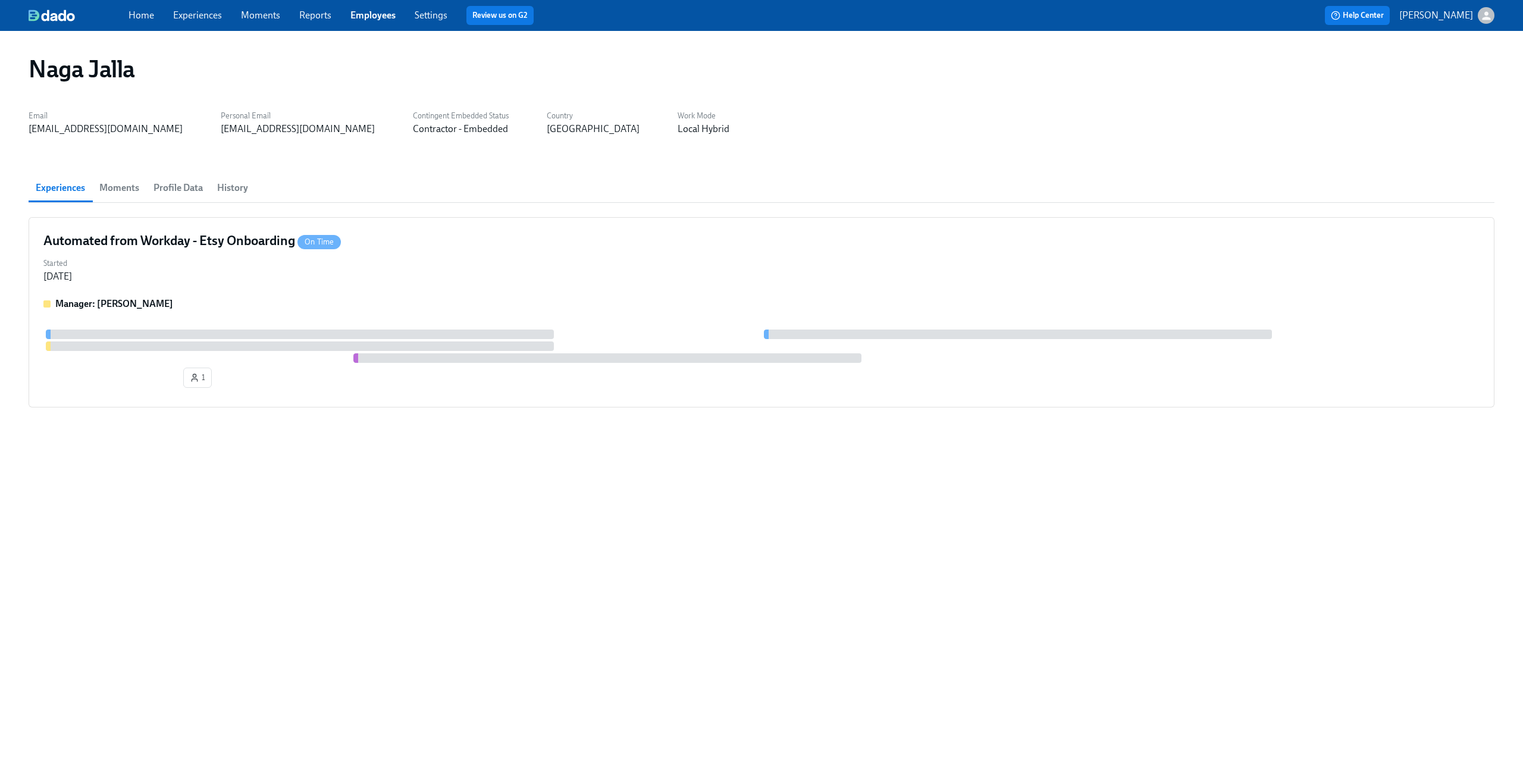
click at [159, 186] on span "Profile Data" at bounding box center [178, 187] width 50 height 17
